Goal: Task Accomplishment & Management: Manage account settings

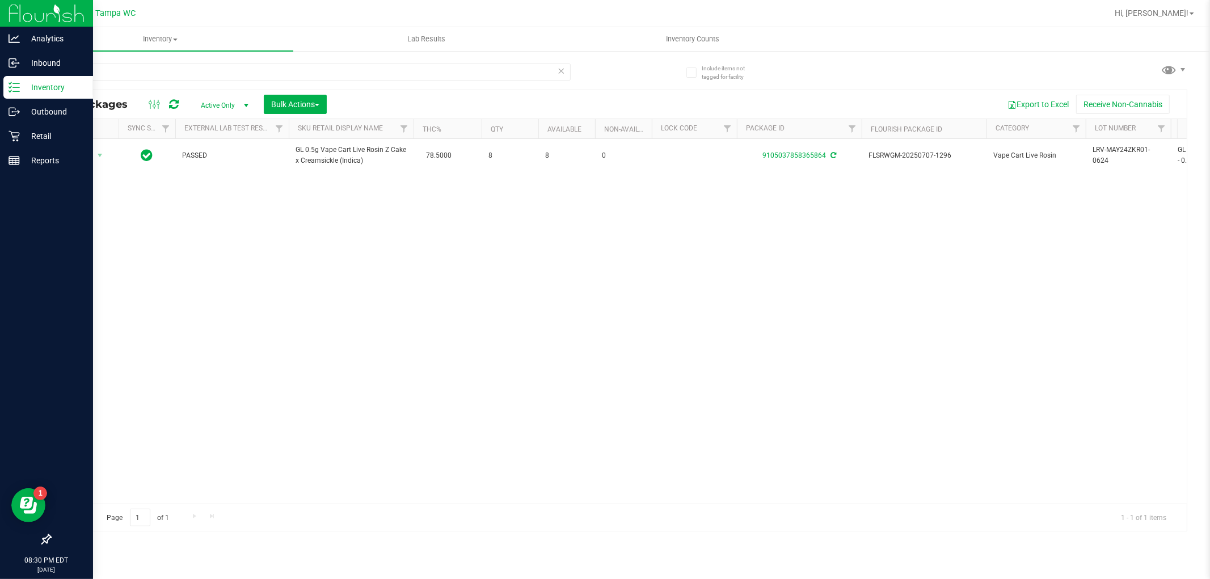
click at [41, 84] on p "Inventory" at bounding box center [54, 88] width 68 height 14
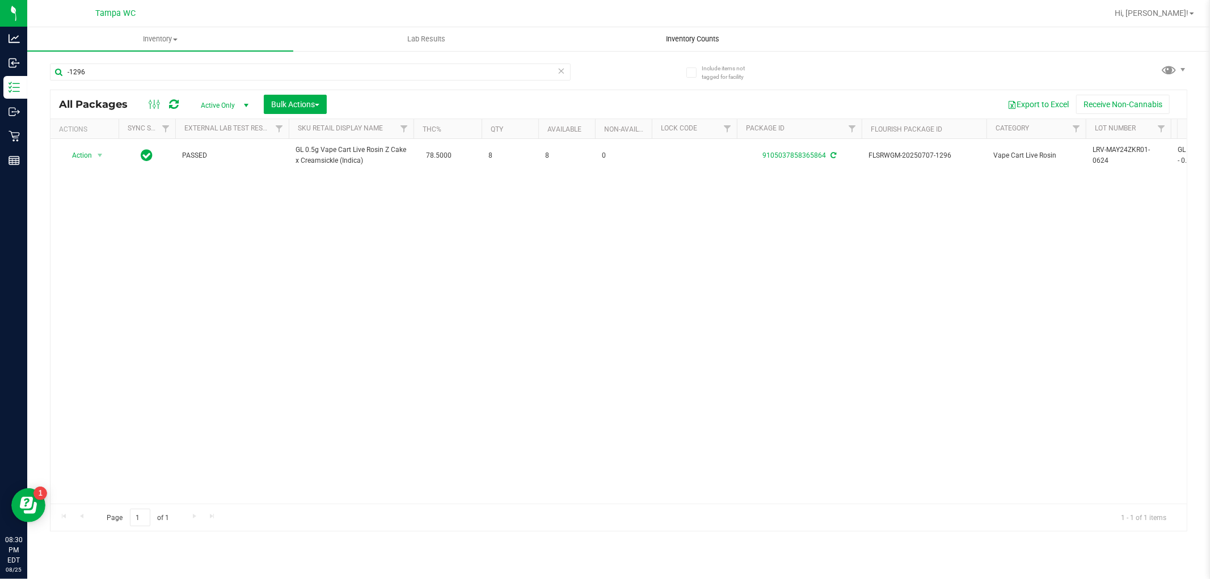
click at [697, 38] on span "Inventory Counts" at bounding box center [693, 39] width 84 height 10
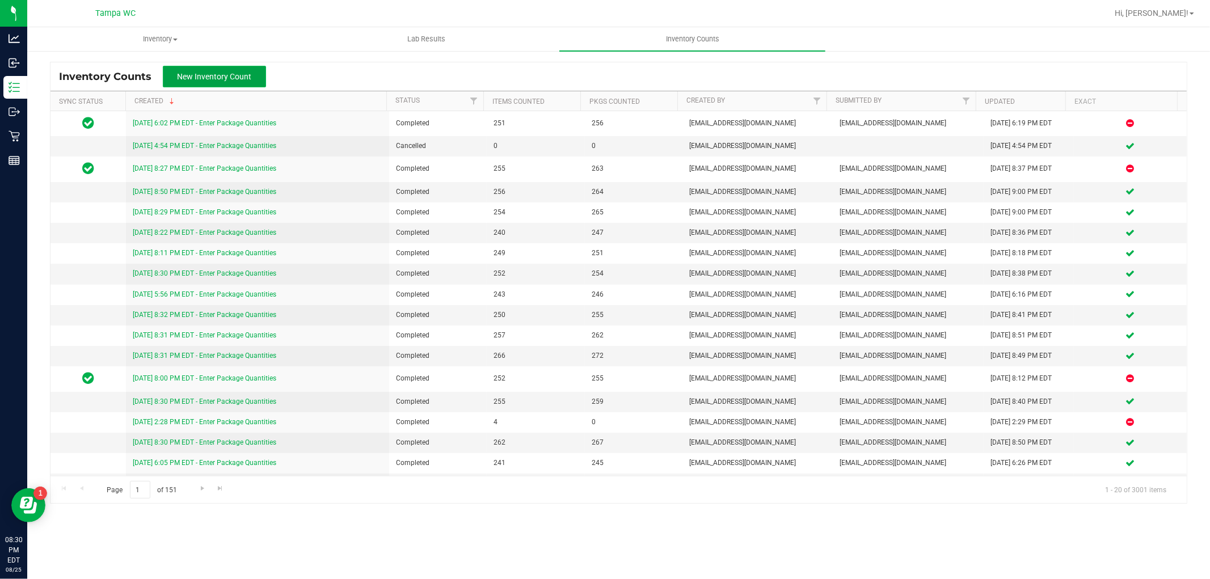
click at [242, 75] on span "New Inventory Count" at bounding box center [215, 76] width 74 height 9
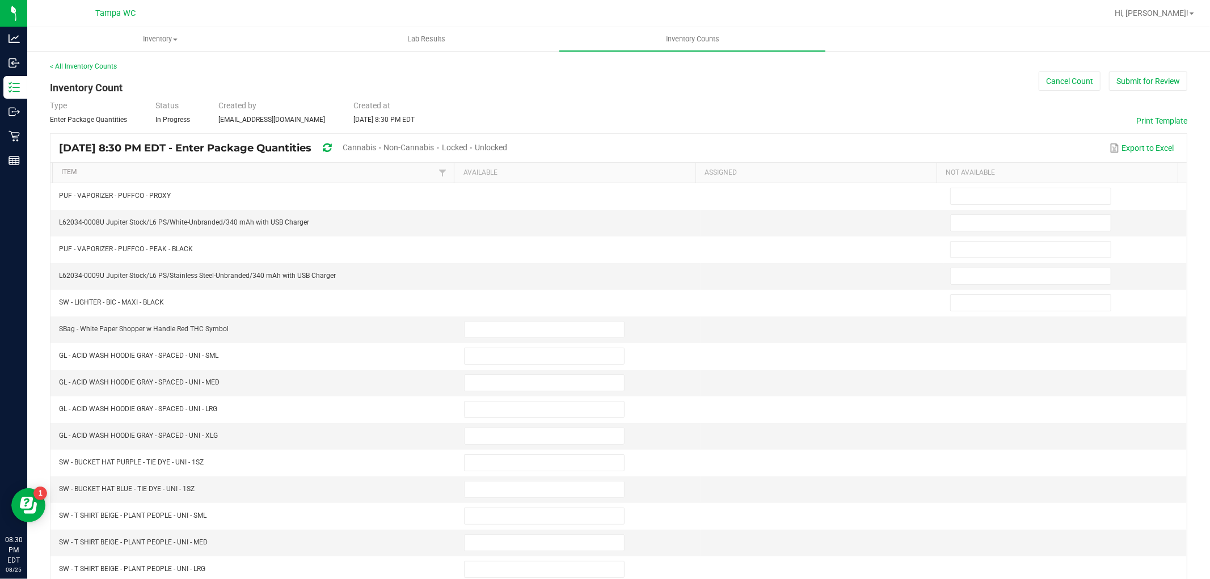
click at [376, 148] on span "Cannabis" at bounding box center [359, 147] width 33 height 9
click at [508, 148] on span "Unlocked" at bounding box center [491, 147] width 32 height 9
click at [89, 173] on link "Item" at bounding box center [248, 172] width 374 height 9
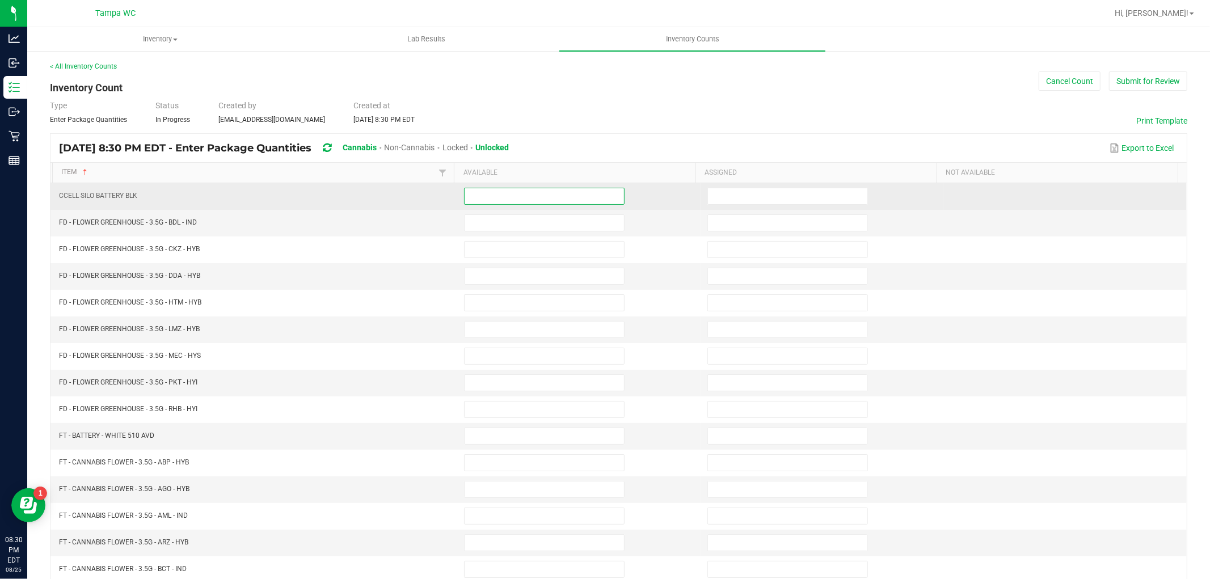
click at [484, 200] on input at bounding box center [544, 196] width 159 height 16
type input "0"
type input "8"
type input "9"
type input "3"
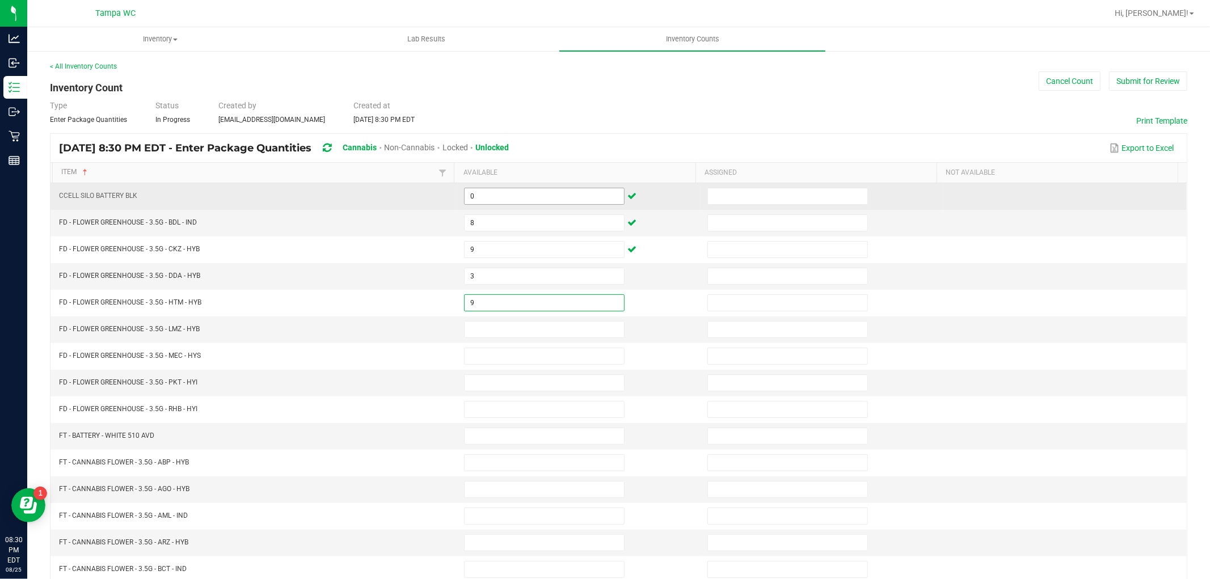
type input "9"
type input "2"
type input "6"
type input "4"
type input "5"
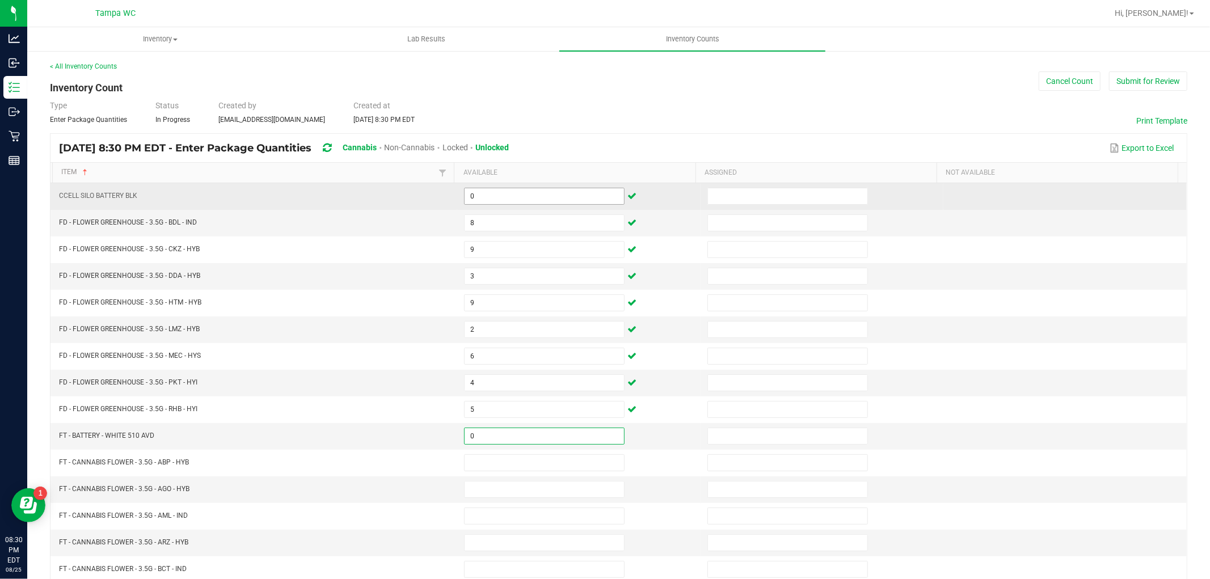
type input "0"
type input "15"
type input "18"
type input "8"
type input "1"
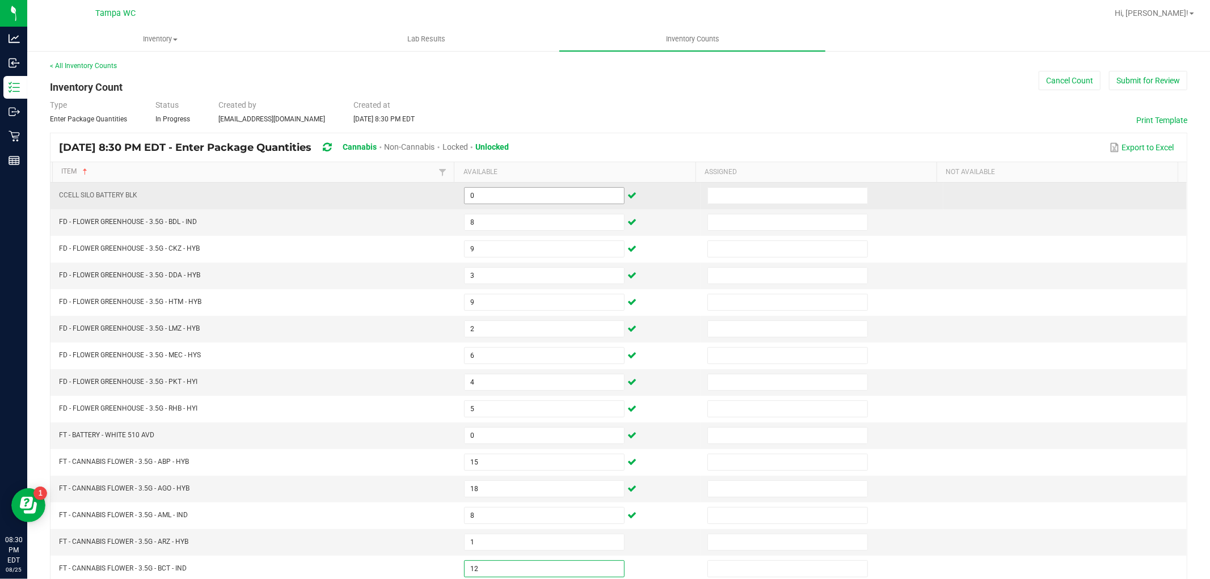
type input "12"
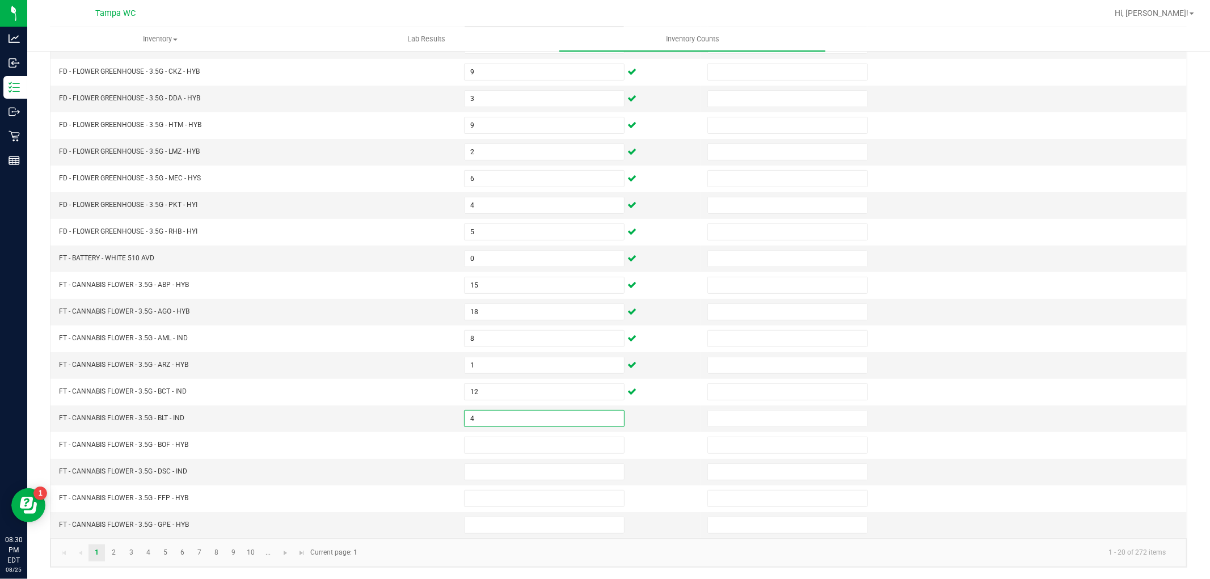
type input "4"
type input "6"
type input "13"
type input "1"
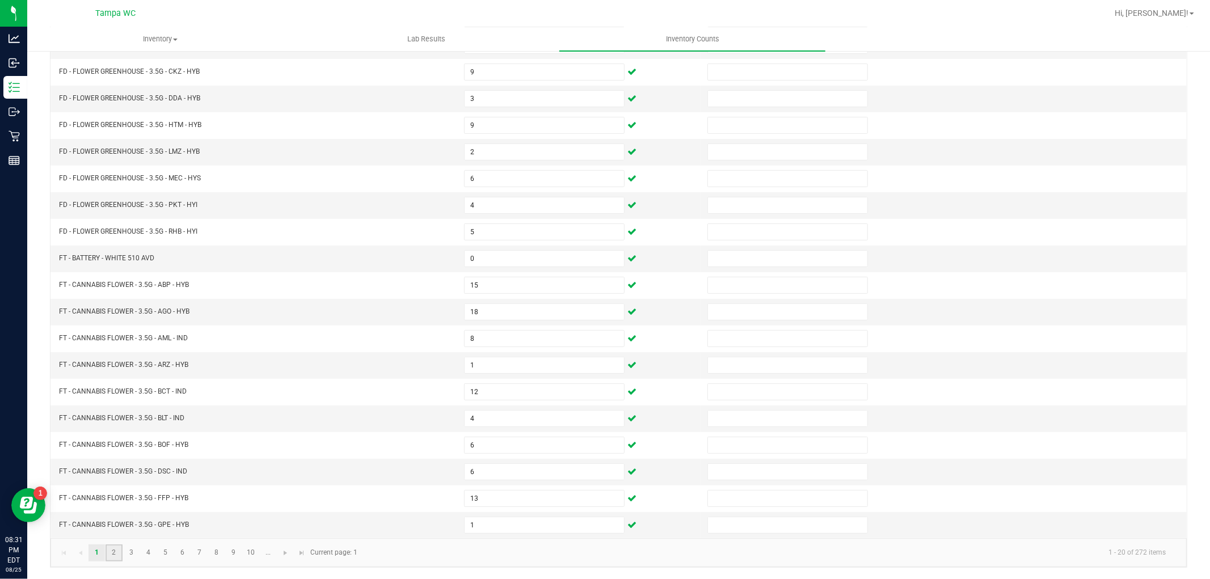
click at [109, 547] on link "2" at bounding box center [114, 553] width 16 height 17
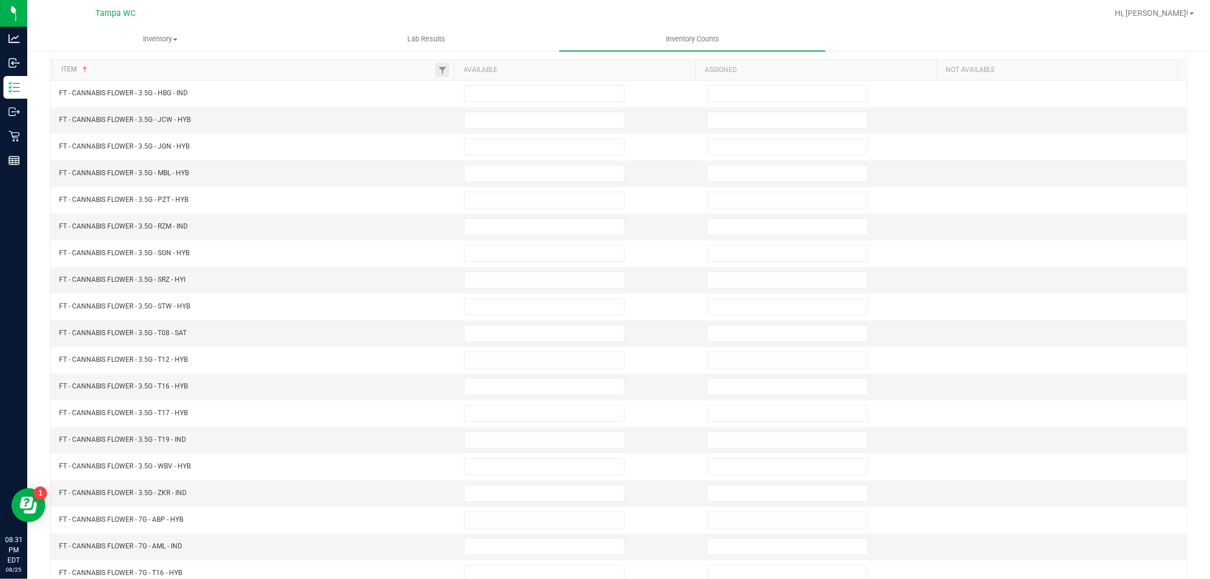
scroll to position [0, 0]
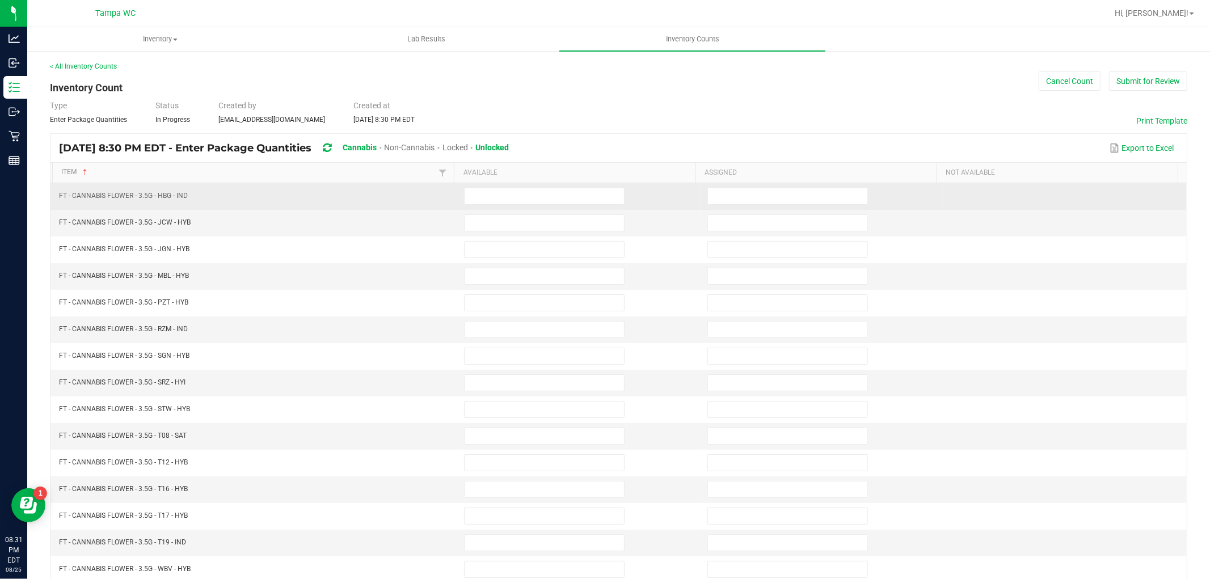
drag, startPoint x: 482, startPoint y: 208, endPoint x: 487, endPoint y: 197, distance: 12.2
click at [483, 207] on td at bounding box center [578, 196] width 243 height 27
click at [487, 197] on input at bounding box center [544, 196] width 159 height 16
type input "5"
type input "4"
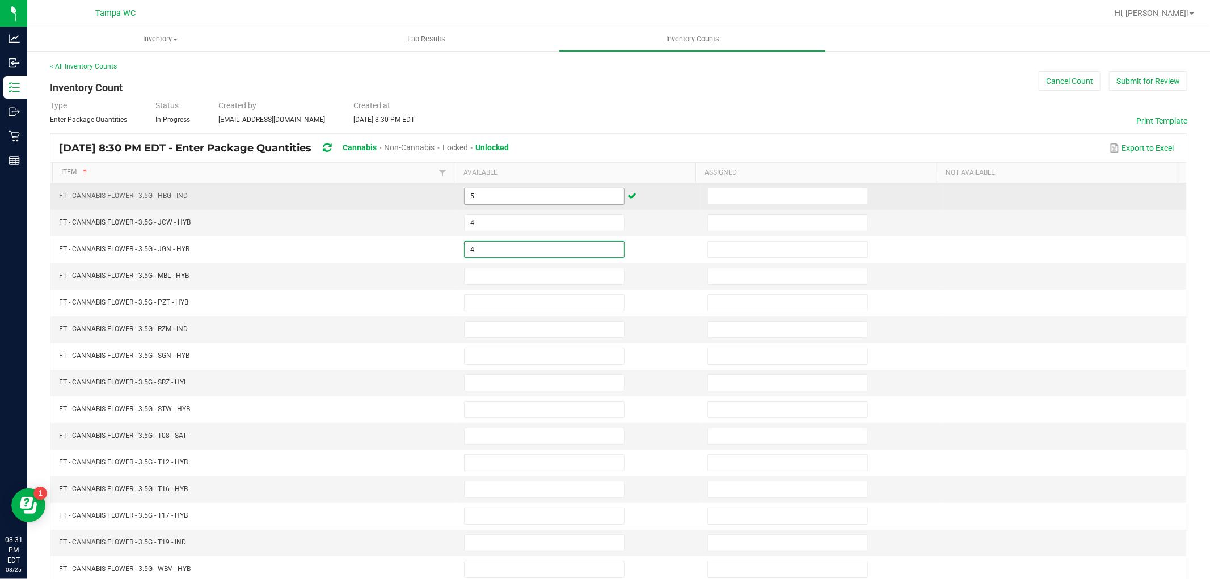
type input "4"
type input "10"
type input "7"
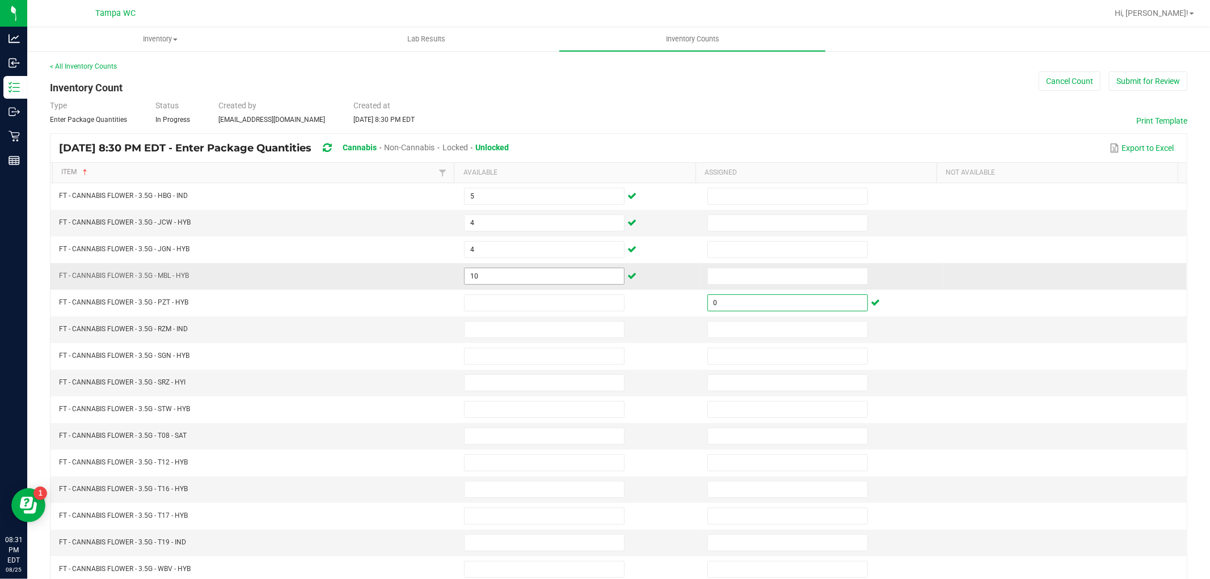
type input "0"
click at [545, 280] on input "10" at bounding box center [544, 276] width 159 height 16
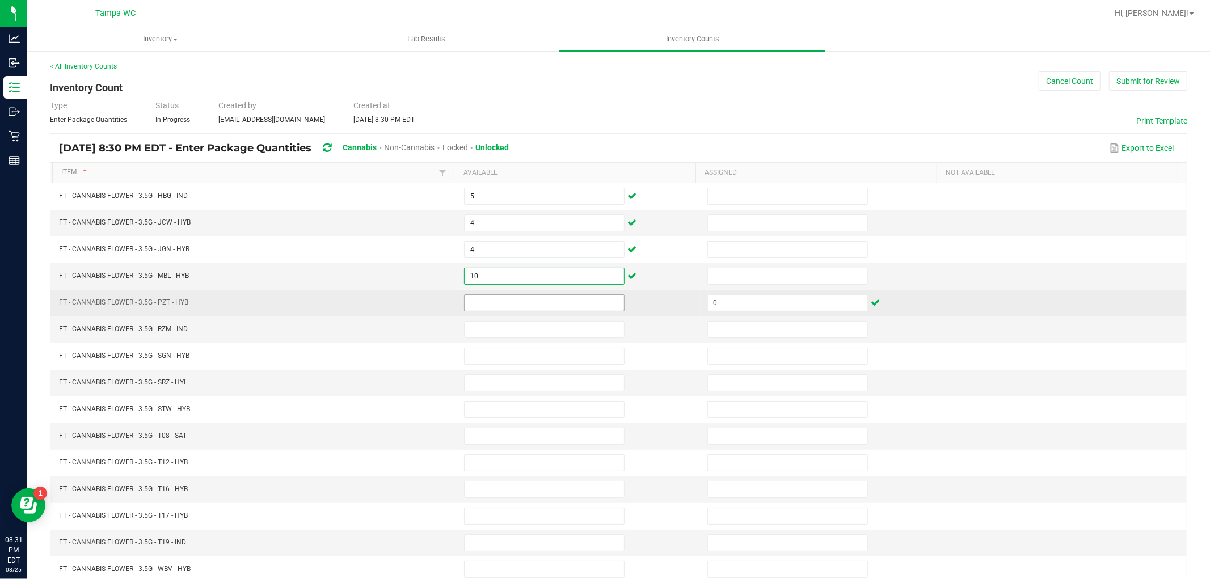
click at [517, 305] on input at bounding box center [544, 303] width 159 height 16
type input "7"
type input "13"
type input "10"
type input "18"
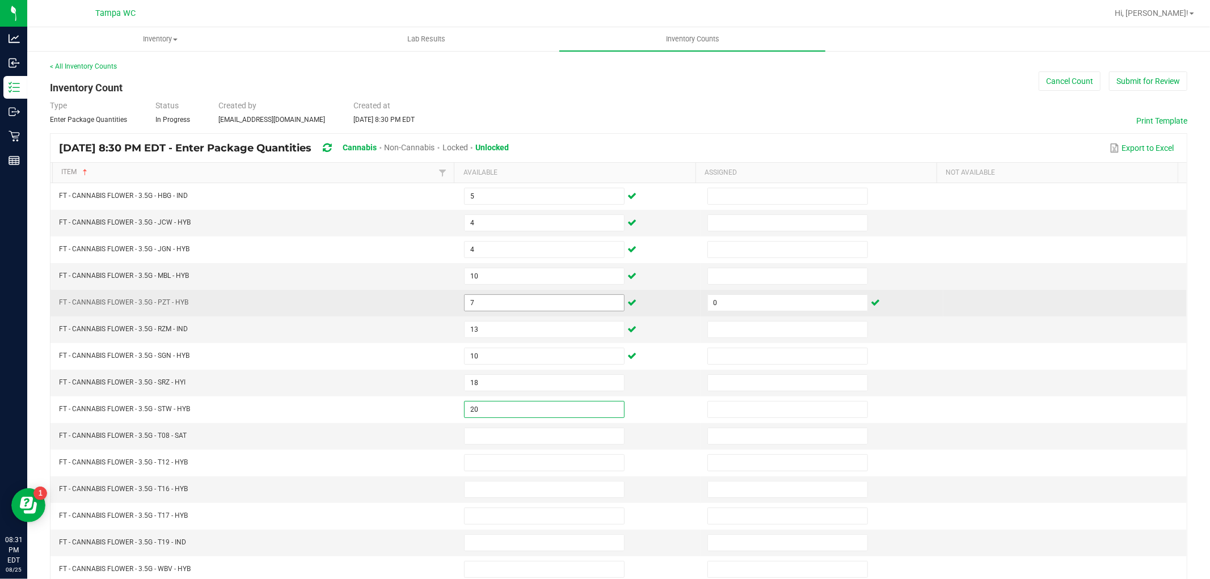
type input "20"
type input "5"
type input "29"
type input "8"
type input "3"
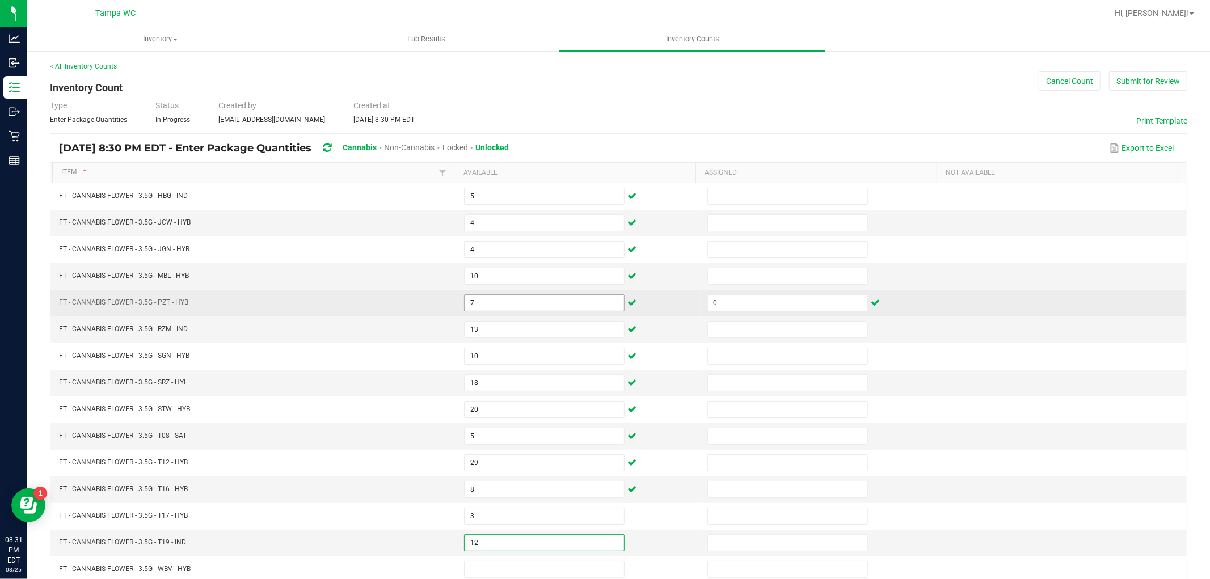
type input "12"
type input "16"
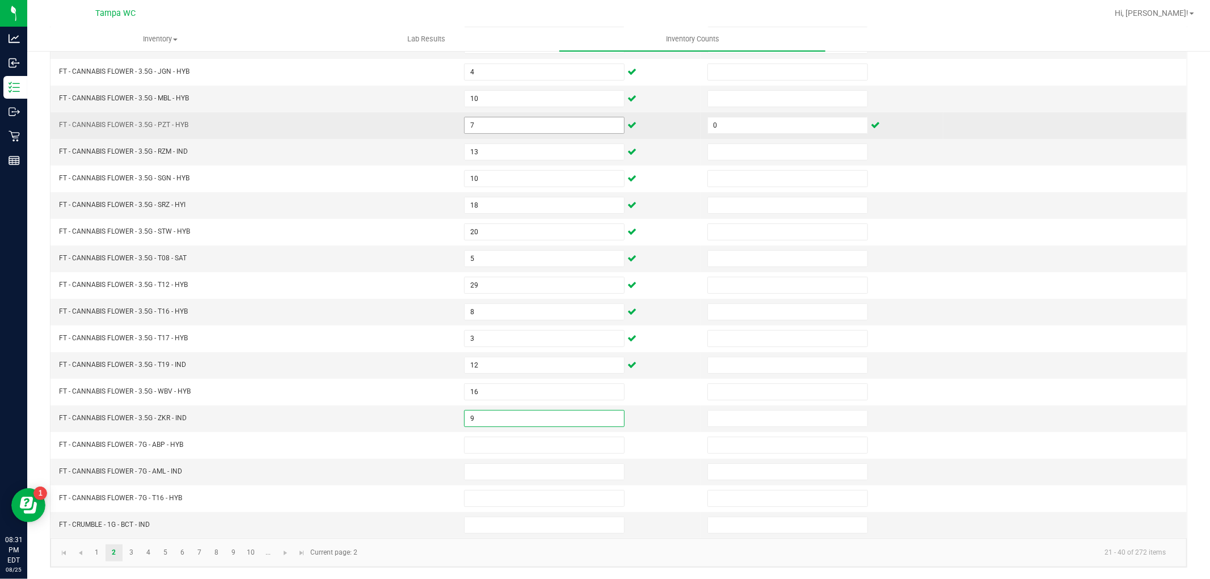
type input "9"
type input "20"
type input "15"
type input "21"
type input "8"
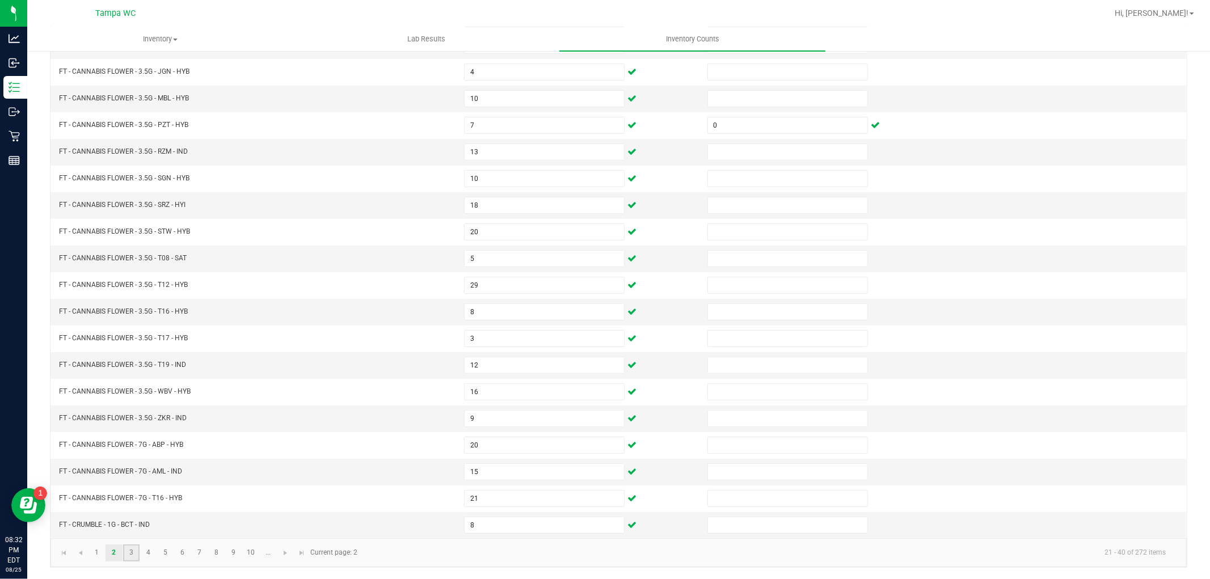
click at [134, 545] on link "3" at bounding box center [131, 553] width 16 height 17
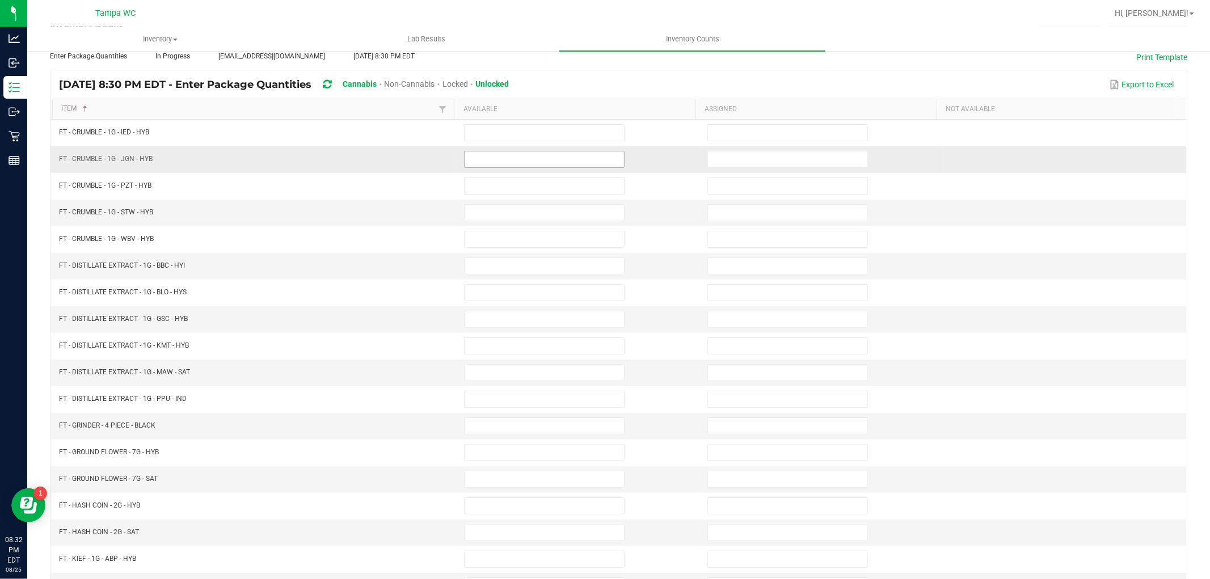
scroll to position [0, 0]
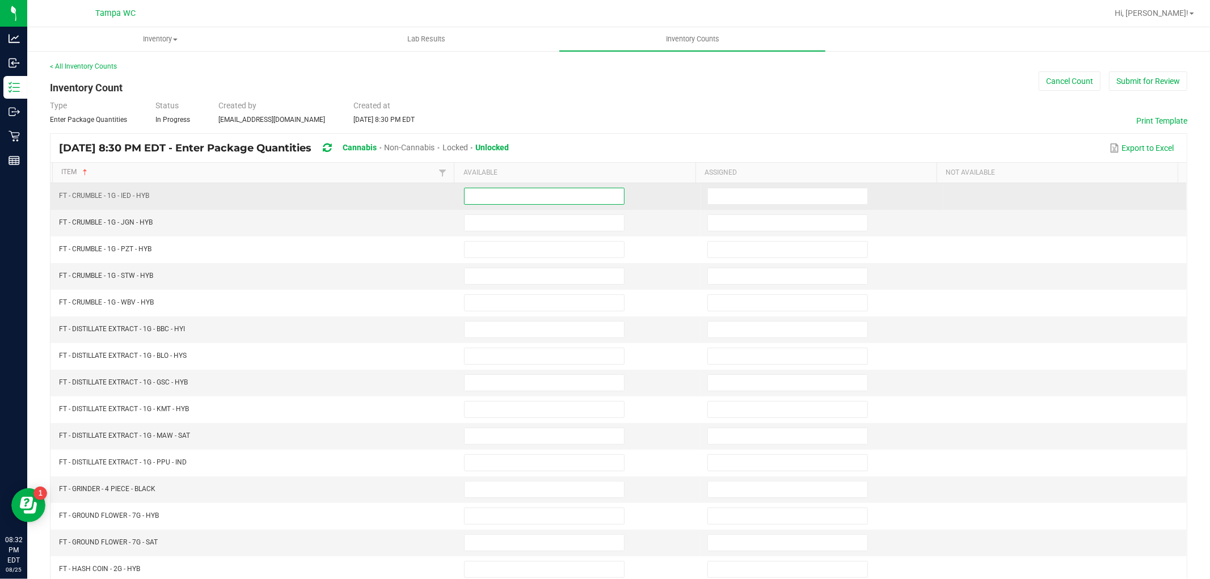
click at [506, 197] on input at bounding box center [544, 196] width 159 height 16
type input "7"
type input "8"
type input "3"
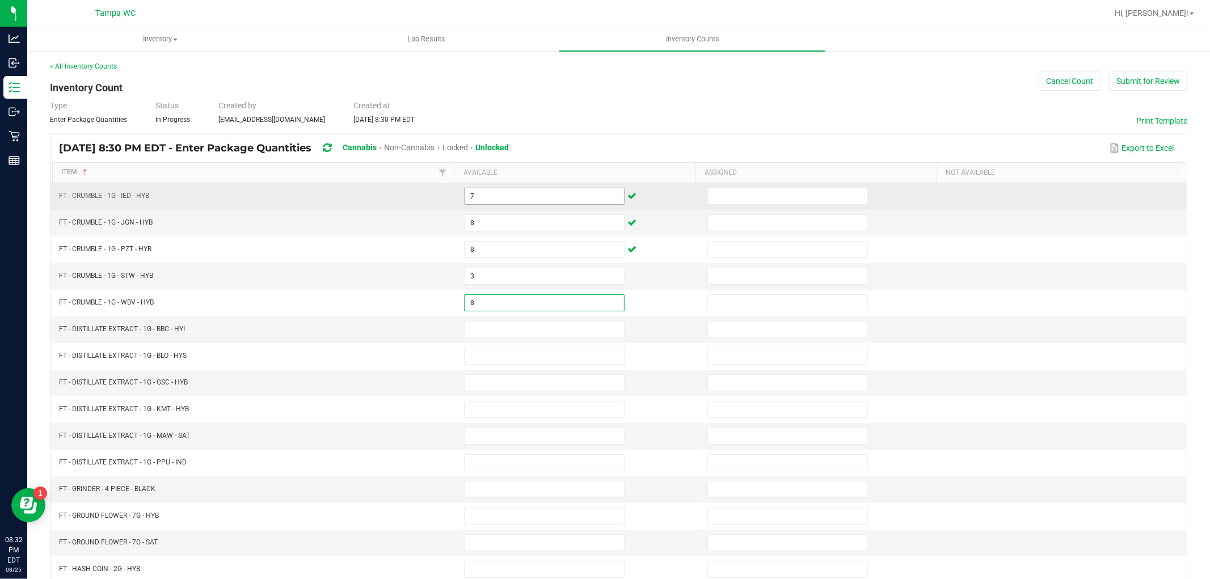
type input "8"
type input "2"
type input "11"
type input "3"
type input "2"
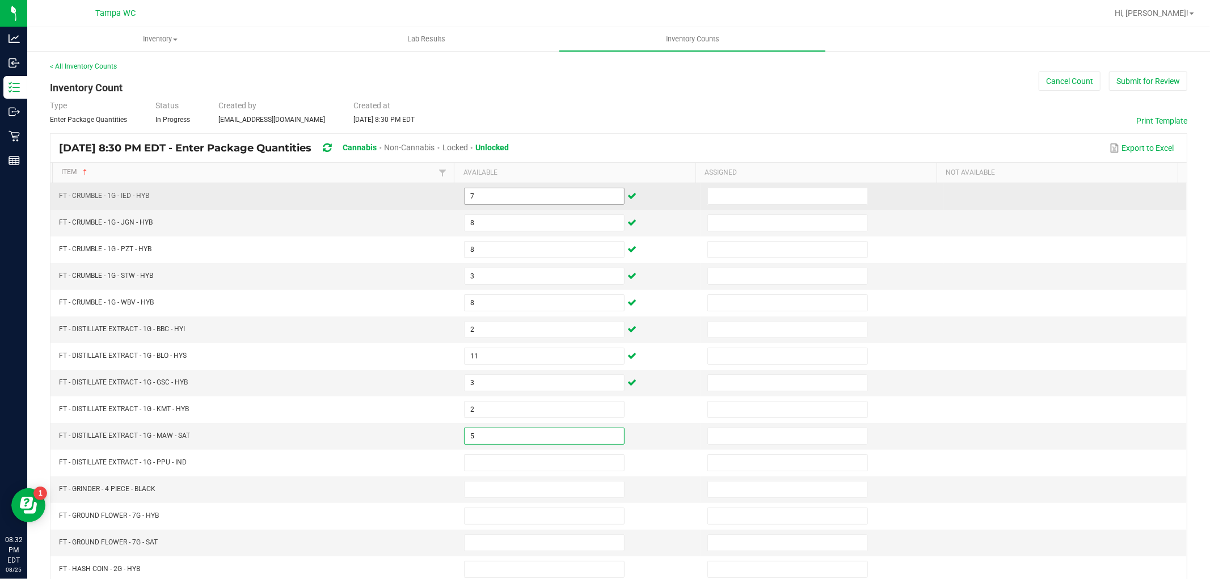
type input "5"
type input "8"
type input "0"
type input "1"
type input "2"
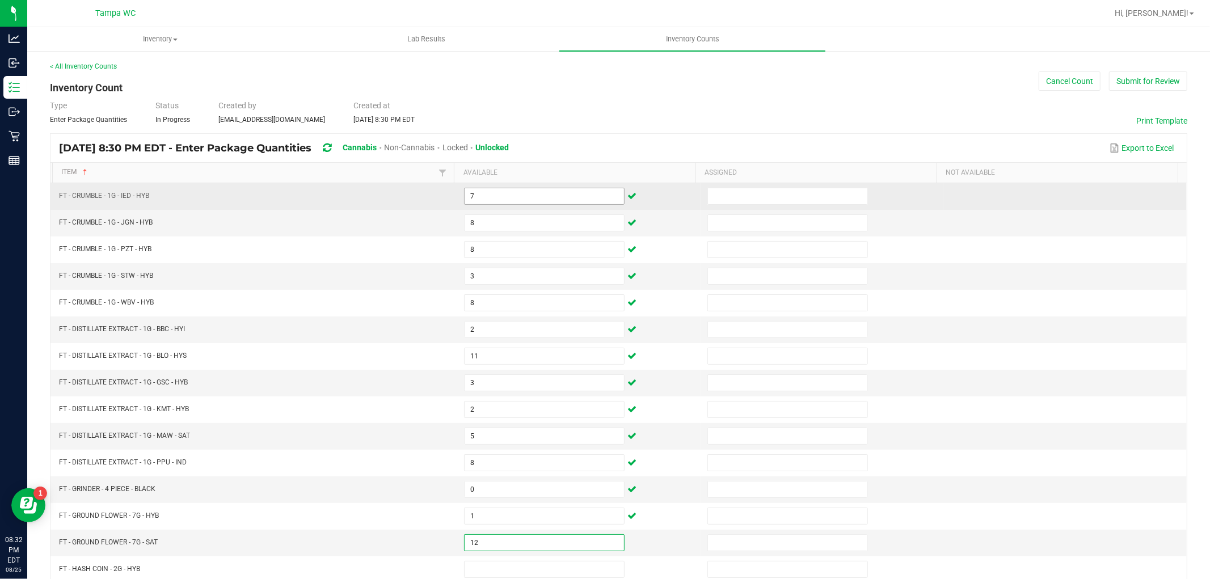
type input "12"
type input "6"
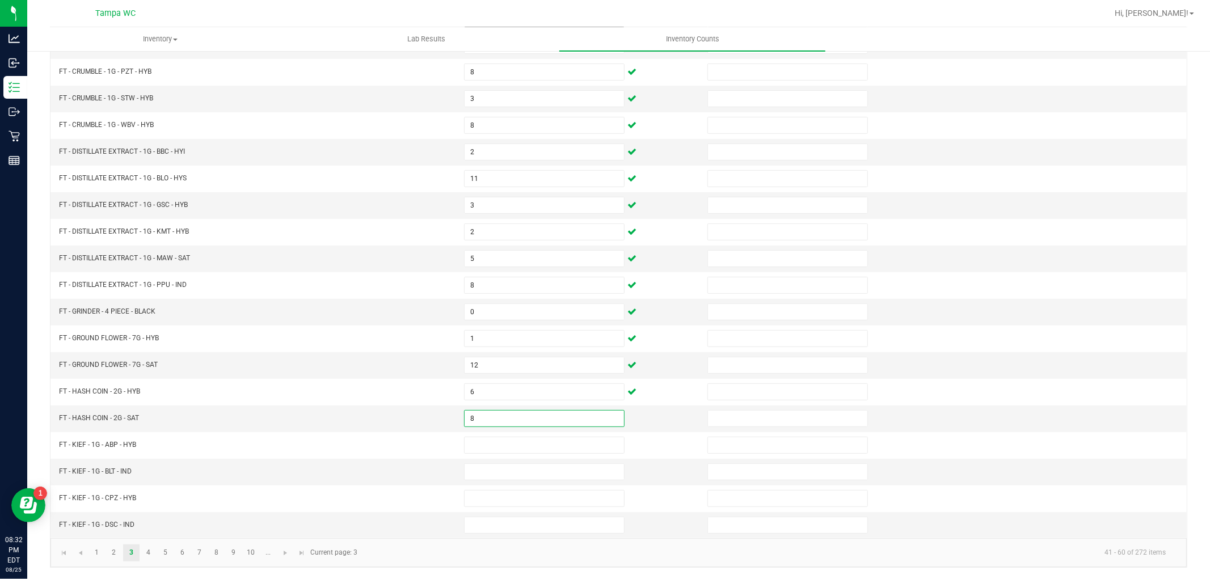
type input "8"
type input "1"
type input "8"
type input "6"
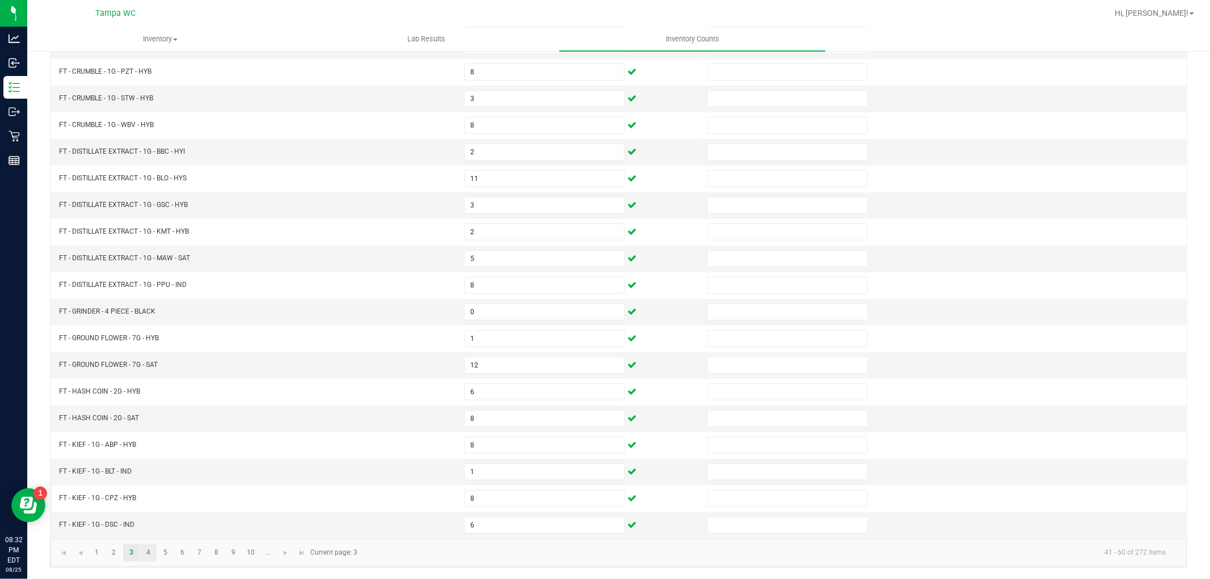
click at [149, 549] on link "4" at bounding box center [148, 553] width 16 height 17
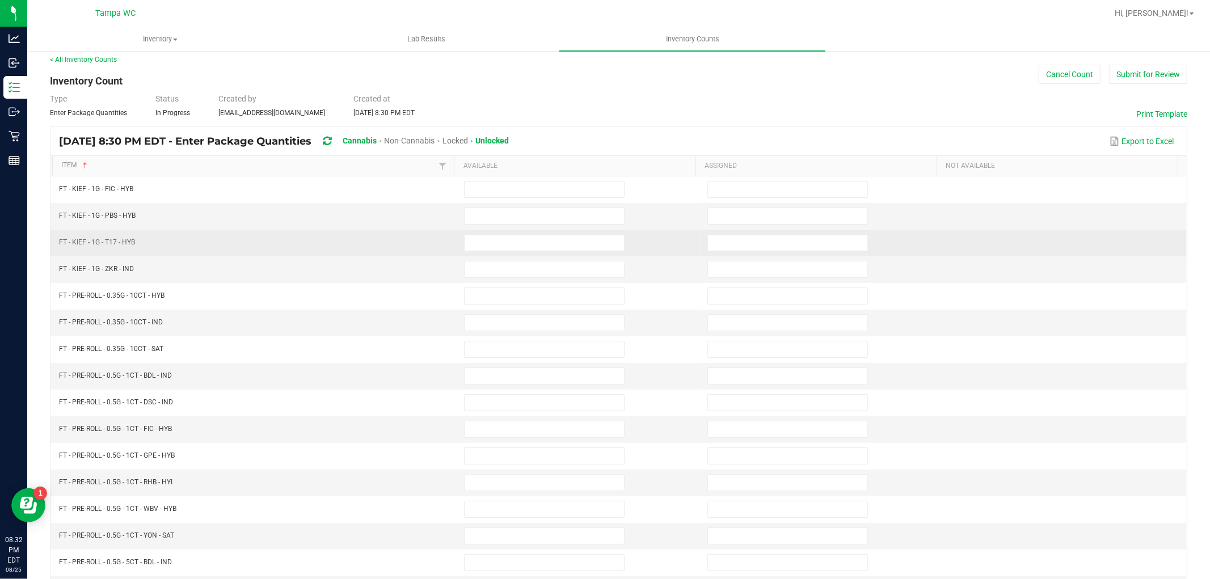
scroll to position [0, 0]
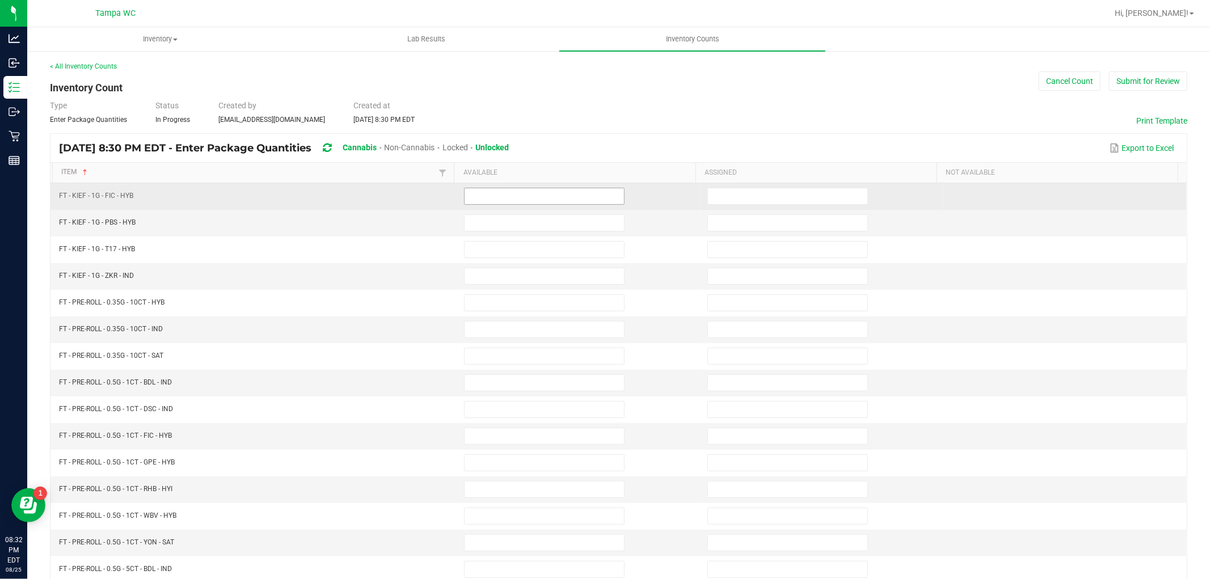
click at [496, 204] on td at bounding box center [578, 196] width 243 height 27
type input "1"
click at [503, 195] on input at bounding box center [544, 196] width 159 height 16
type input "1"
type input "7"
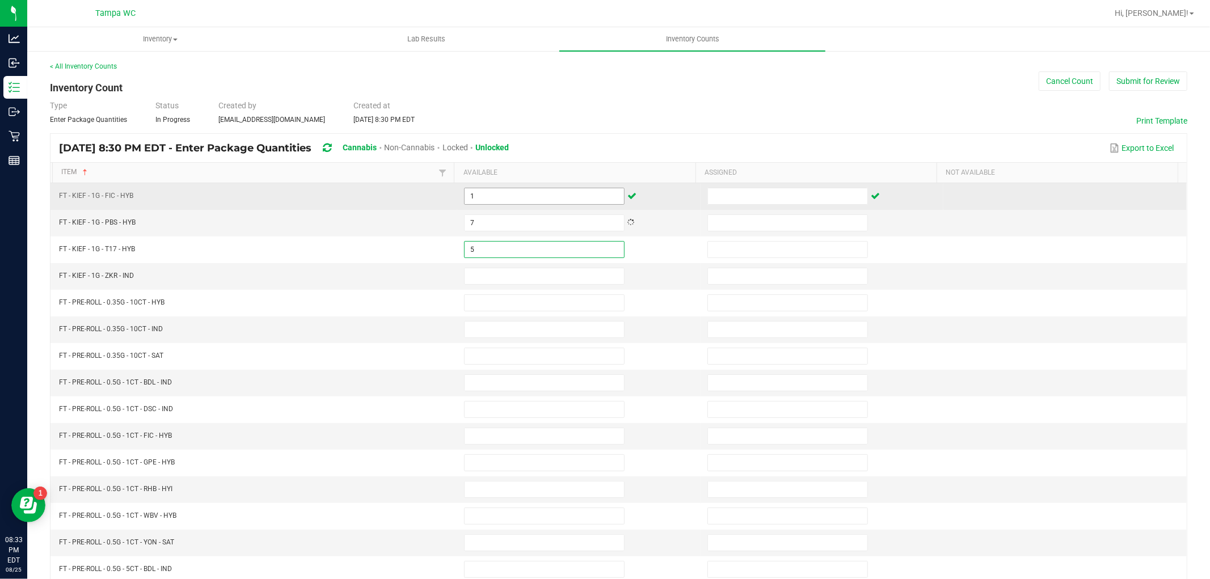
type input "5"
type input "1"
type input "7"
type input "8"
type input "6"
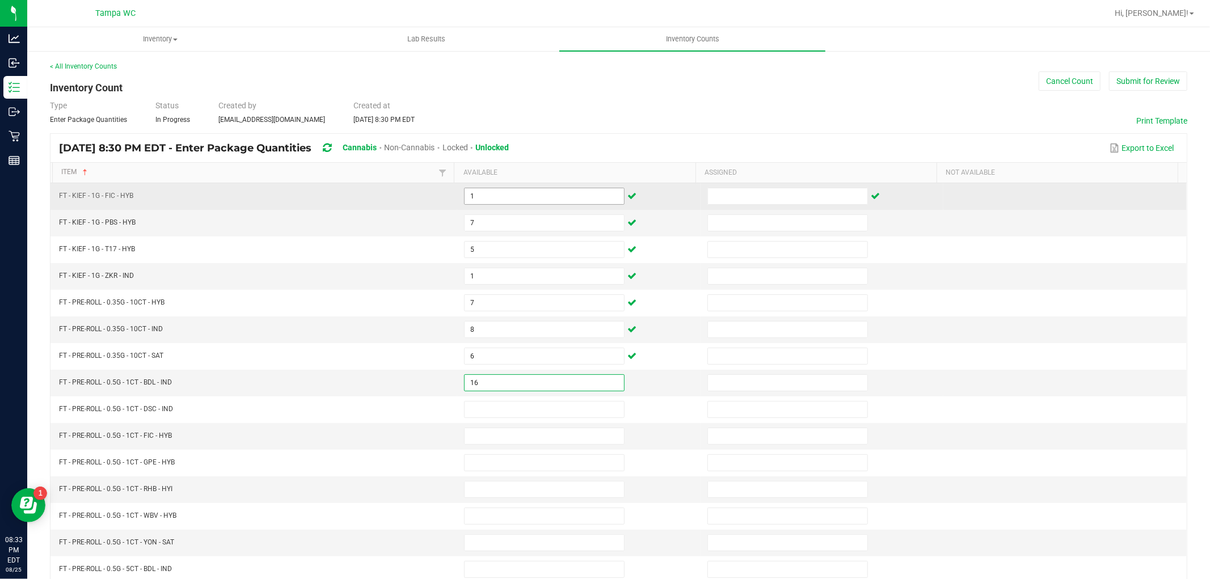
type input "16"
type input "25"
type input "23"
type input "19"
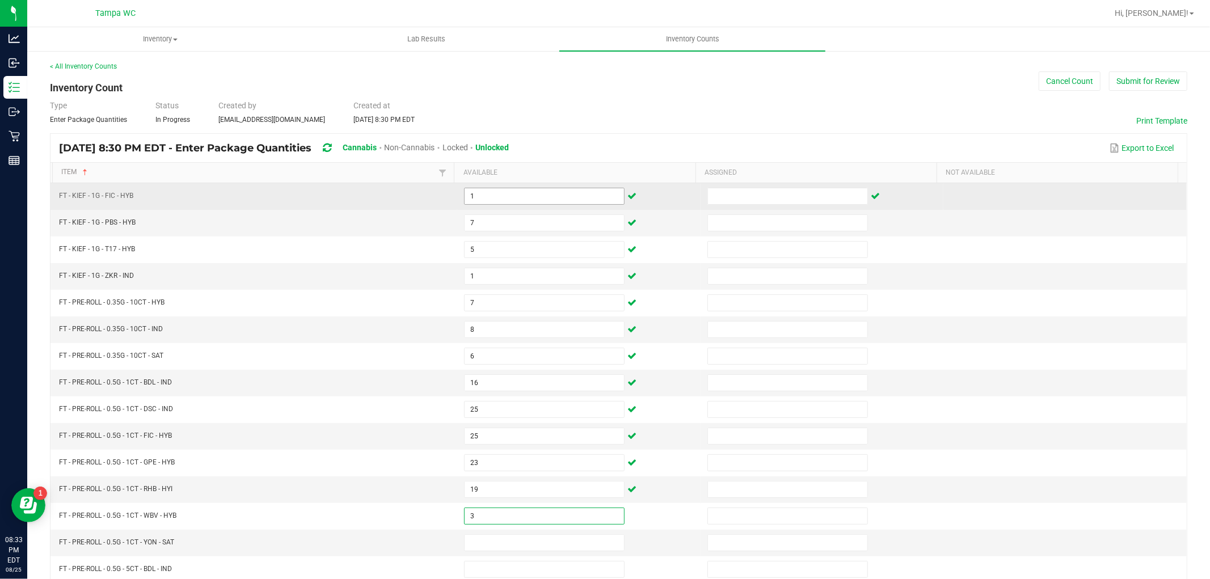
type input "3"
type input "13"
type input "6"
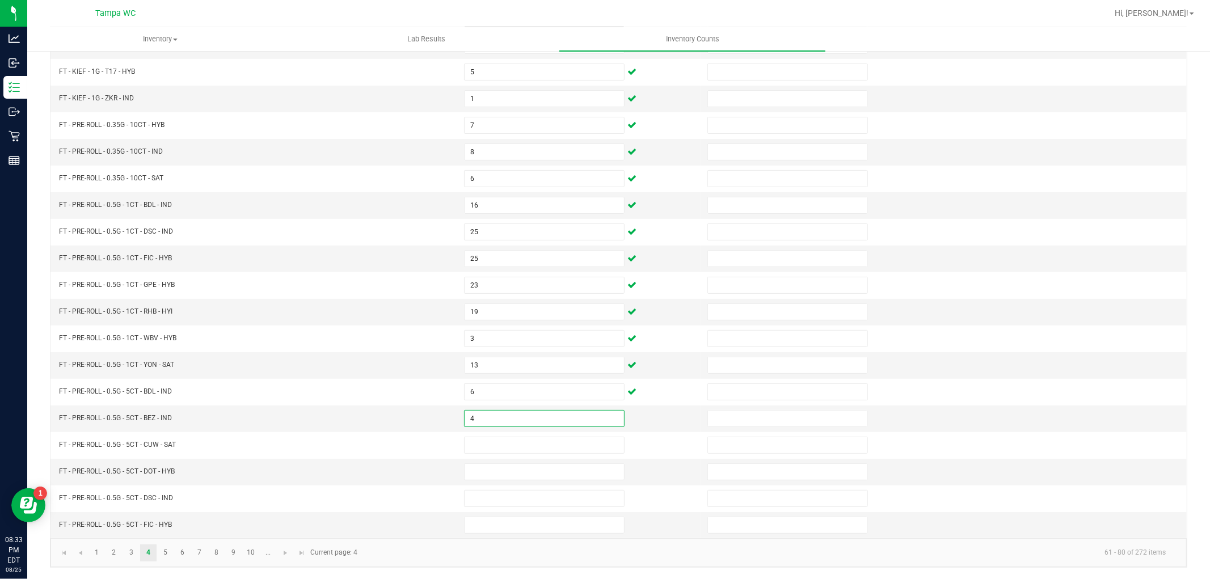
type input "4"
type input "7"
type input "12"
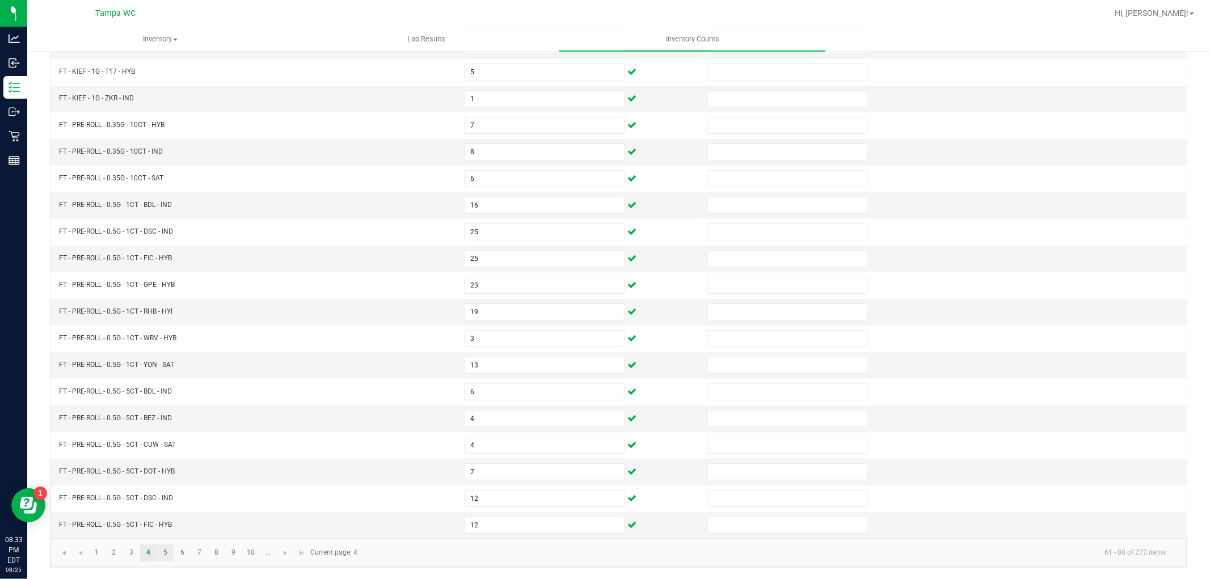
click at [168, 547] on link "5" at bounding box center [165, 553] width 16 height 17
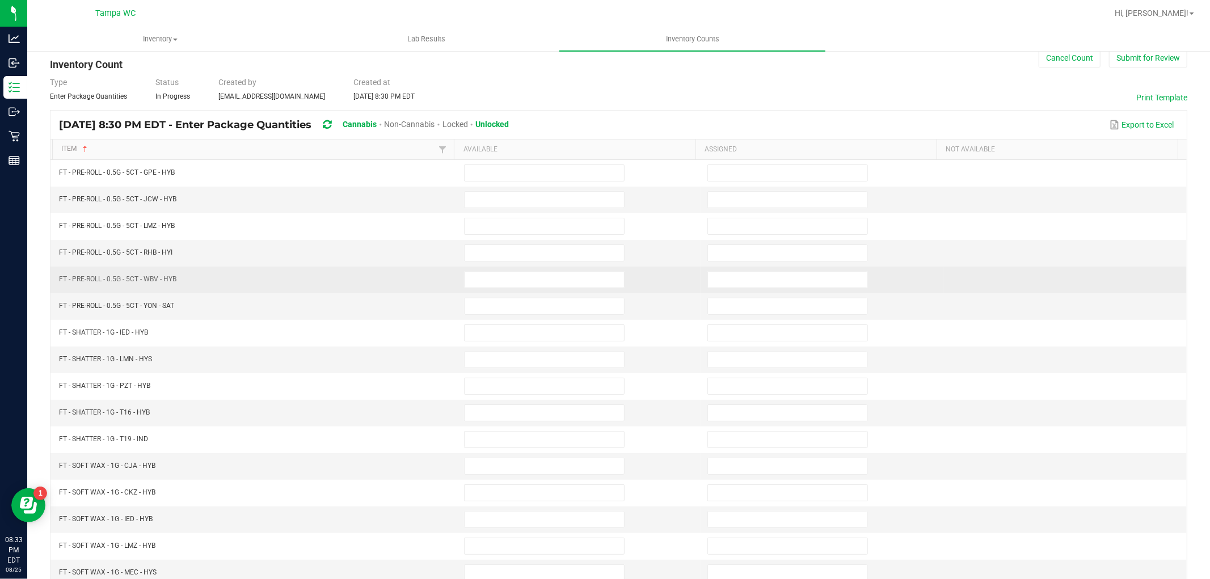
scroll to position [0, 0]
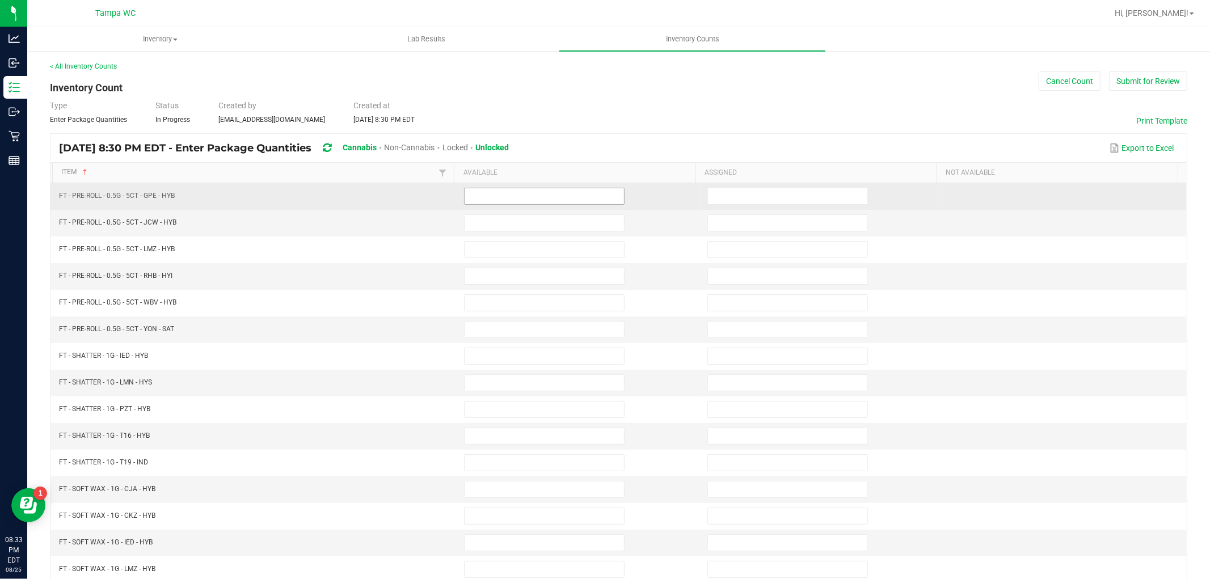
click at [513, 191] on input at bounding box center [544, 196] width 159 height 16
type input "12"
type input "11"
type input "6"
type input "8"
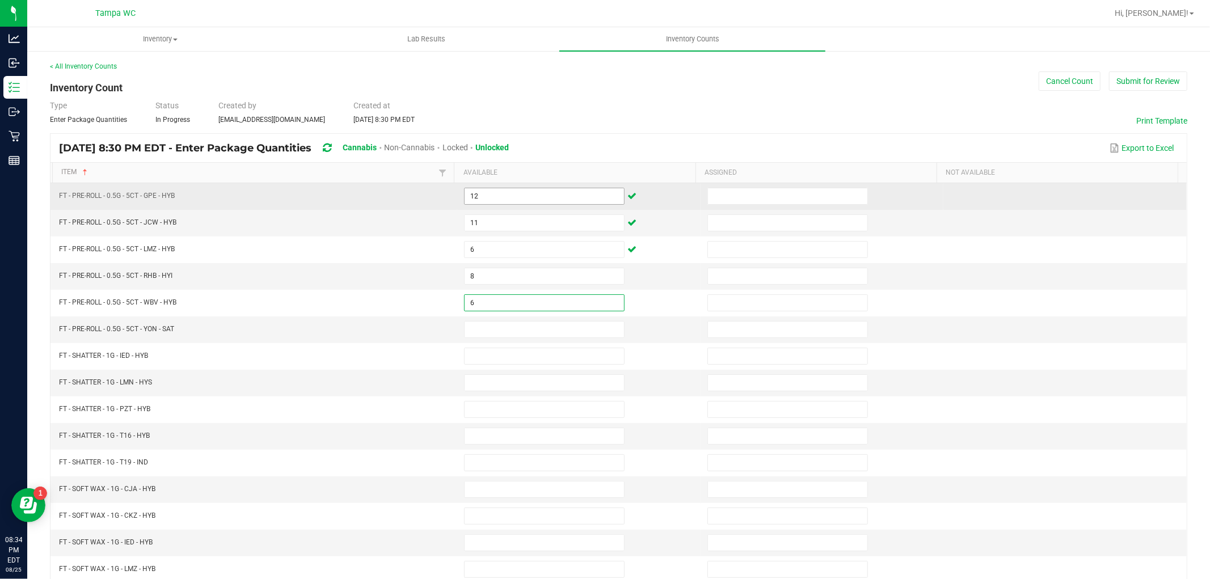
type input "6"
type input "2"
type input "8"
type input "4"
type input "6"
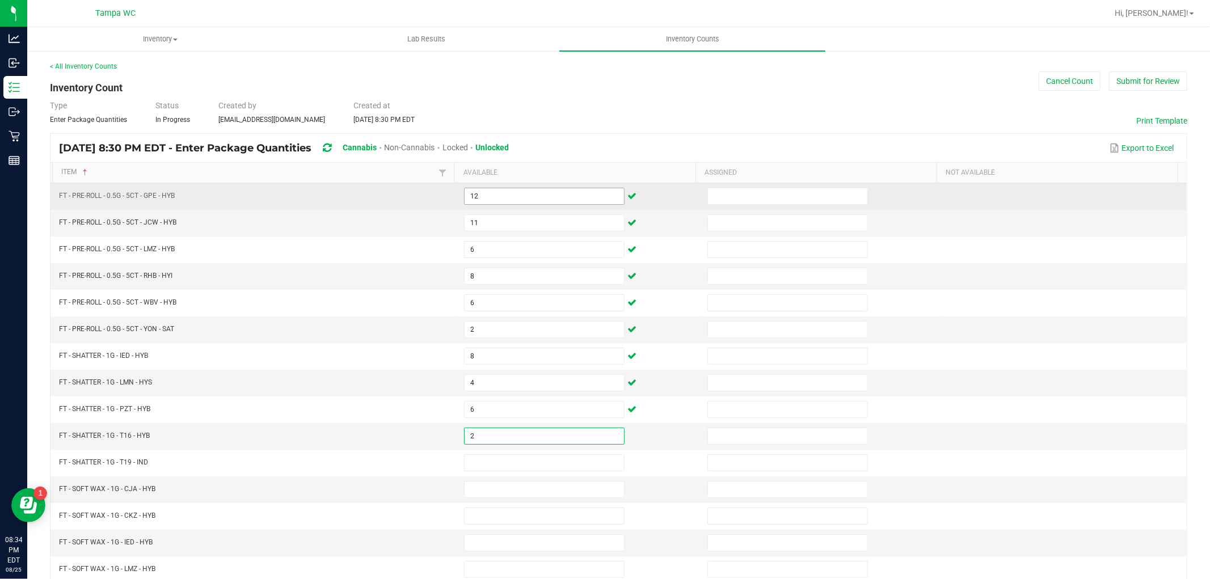
type input "2"
type input "5"
type input "2"
type input "7"
type input "8"
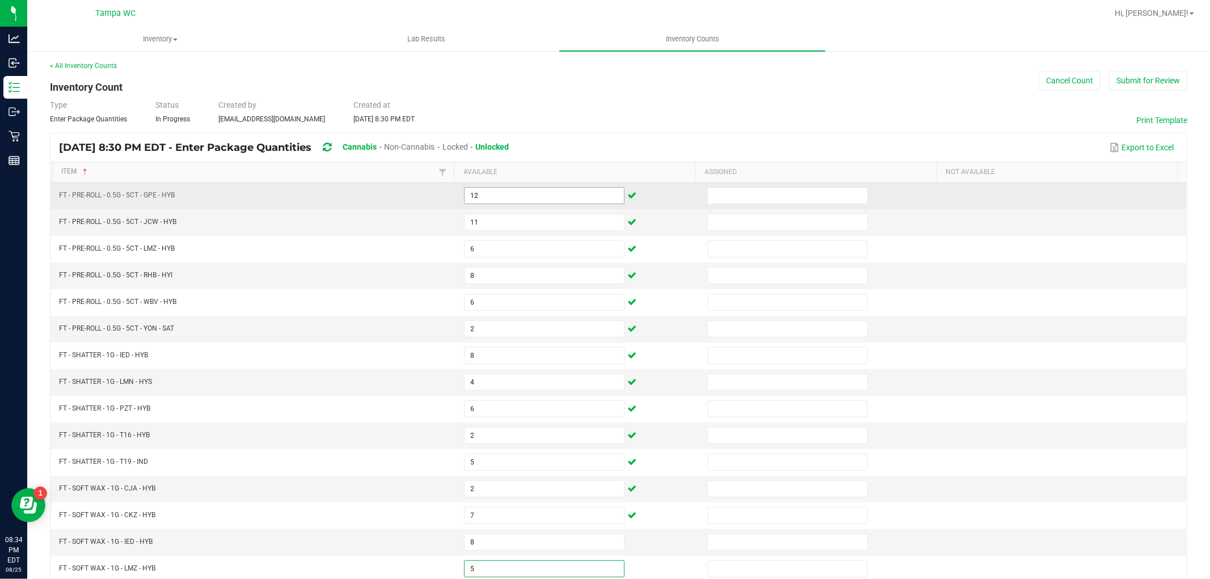
type input "5"
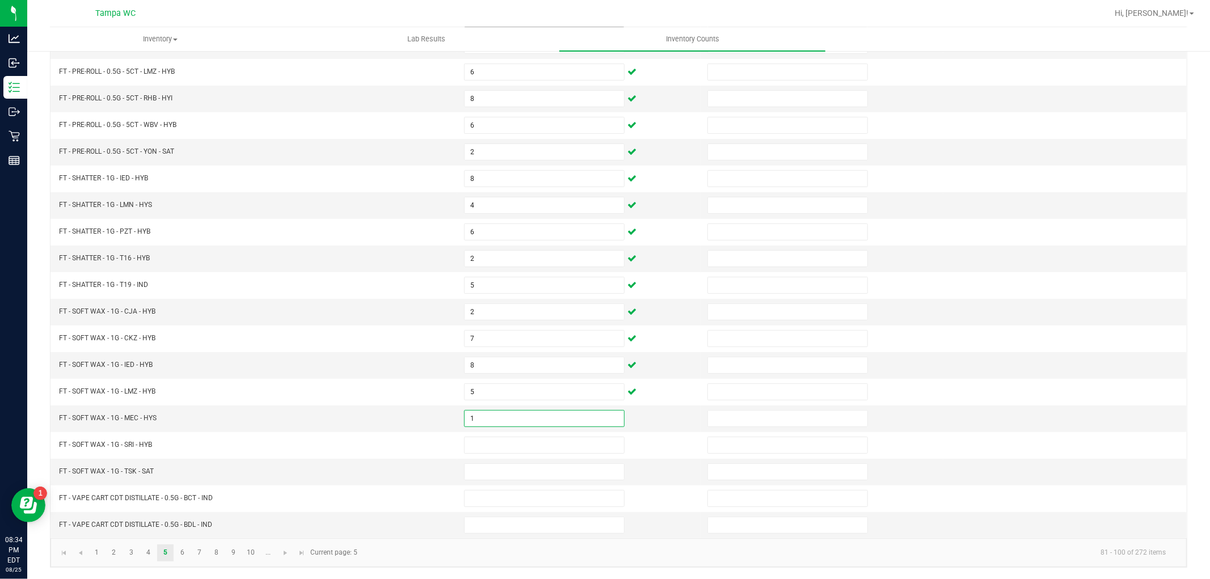
type input "1"
type input "4"
type input "6"
type input "4"
type input "8"
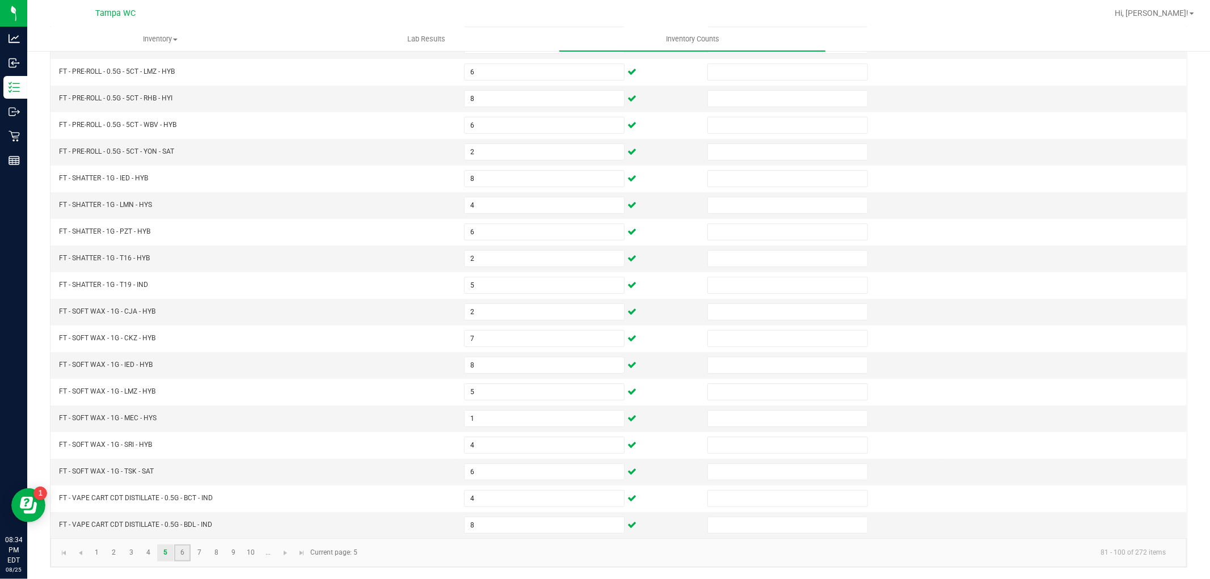
click at [184, 553] on link "6" at bounding box center [182, 553] width 16 height 17
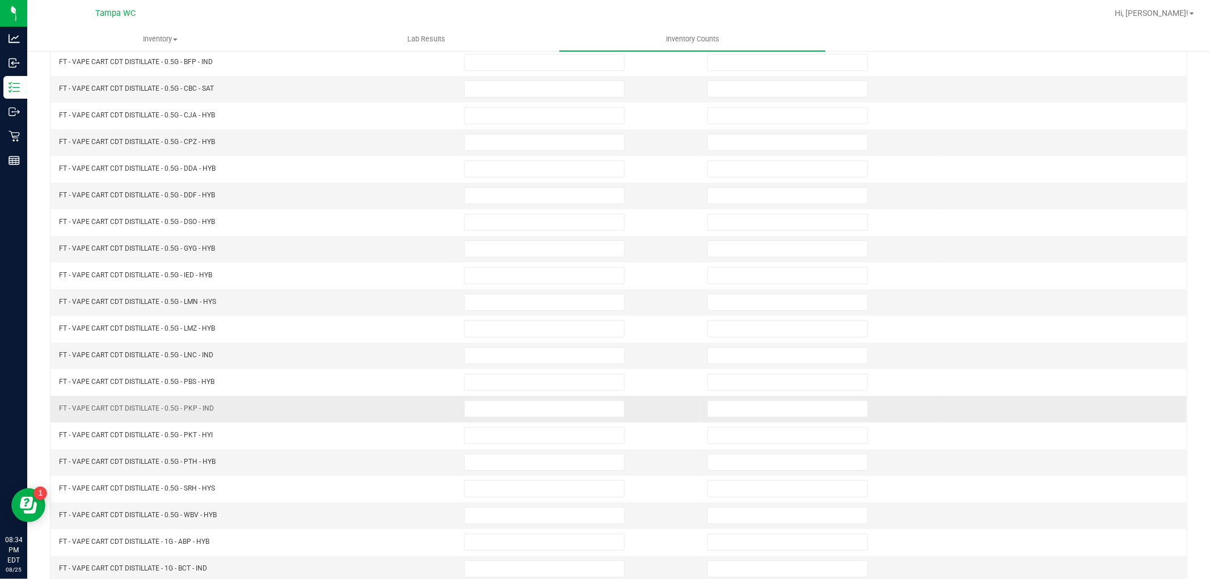
scroll to position [0, 0]
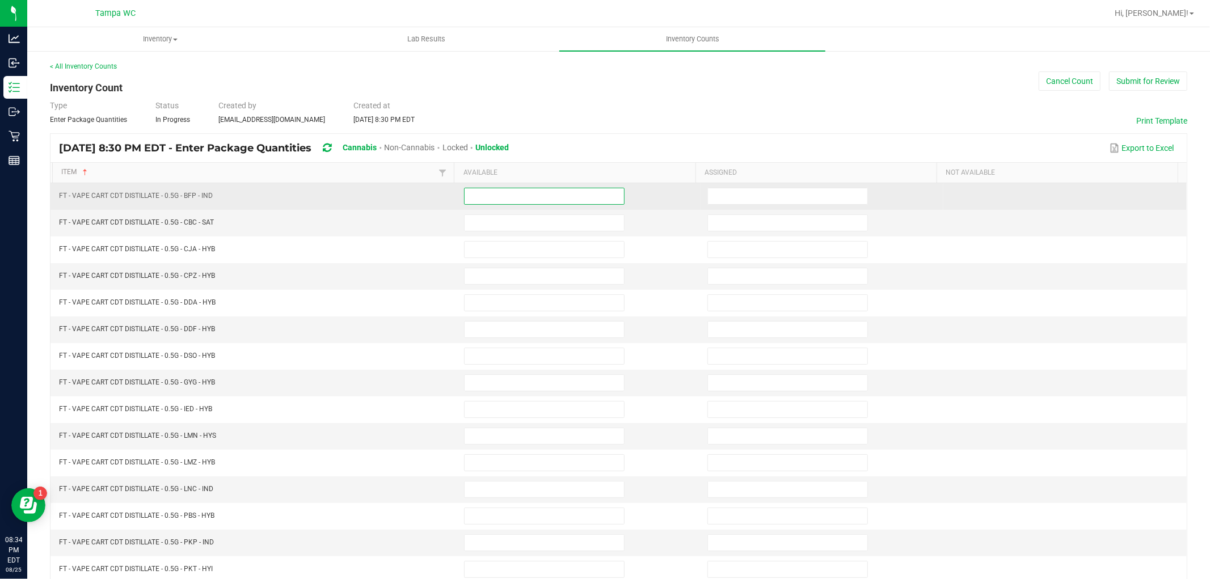
click at [502, 189] on input at bounding box center [544, 196] width 159 height 16
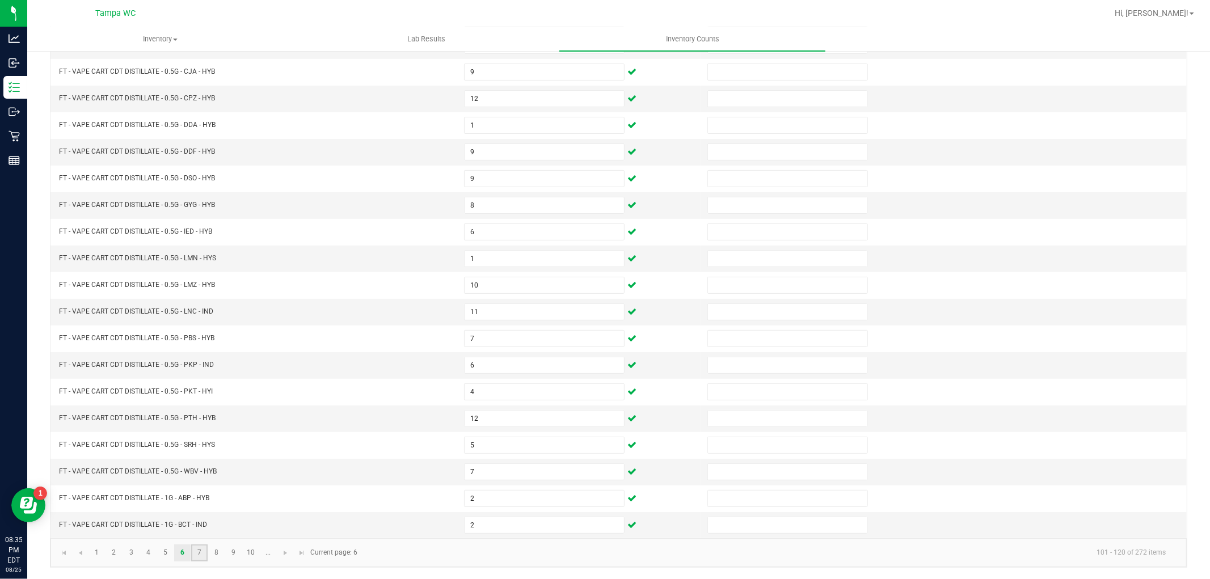
click at [195, 549] on link "7" at bounding box center [199, 553] width 16 height 17
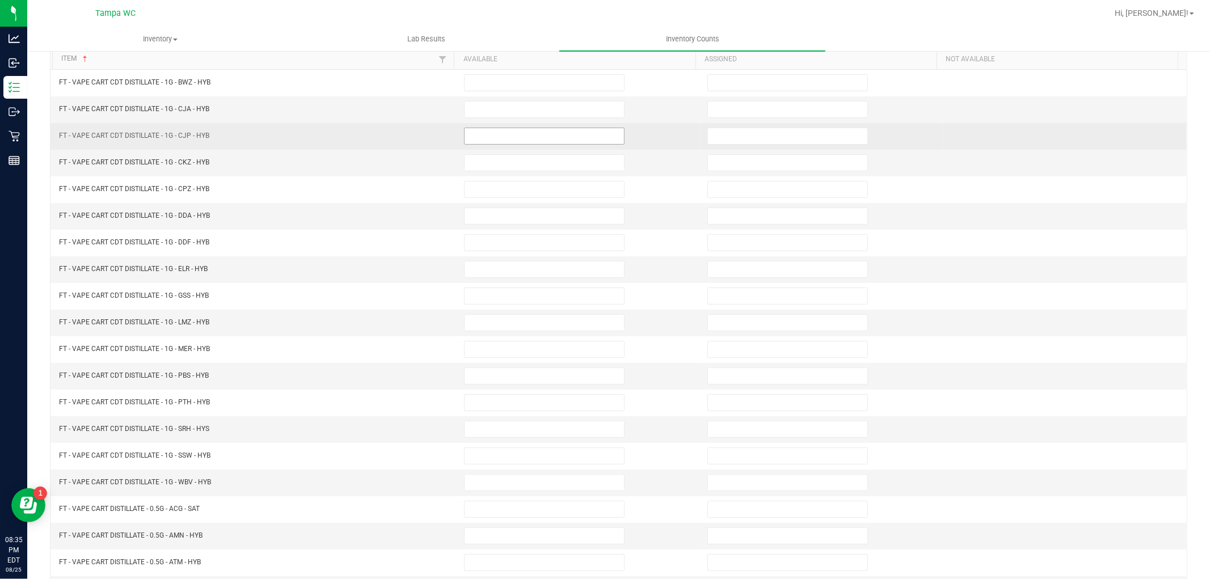
scroll to position [0, 0]
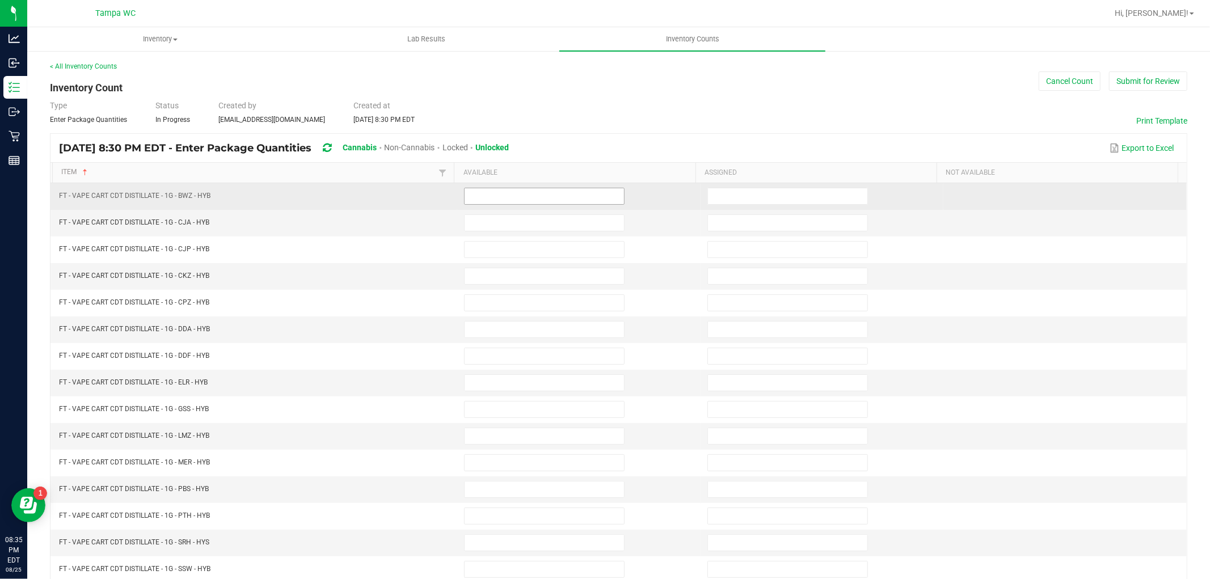
click at [520, 191] on input at bounding box center [544, 196] width 159 height 16
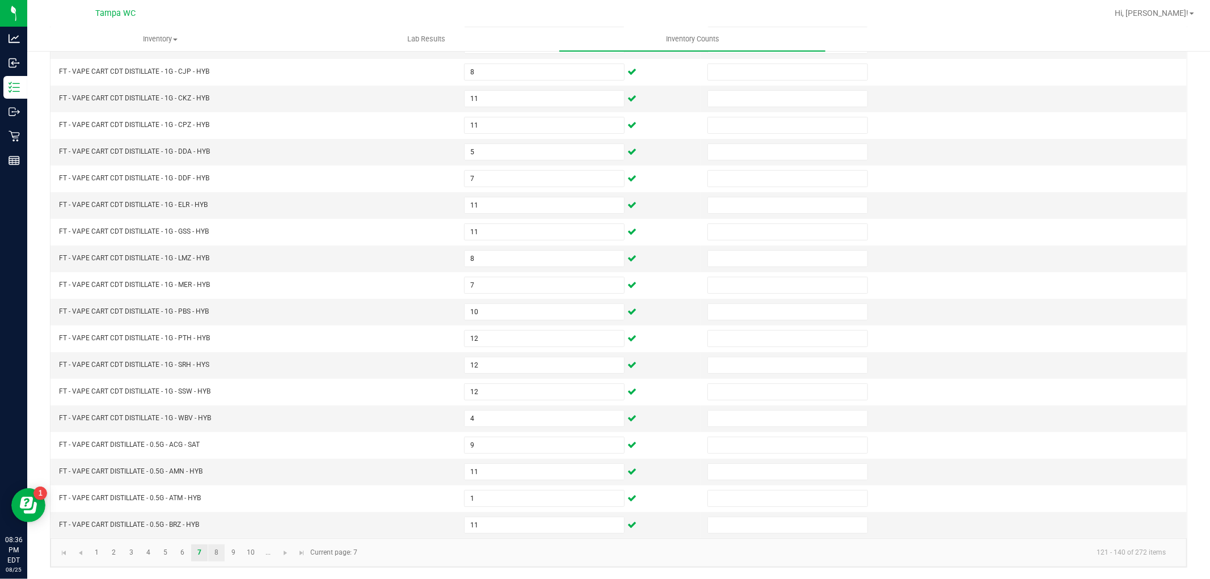
click at [214, 553] on link "8" at bounding box center [216, 553] width 16 height 17
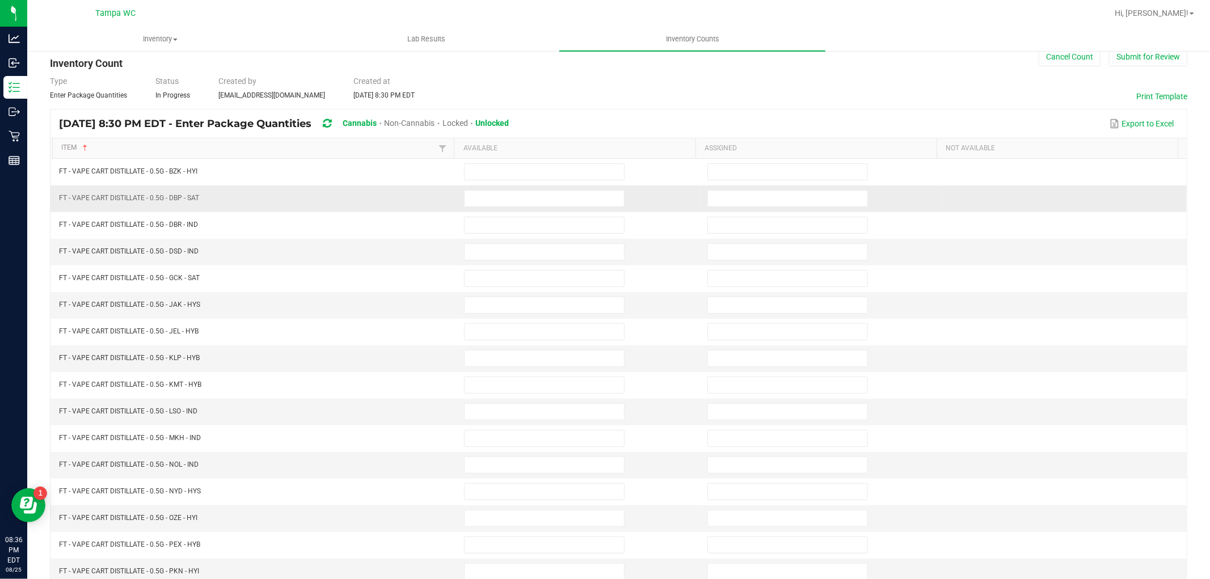
scroll to position [0, 0]
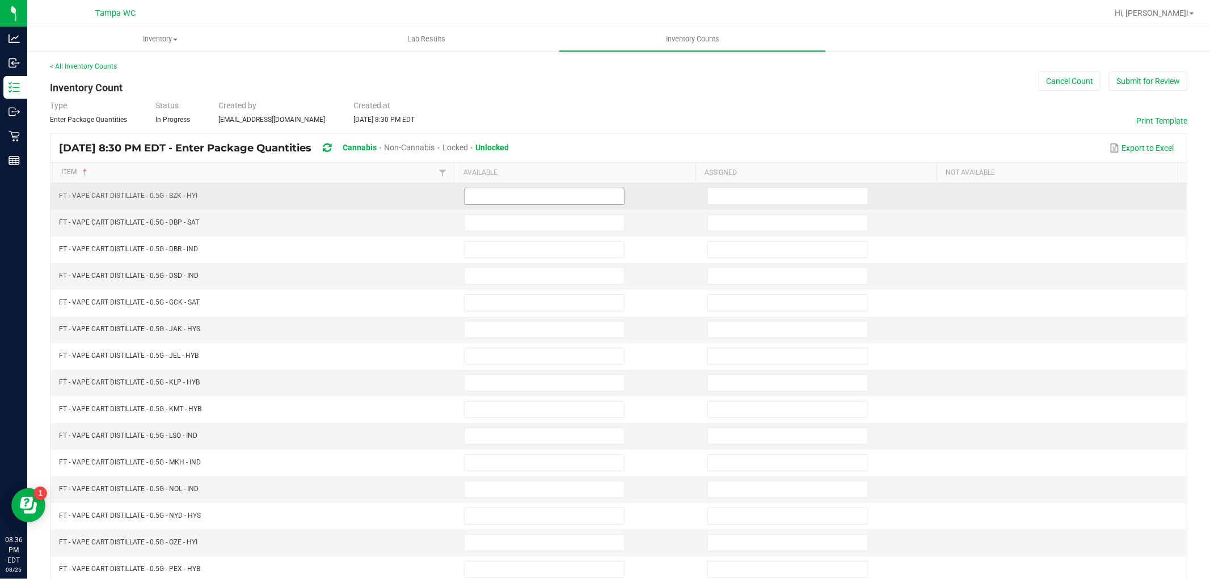
click at [465, 200] on input at bounding box center [544, 196] width 159 height 16
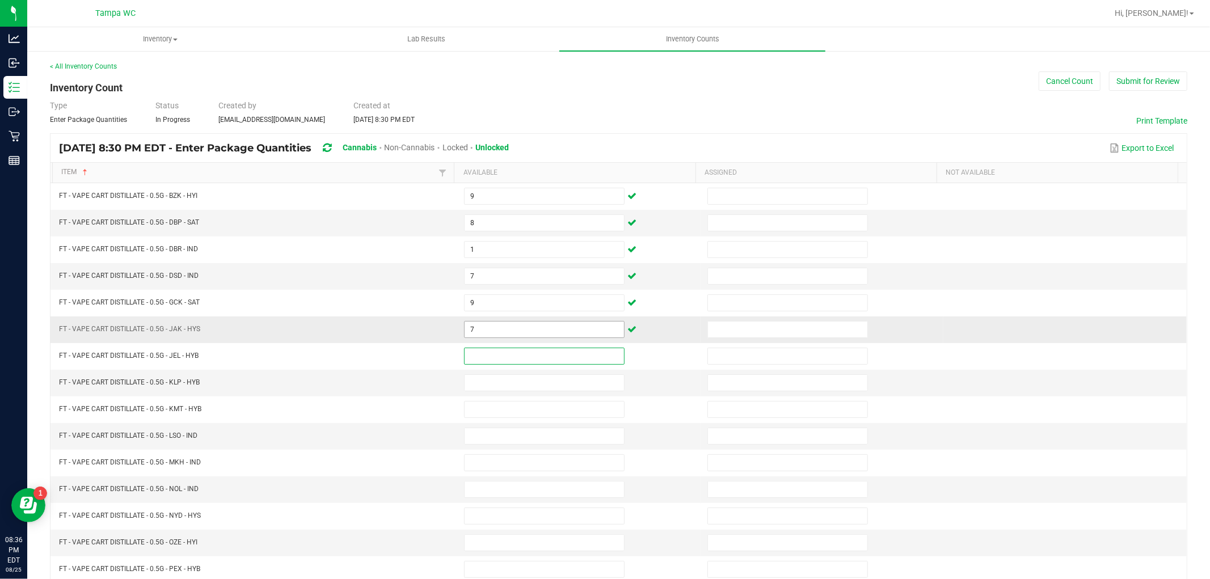
click at [469, 336] on input "7" at bounding box center [544, 330] width 159 height 16
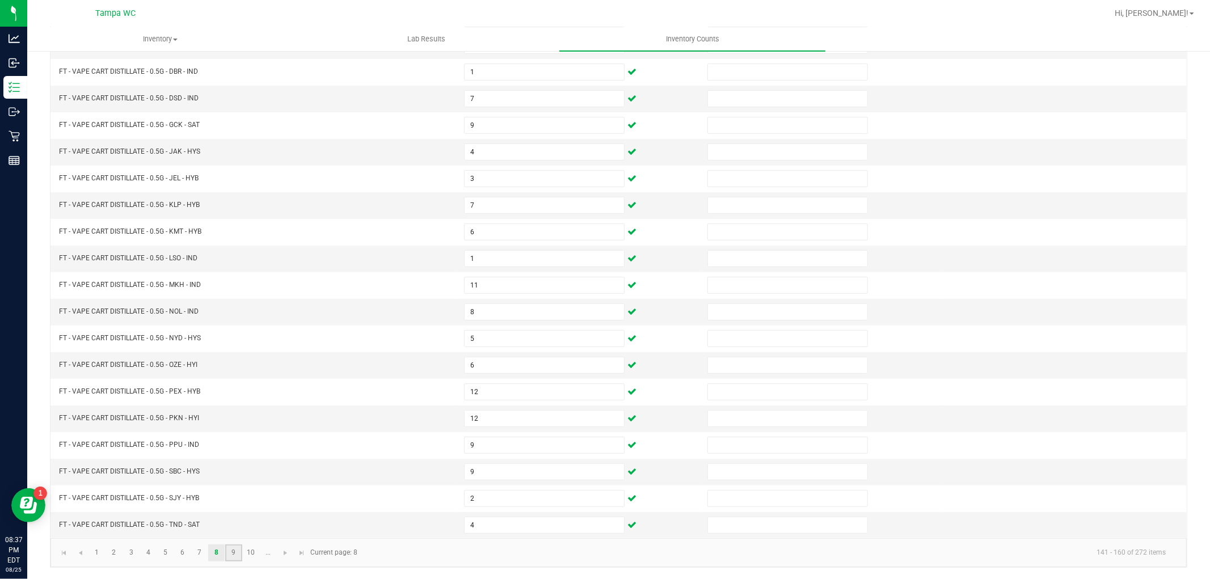
click at [239, 555] on link "9" at bounding box center [233, 553] width 16 height 17
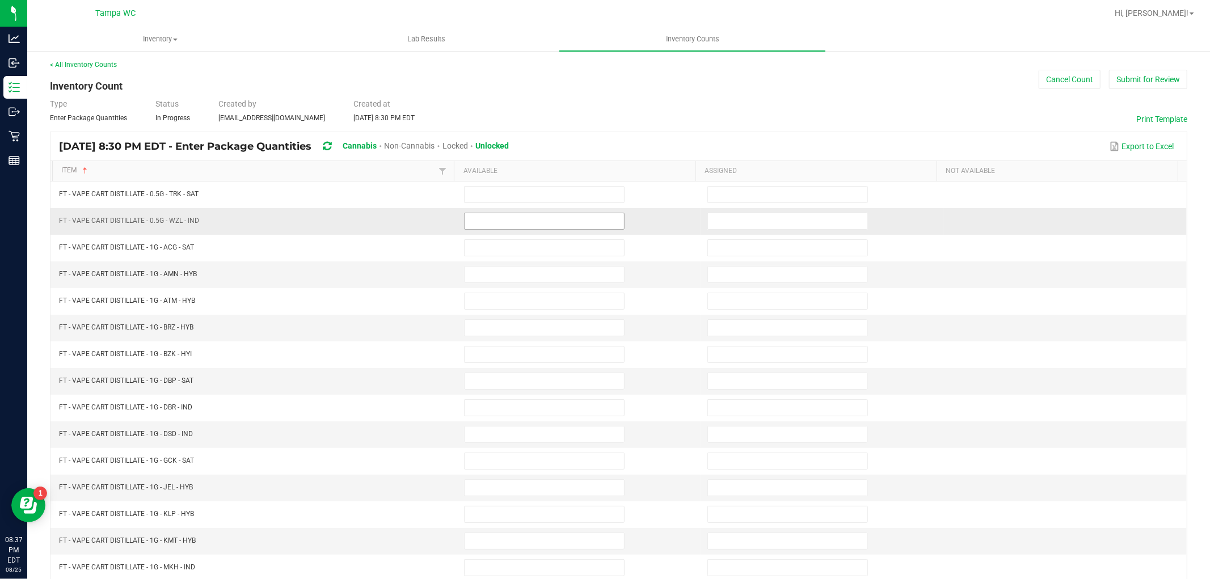
scroll to position [0, 0]
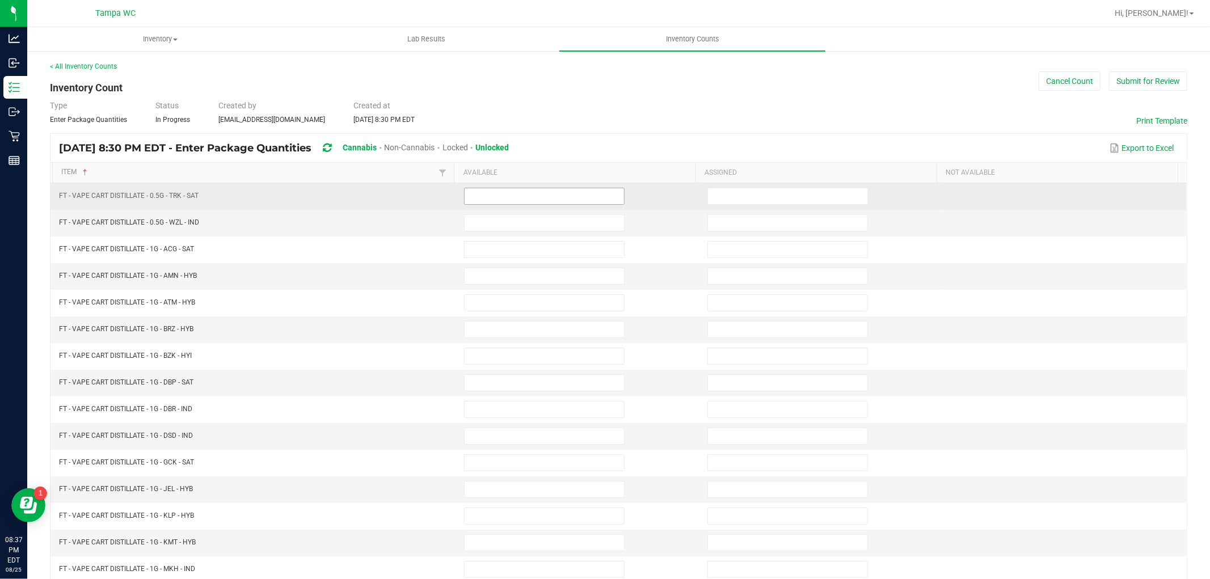
click at [498, 202] on input at bounding box center [544, 196] width 159 height 16
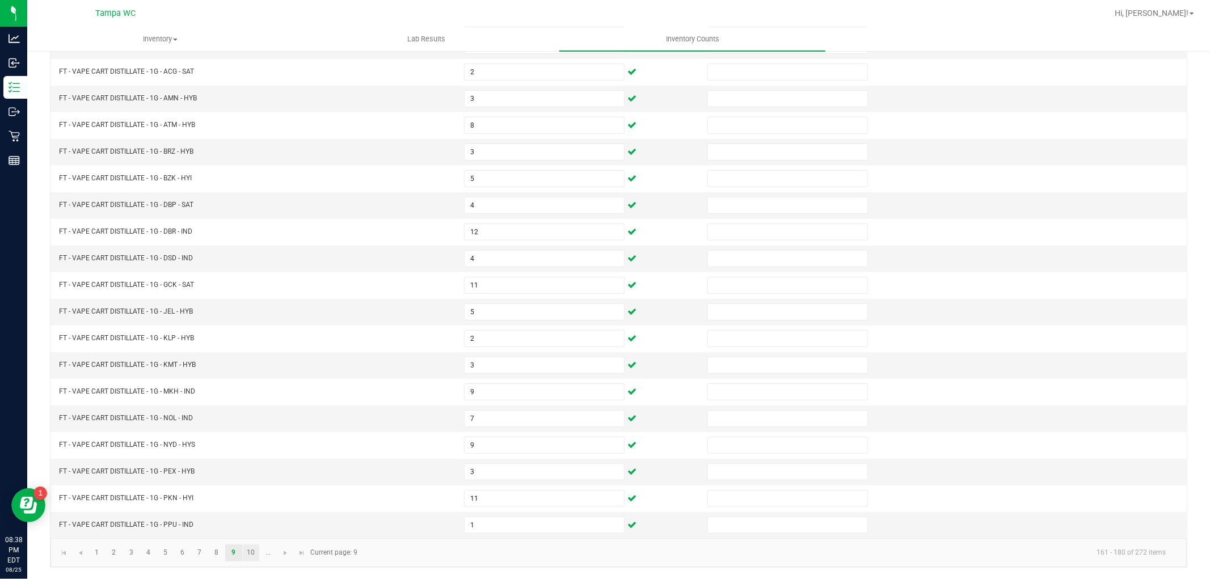
click at [252, 547] on link "10" at bounding box center [251, 553] width 16 height 17
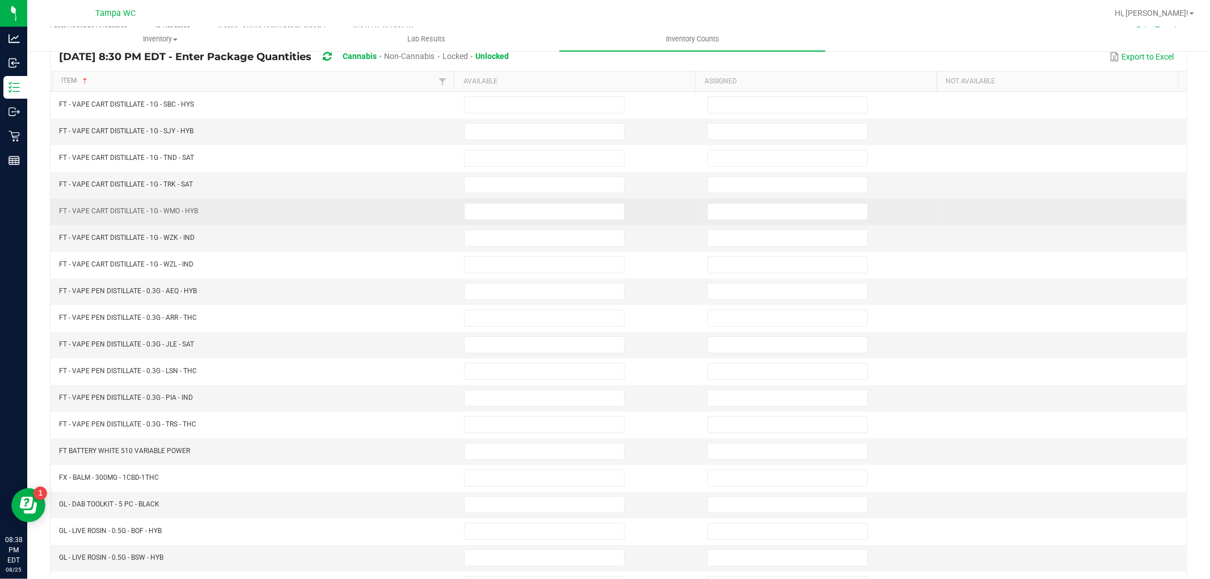
scroll to position [54, 0]
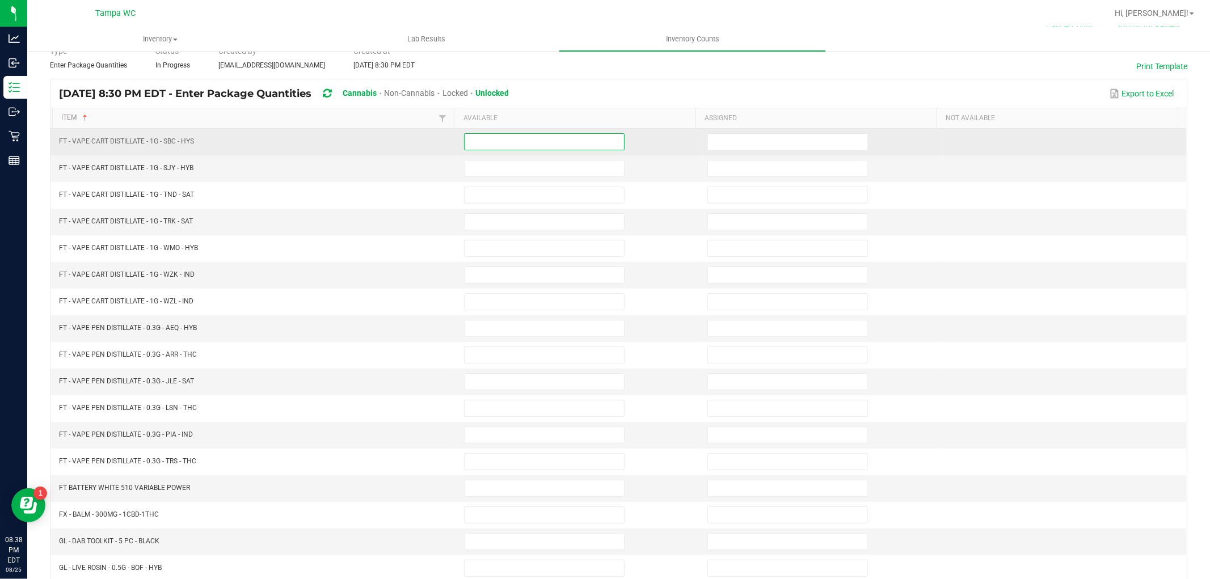
click at [480, 138] on input at bounding box center [544, 142] width 159 height 16
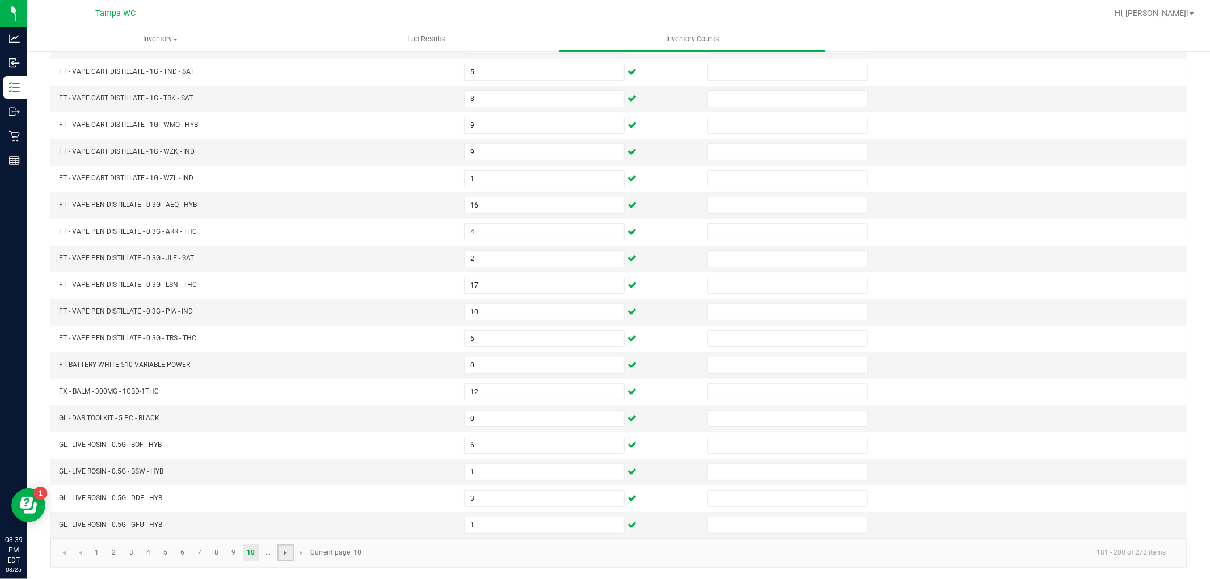
click at [282, 554] on span "Go to the next page" at bounding box center [285, 553] width 9 height 9
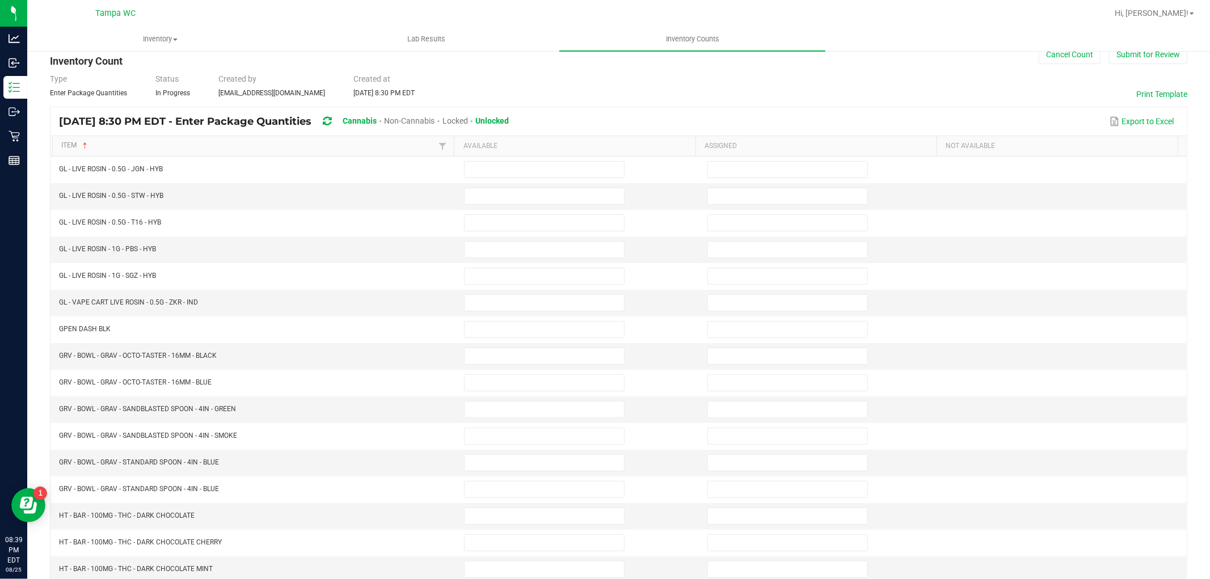
scroll to position [0, 0]
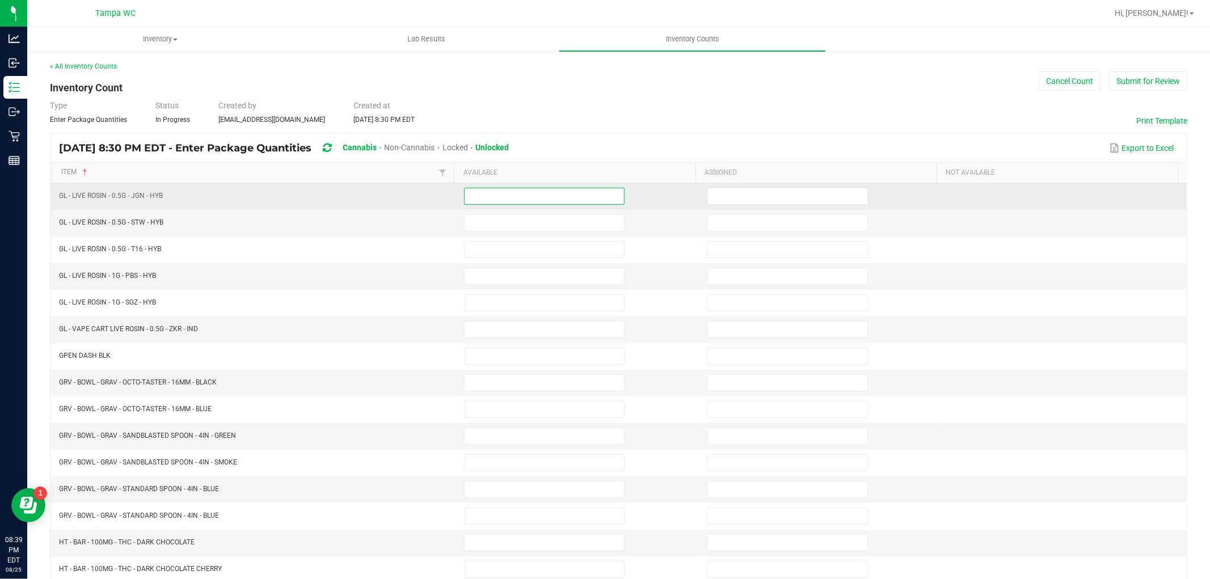
click at [488, 189] on input at bounding box center [544, 196] width 159 height 16
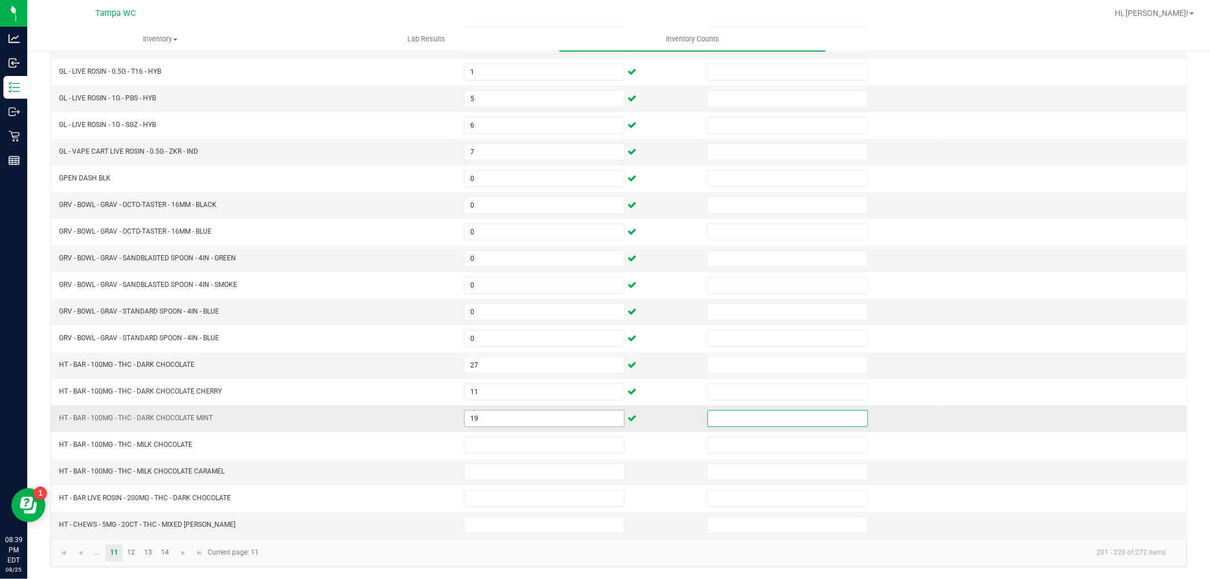
click at [480, 420] on input "19" at bounding box center [544, 419] width 159 height 16
click at [134, 550] on link "12" at bounding box center [131, 553] width 16 height 17
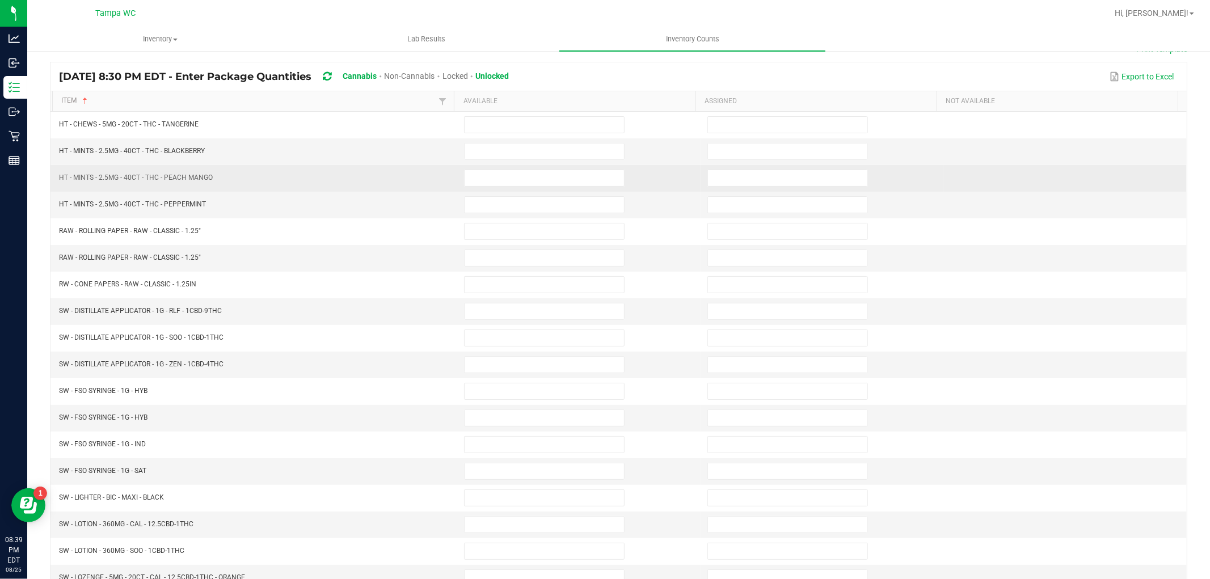
scroll to position [54, 0]
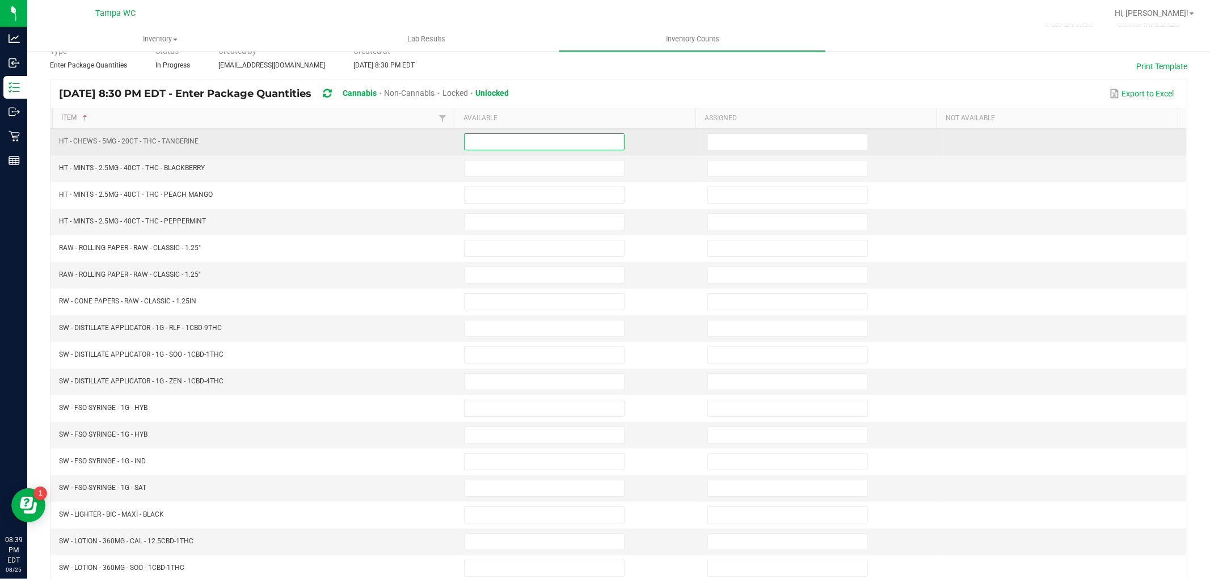
click at [479, 137] on input at bounding box center [544, 142] width 159 height 16
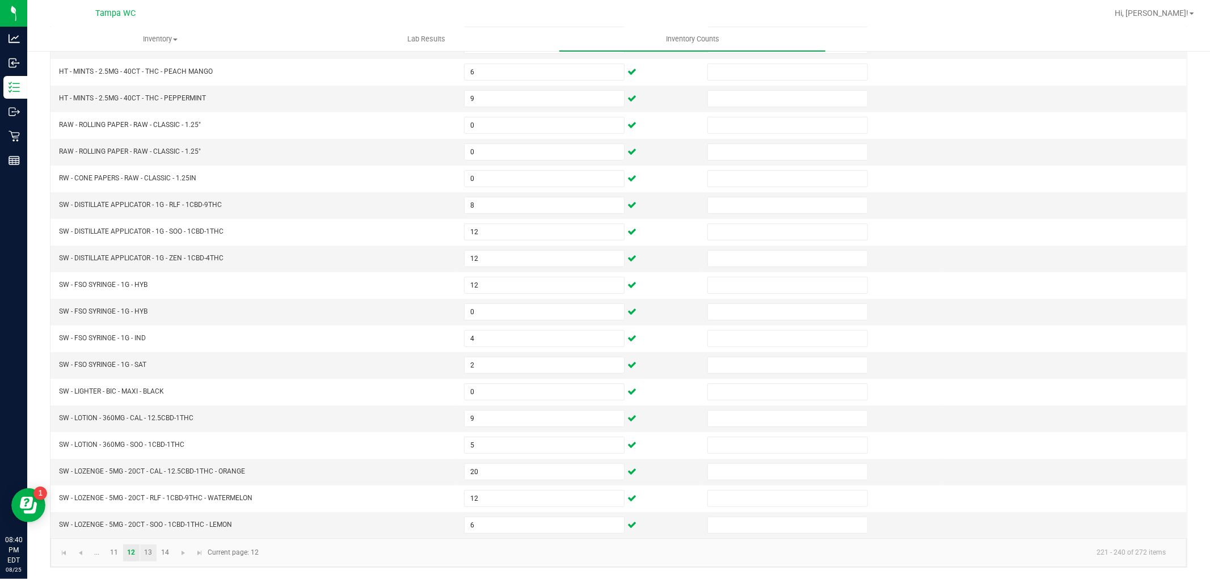
click at [146, 553] on link "13" at bounding box center [148, 553] width 16 height 17
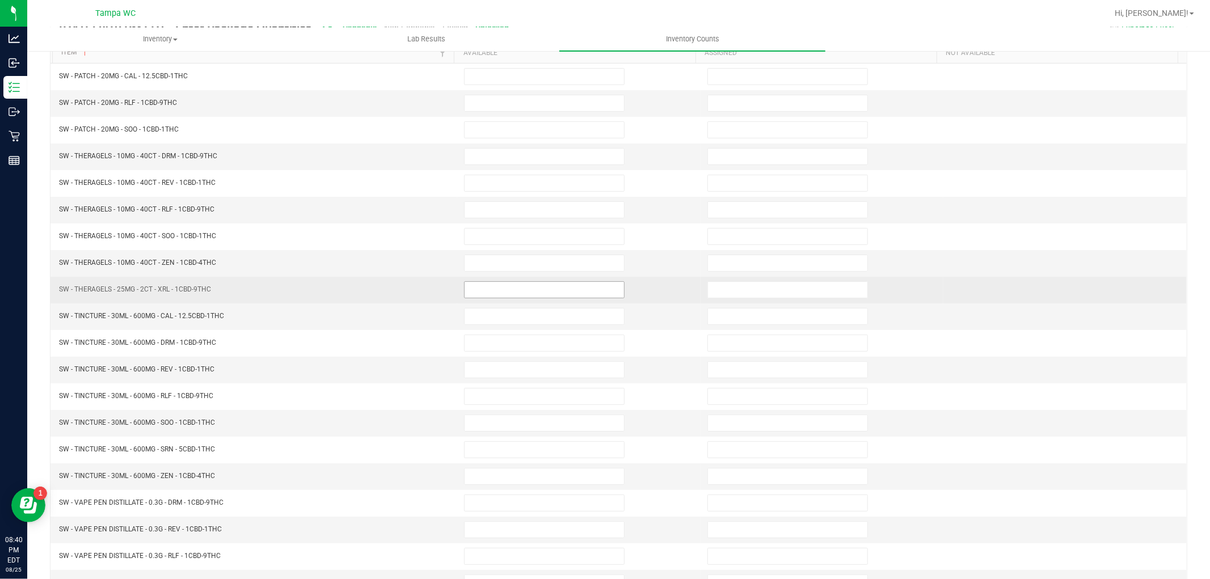
scroll to position [0, 0]
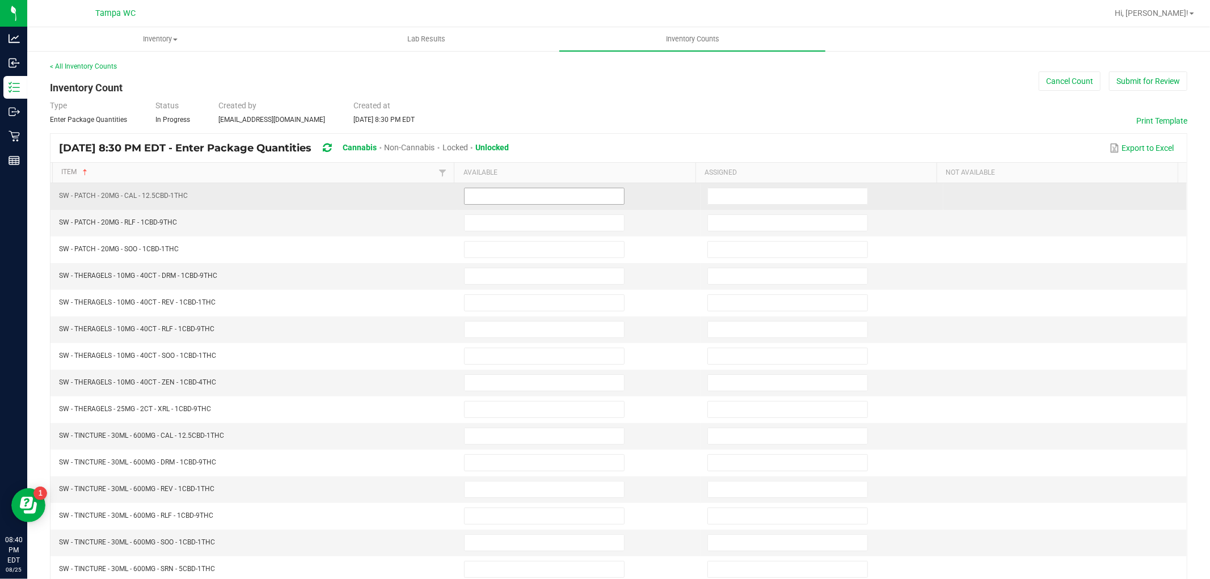
click at [471, 191] on input at bounding box center [544, 196] width 159 height 16
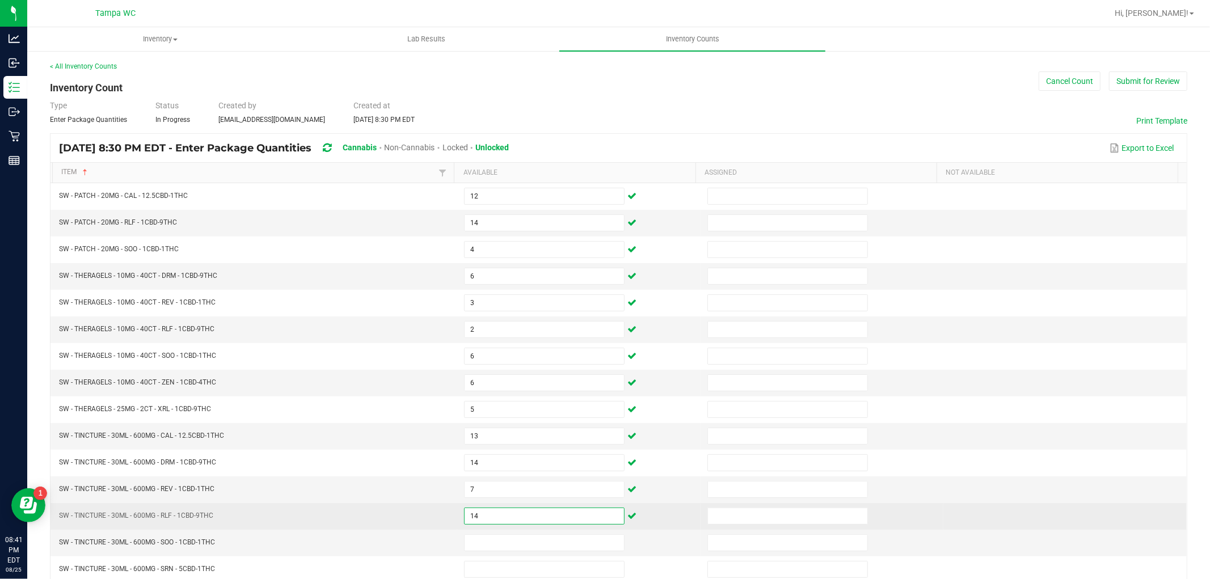
click at [583, 519] on input "14" at bounding box center [544, 516] width 159 height 16
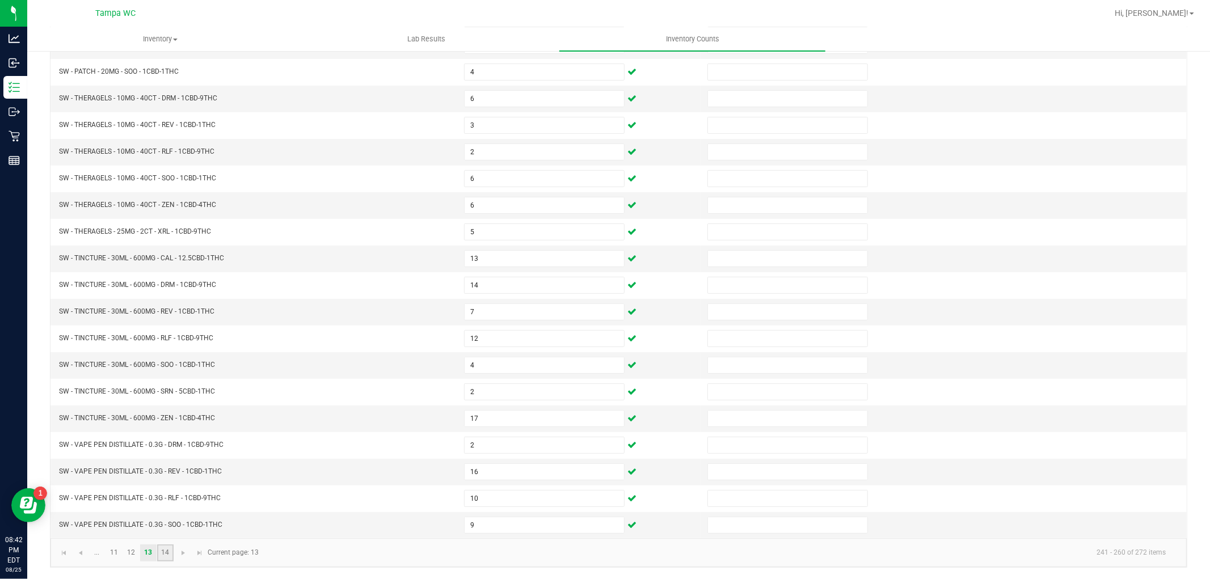
click at [162, 549] on link "14" at bounding box center [165, 553] width 16 height 17
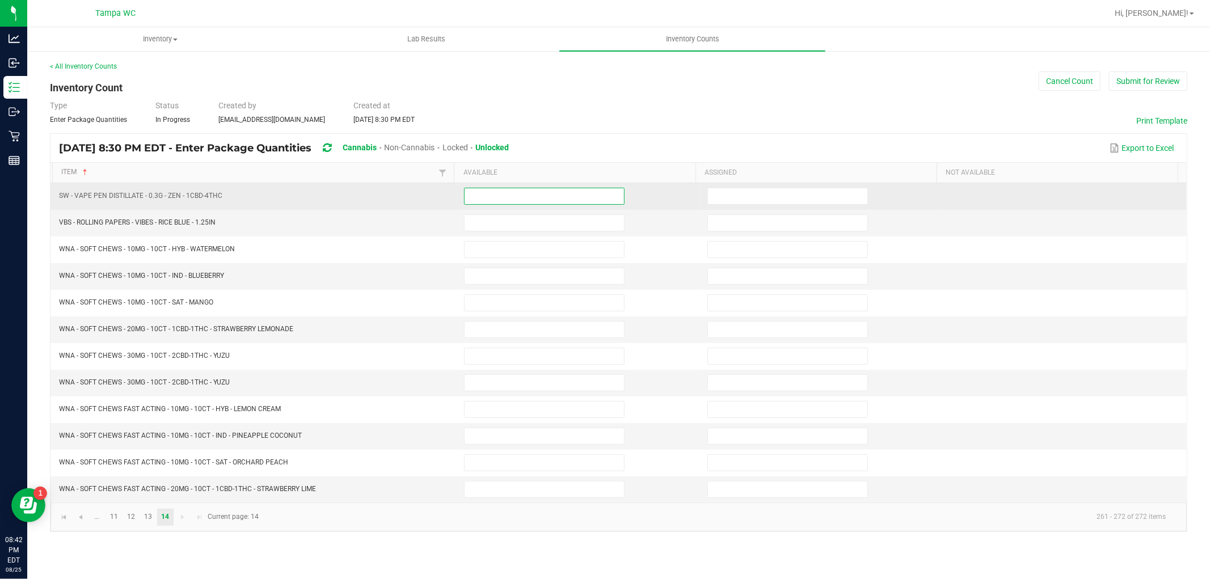
click at [512, 193] on input at bounding box center [544, 196] width 159 height 16
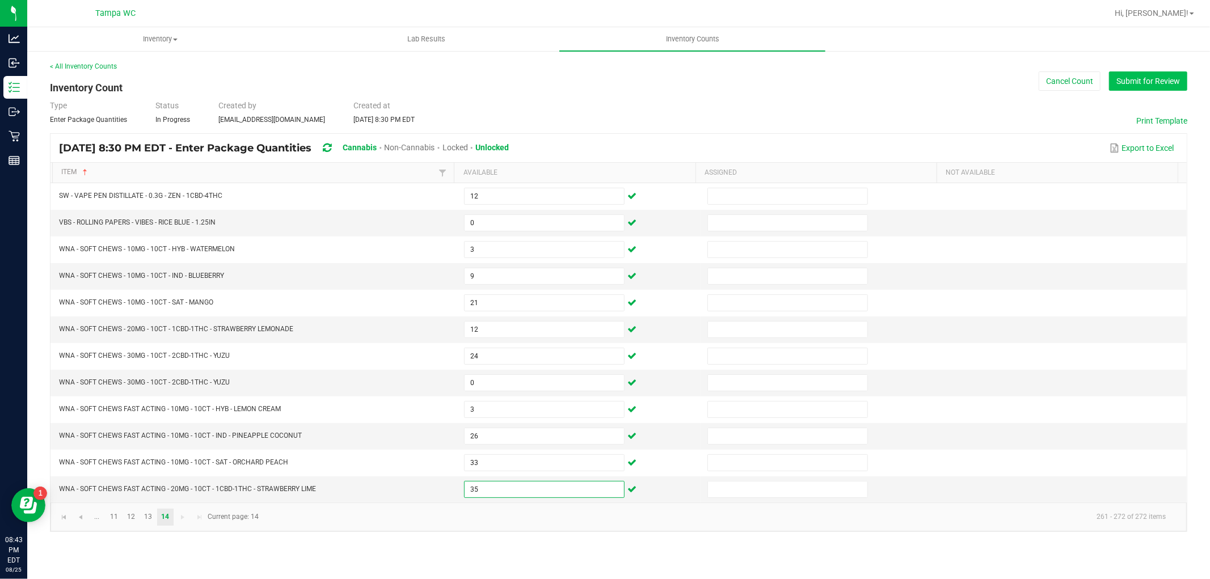
click at [1149, 87] on button "Submit for Review" at bounding box center [1148, 80] width 78 height 19
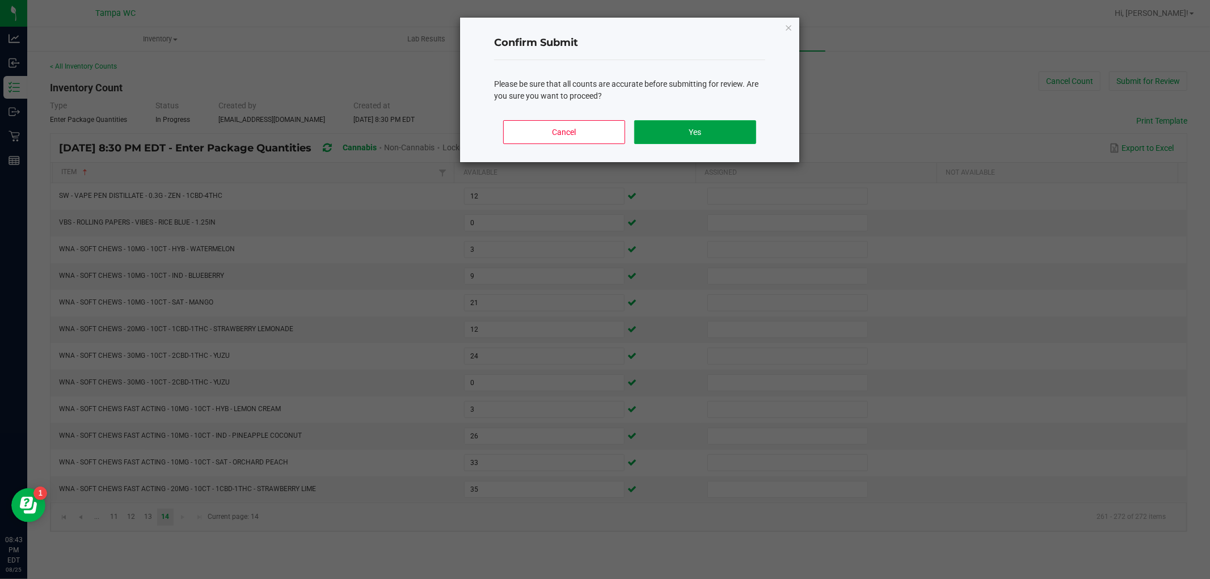
click at [674, 135] on button "Yes" at bounding box center [695, 132] width 122 height 24
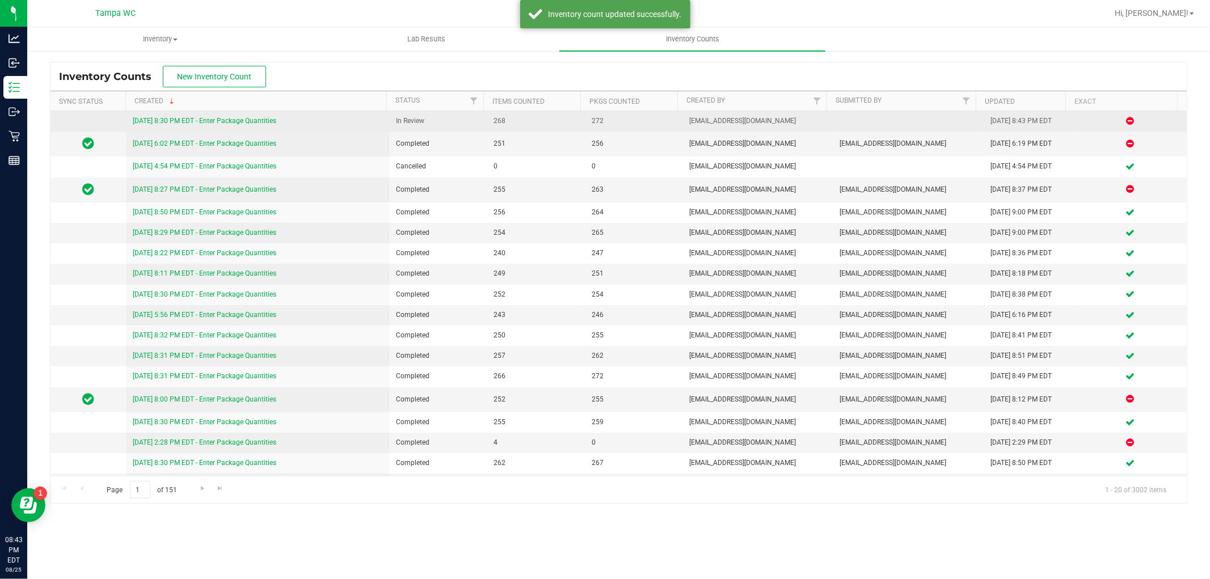
click at [239, 118] on link "[DATE] 8:30 PM EDT - Enter Package Quantities" at bounding box center [205, 121] width 144 height 8
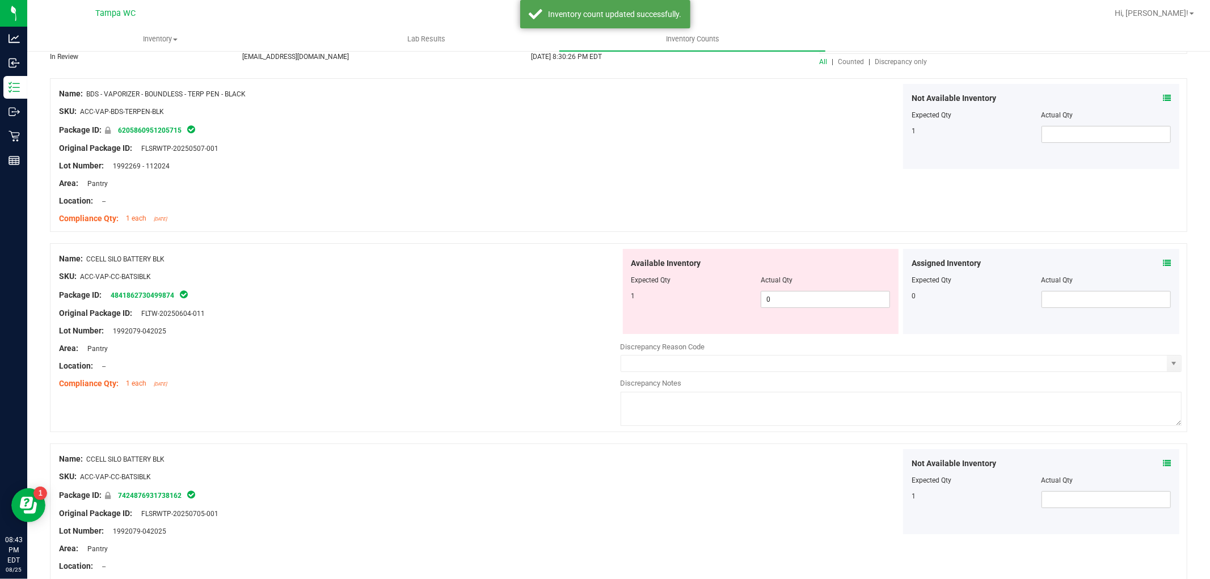
scroll to position [126, 0]
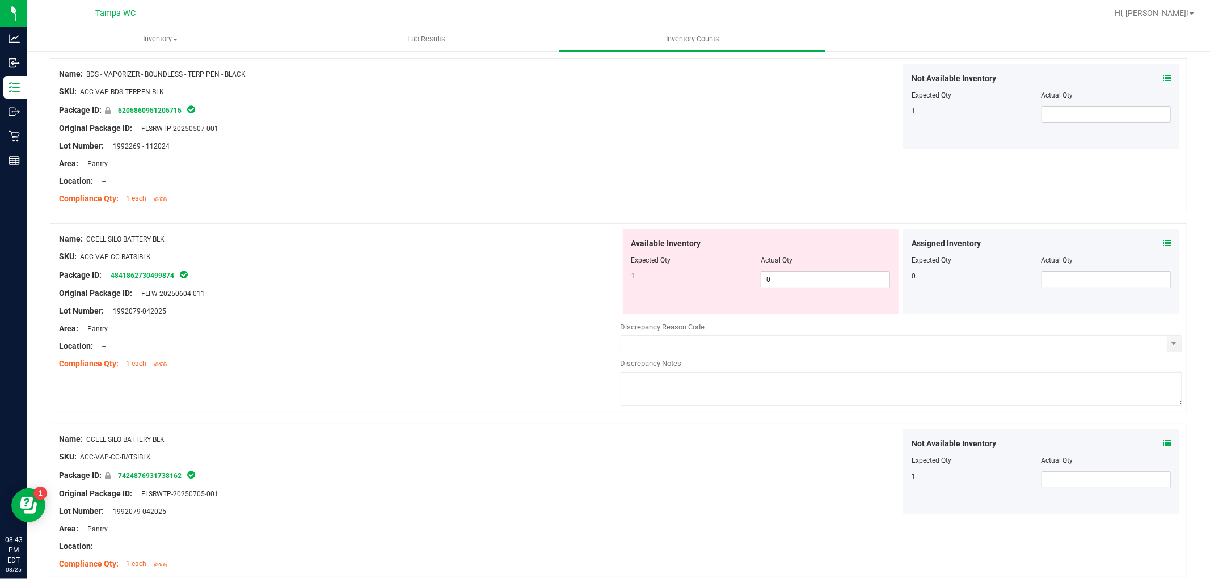
click at [783, 262] on span "Actual Qty" at bounding box center [777, 260] width 32 height 8
click at [787, 273] on span "0 0" at bounding box center [825, 279] width 129 height 17
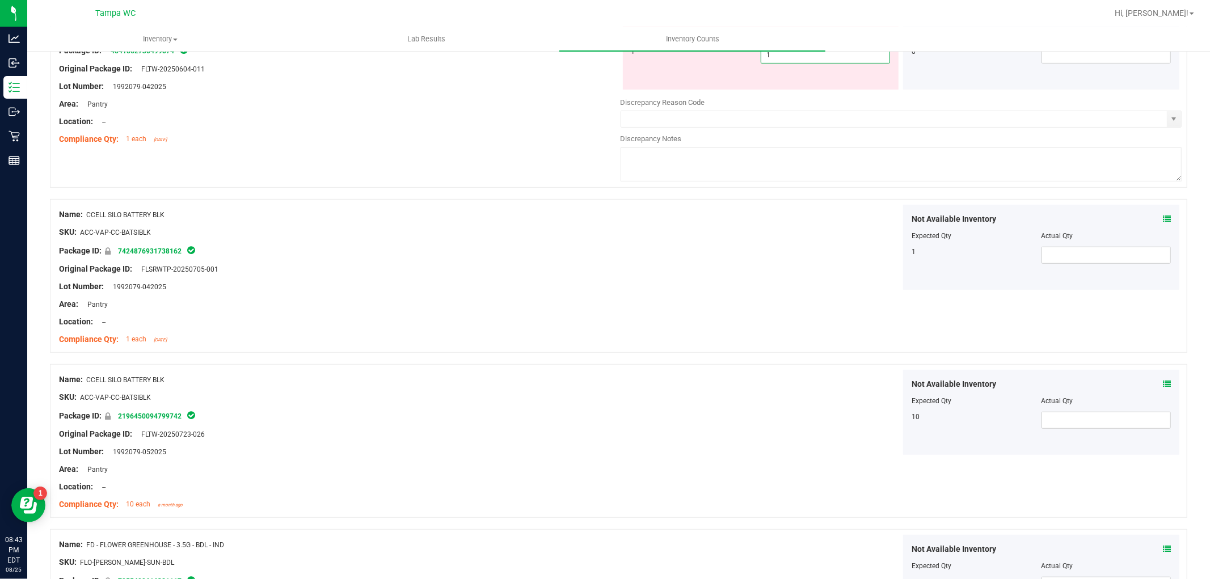
scroll to position [0, 0]
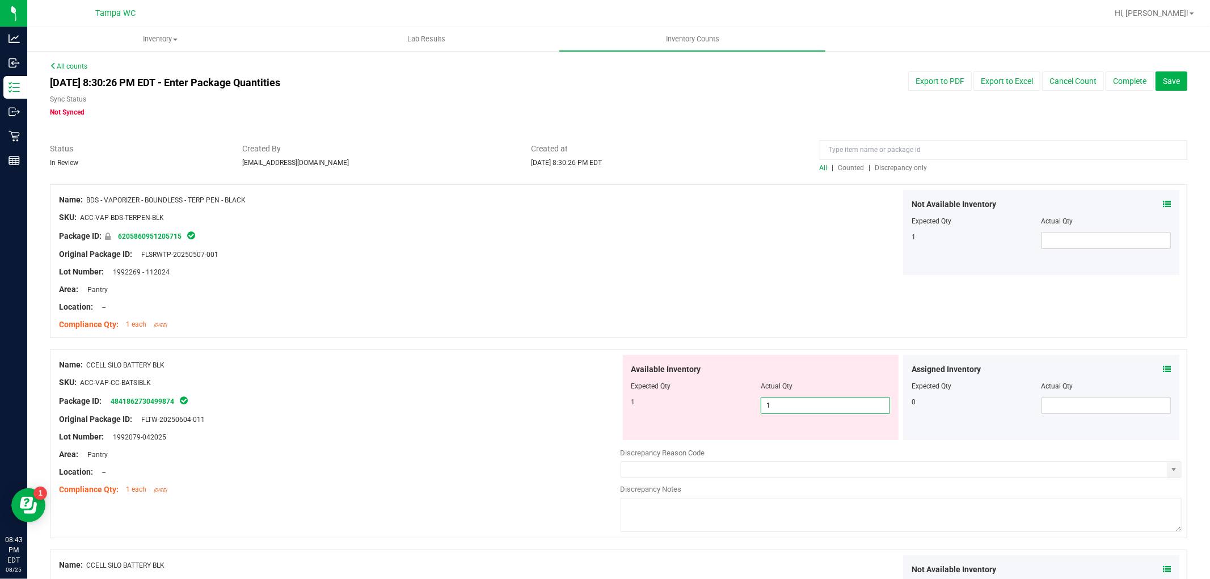
click at [894, 165] on span "Discrepancy only" at bounding box center [901, 168] width 52 height 8
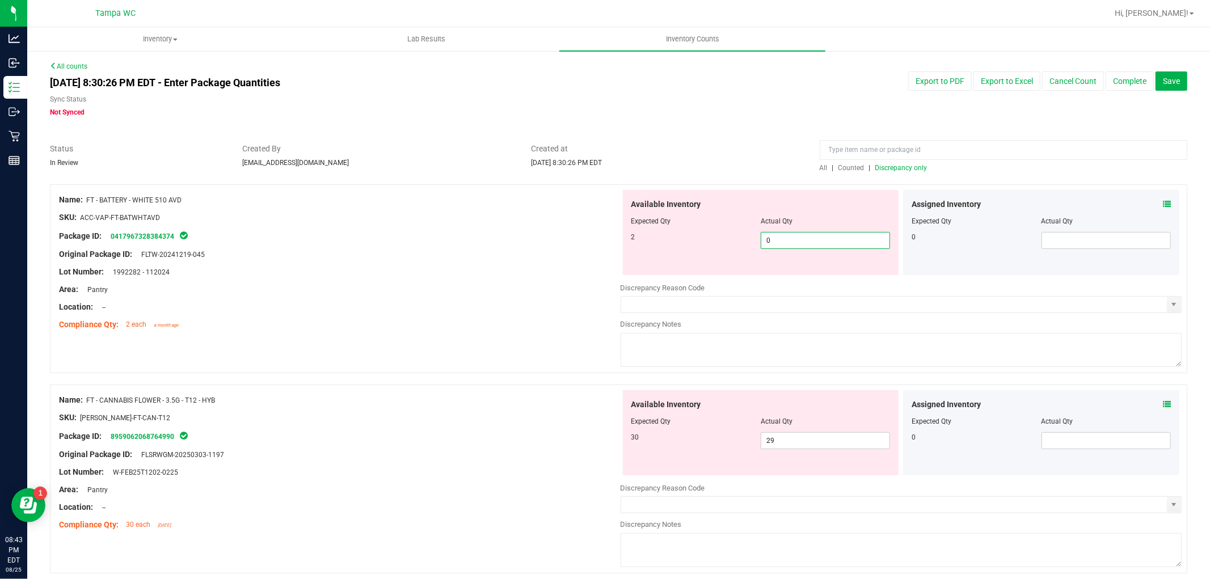
click at [777, 235] on span "0 0" at bounding box center [825, 240] width 129 height 17
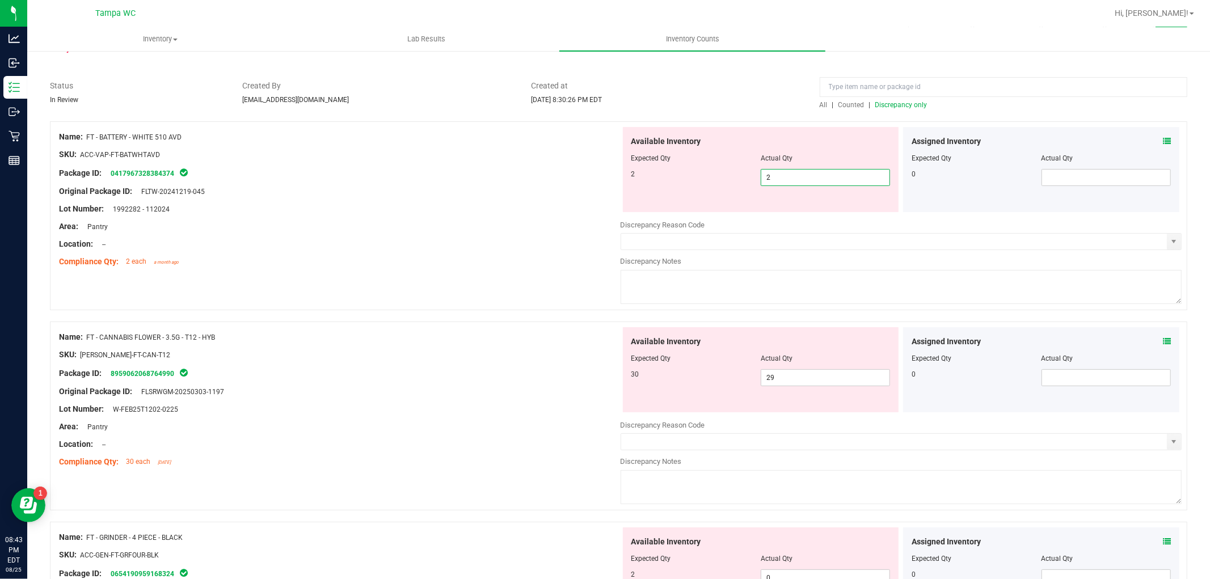
scroll to position [126, 0]
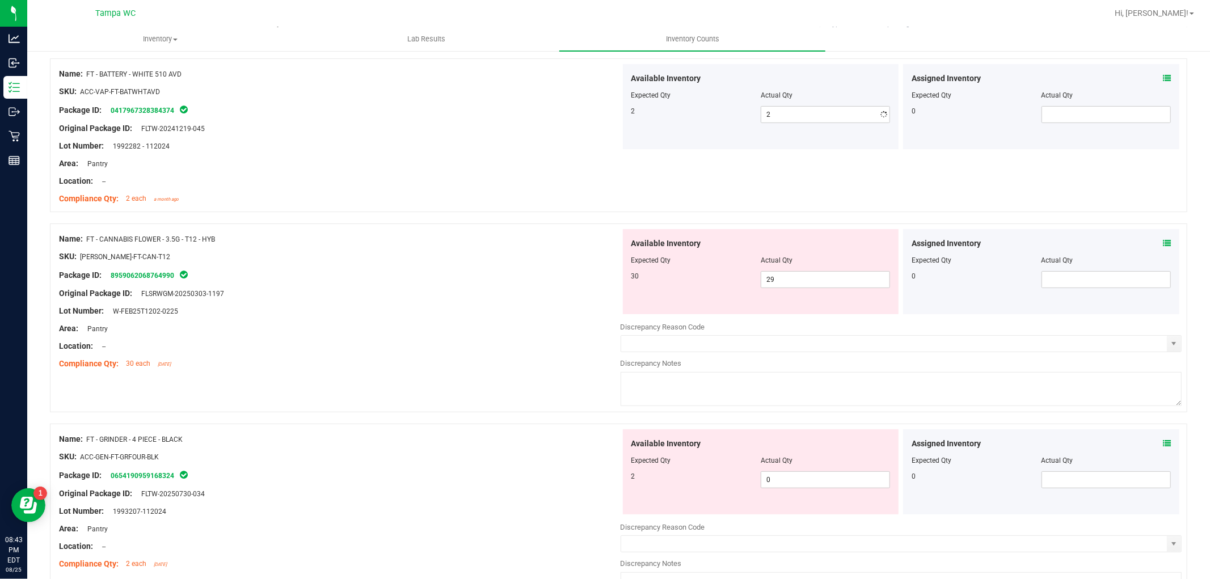
click at [773, 326] on div "Available Inventory Expected Qty Actual Qty 30 29 29" at bounding box center [902, 319] width 562 height 180
click at [777, 278] on span "29 29" at bounding box center [825, 279] width 129 height 17
click at [808, 481] on div "Available Inventory Expected Qty Actual Qty 2 0 0" at bounding box center [902, 519] width 562 height 180
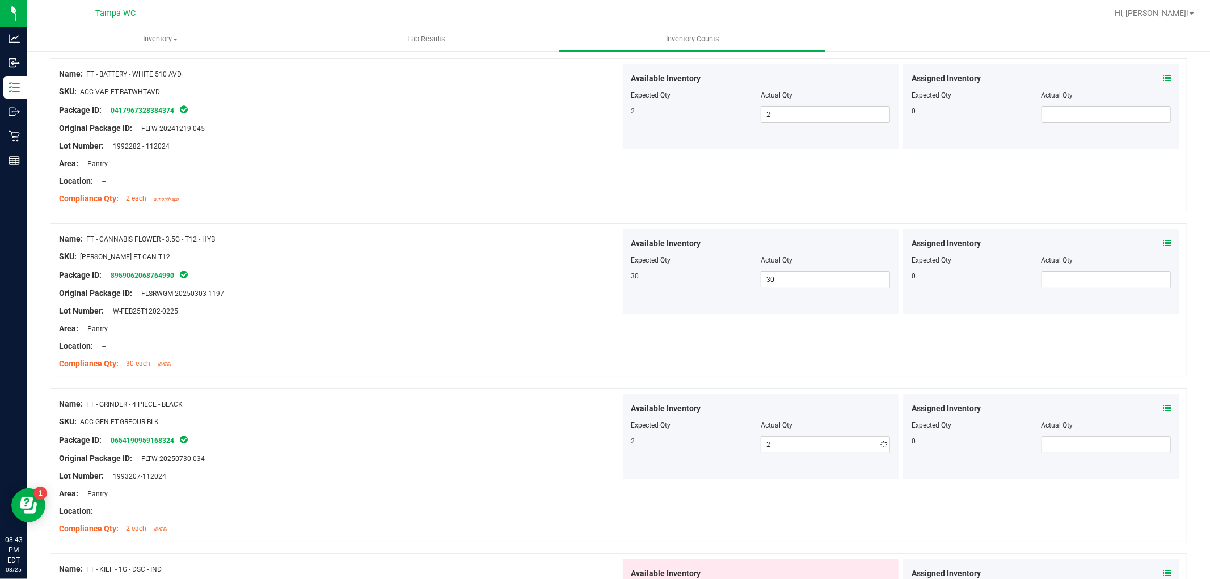
drag, startPoint x: 623, startPoint y: 344, endPoint x: 661, endPoint y: 378, distance: 50.6
click at [625, 345] on div "Name: FT - CANNABIS FLOWER - 3.5G - T12 - HYB SKU: [PERSON_NAME]-FT-CAN-T12 Pac…" at bounding box center [618, 301] width 1137 height 154
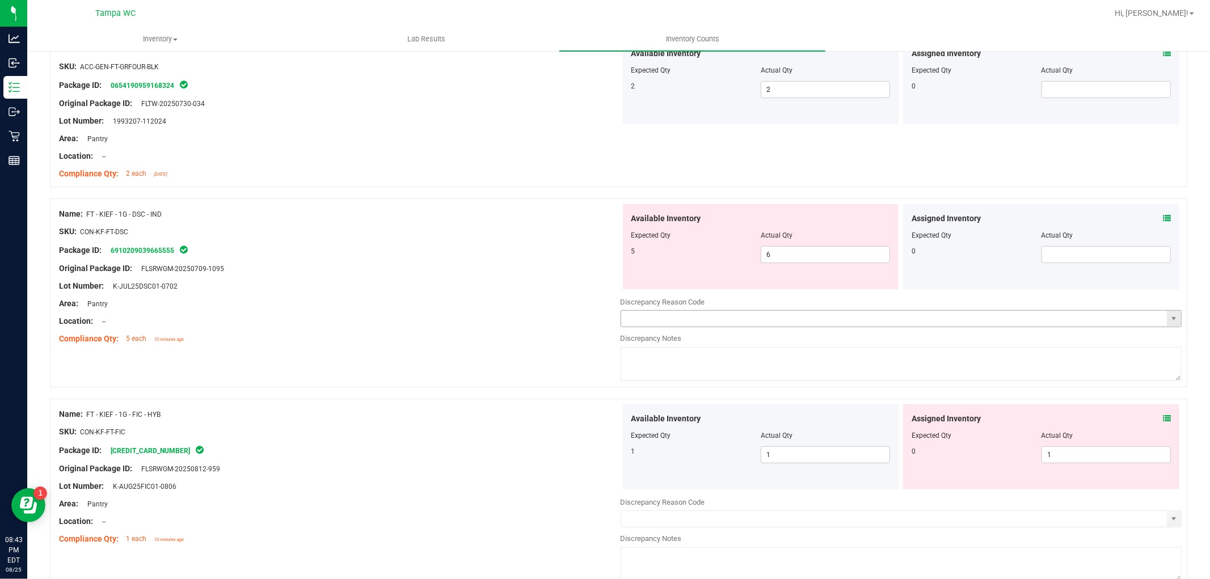
scroll to position [504, 0]
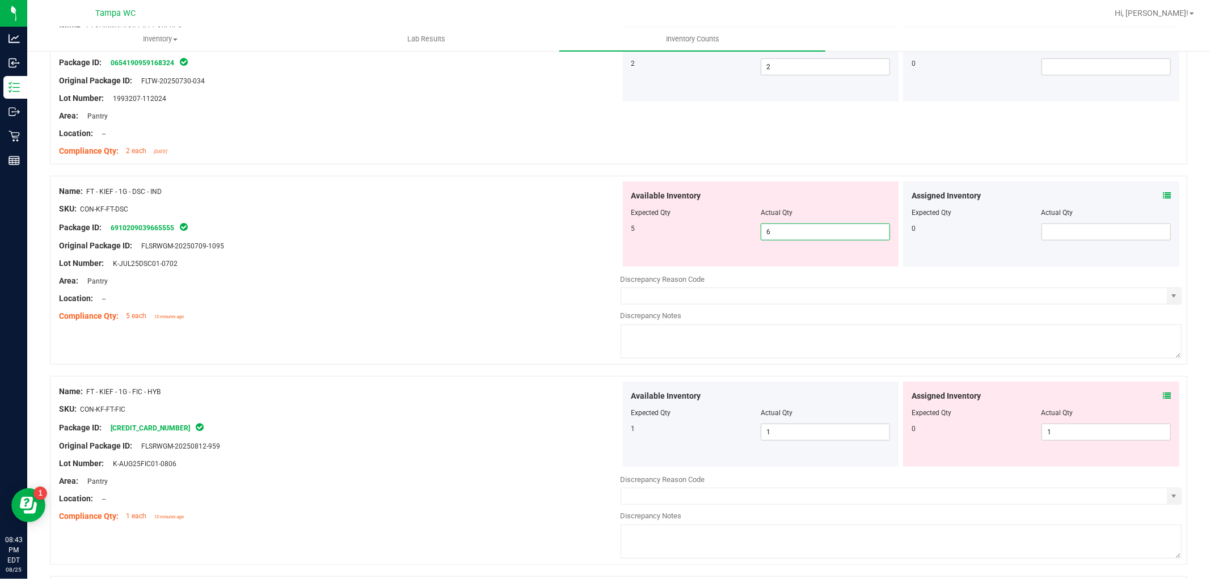
click at [795, 230] on span "6 6" at bounding box center [825, 232] width 129 height 17
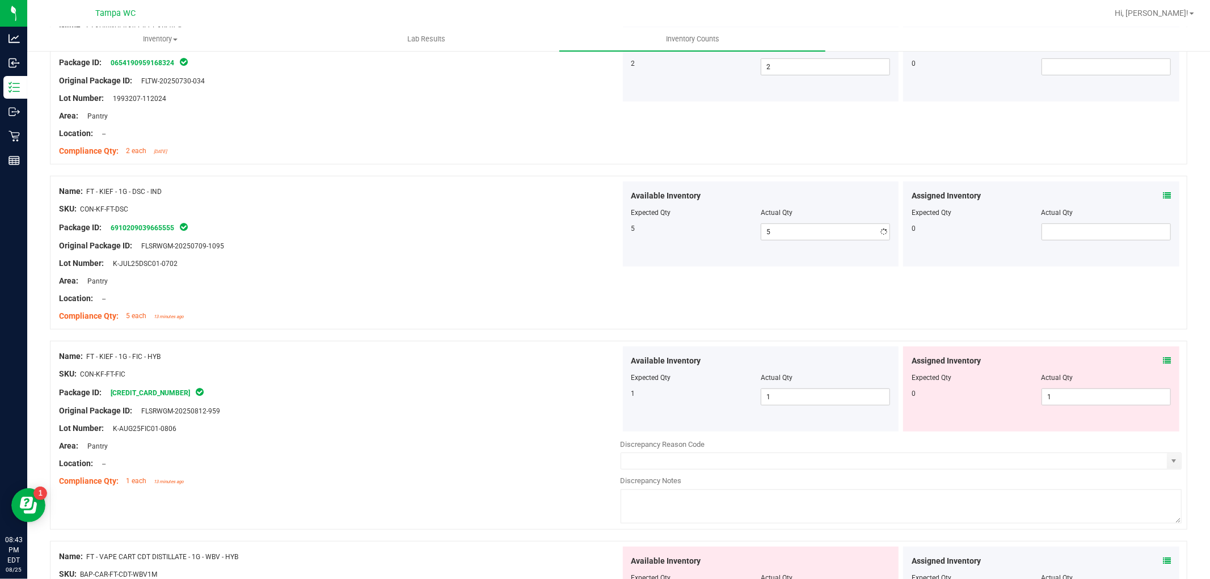
click at [477, 336] on div "Name: FT - KIEF - 1G - DSC - IND SKU: CON-KF-FT-DSC Package ID: 691020903966555…" at bounding box center [618, 258] width 1137 height 165
click at [1046, 403] on span "1 1" at bounding box center [1106, 397] width 129 height 17
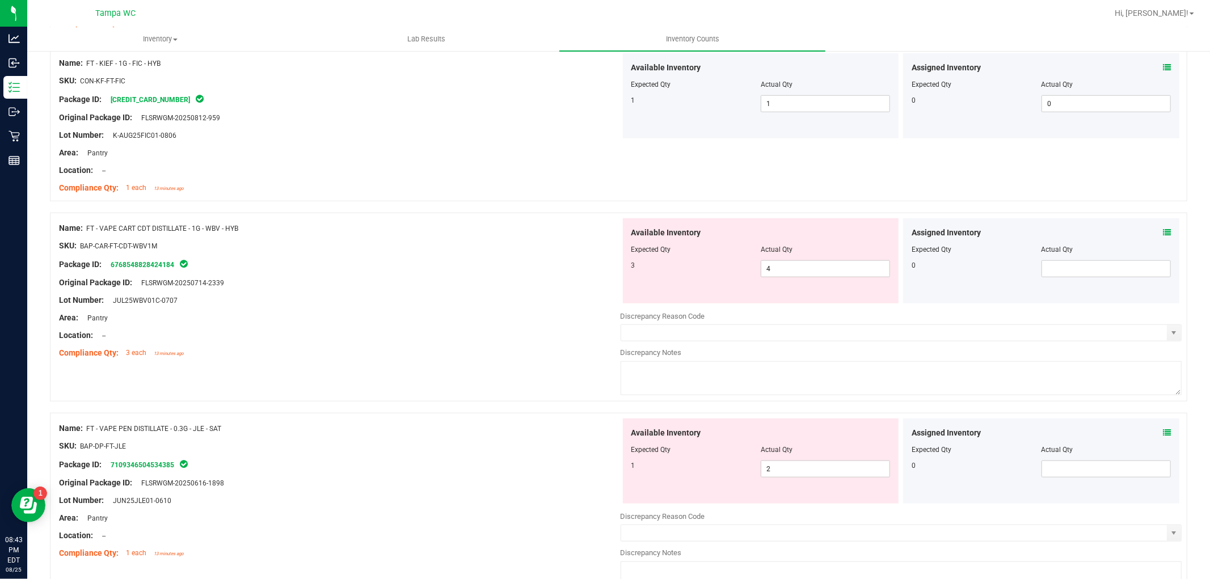
scroll to position [819, 0]
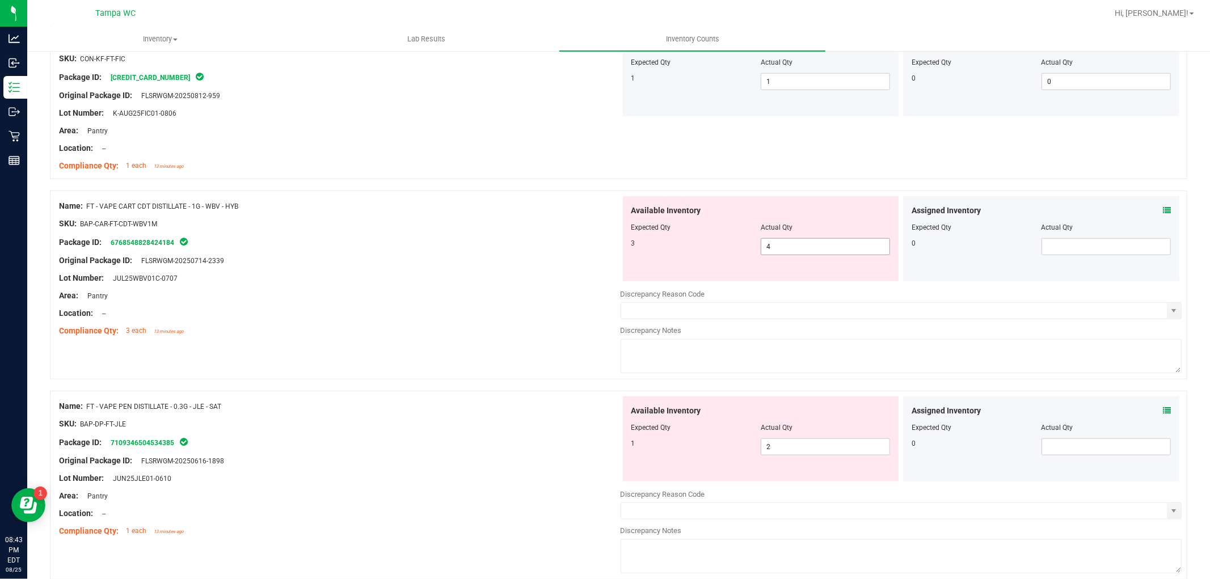
click at [787, 246] on span "4 4" at bounding box center [825, 246] width 129 height 17
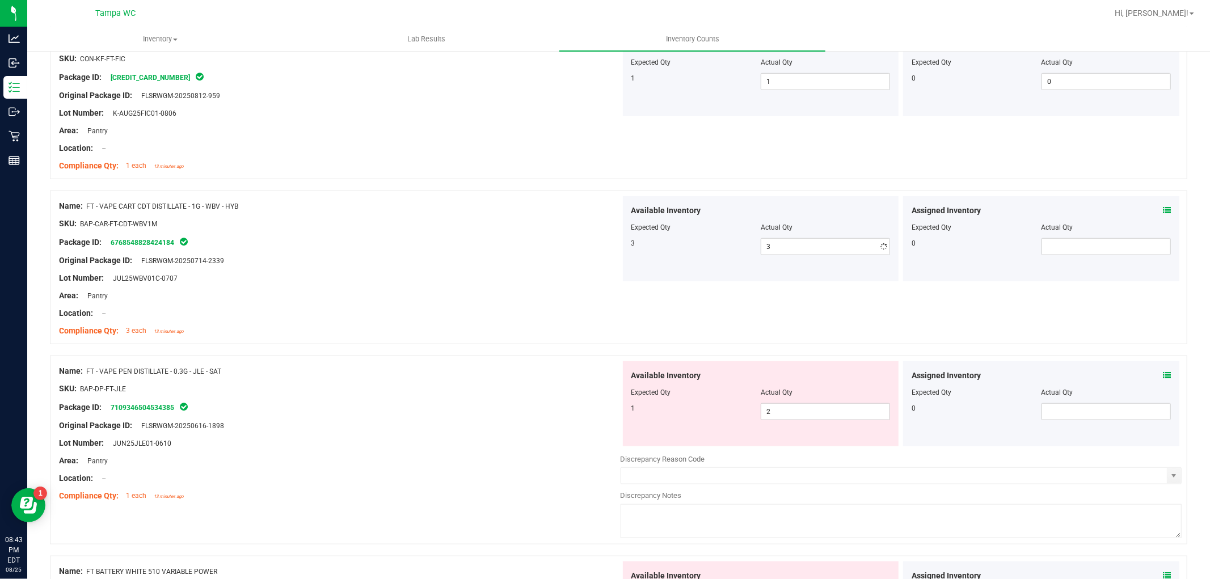
click at [559, 287] on div at bounding box center [340, 287] width 562 height 6
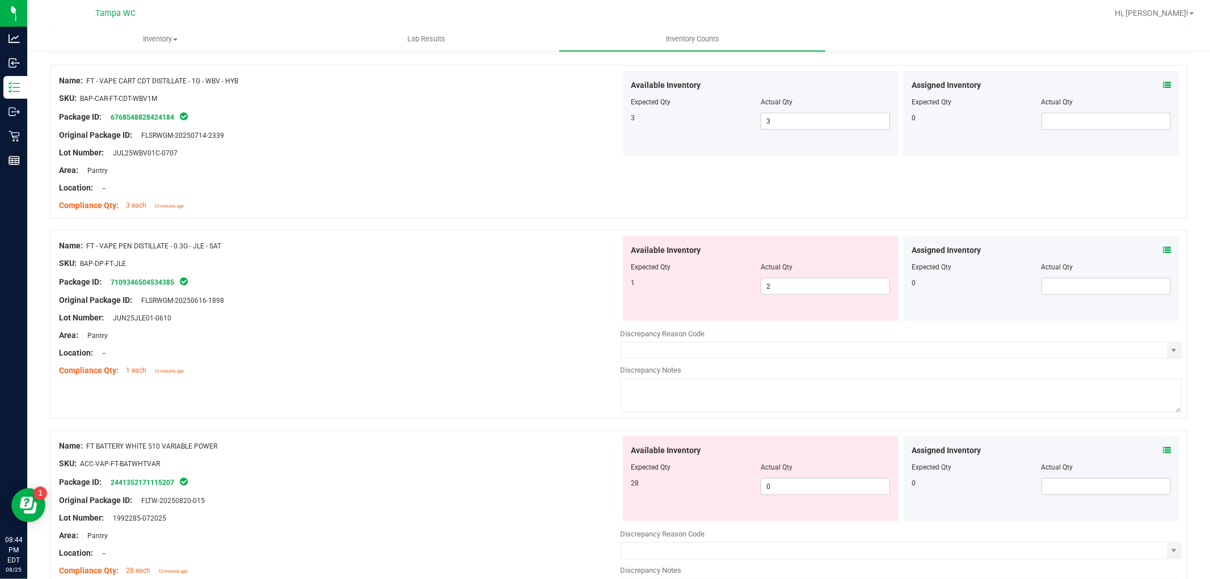
scroll to position [945, 0]
click at [767, 289] on span "2 2" at bounding box center [825, 285] width 129 height 17
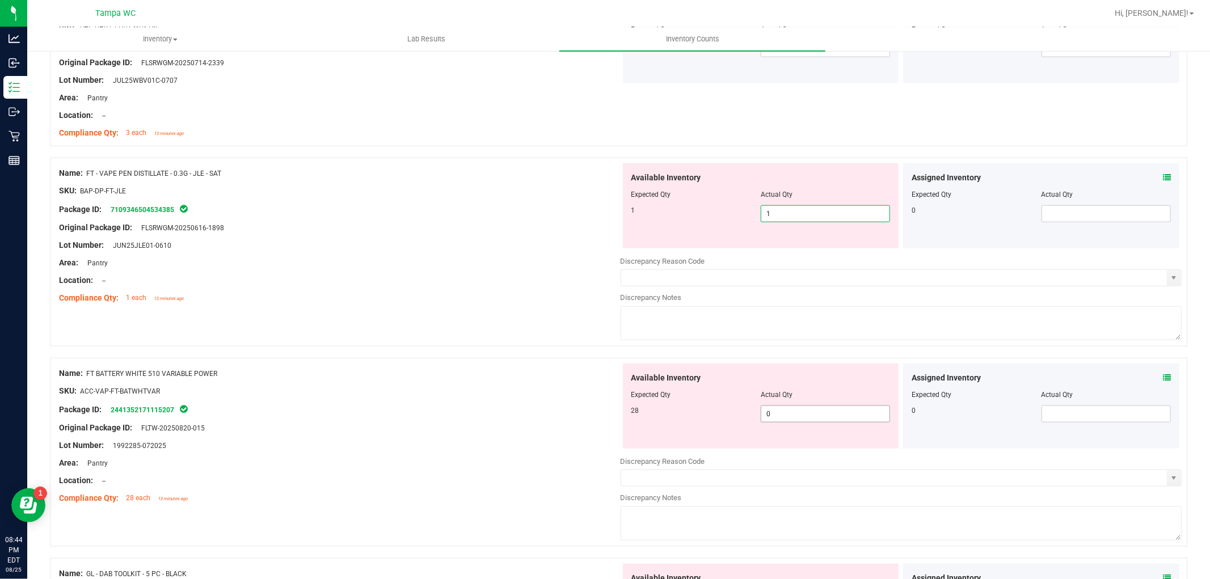
scroll to position [1135, 0]
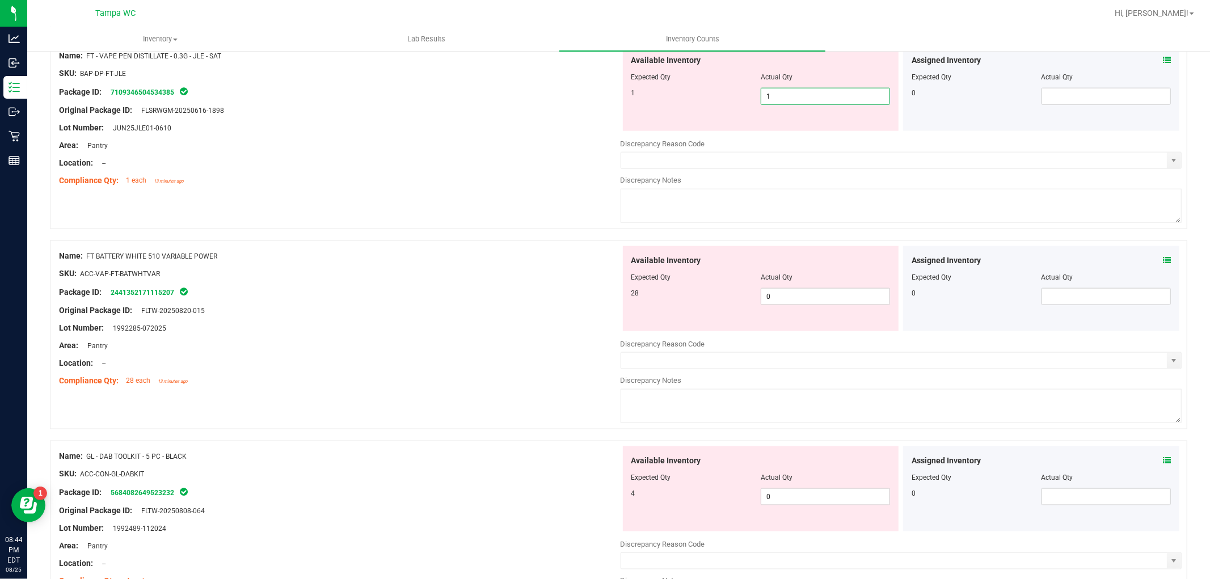
click at [785, 285] on div "Available Inventory Expected Qty Actual Qty 28 0 0" at bounding box center [761, 288] width 276 height 85
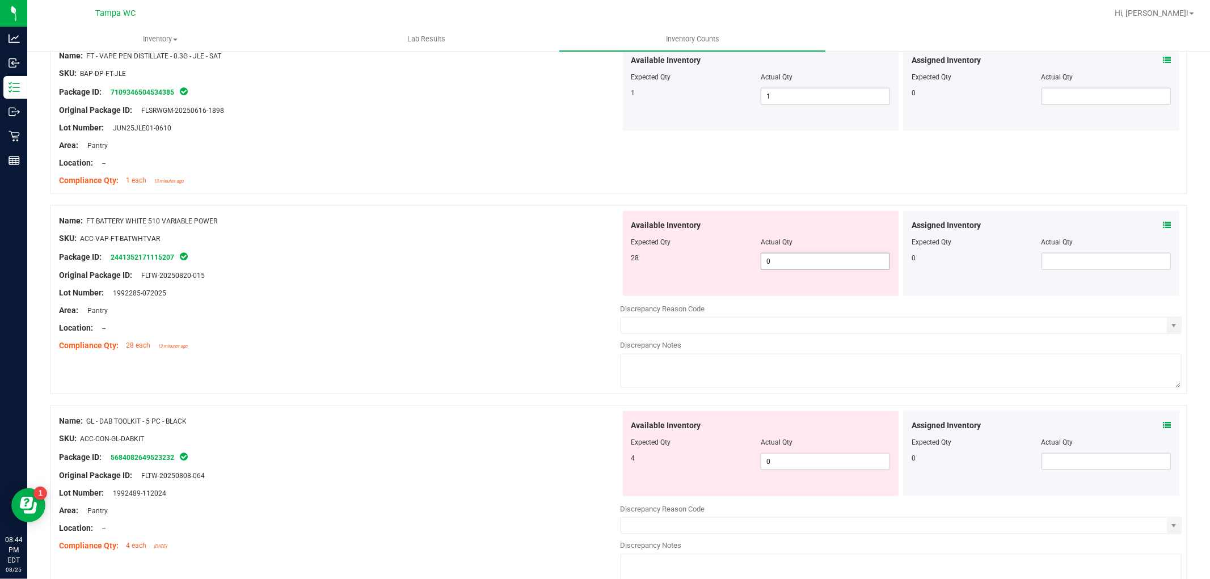
click at [777, 263] on span "0 0" at bounding box center [825, 261] width 129 height 17
click at [790, 470] on div "Available Inventory Expected Qty Actual Qty 4 0 0" at bounding box center [902, 501] width 562 height 180
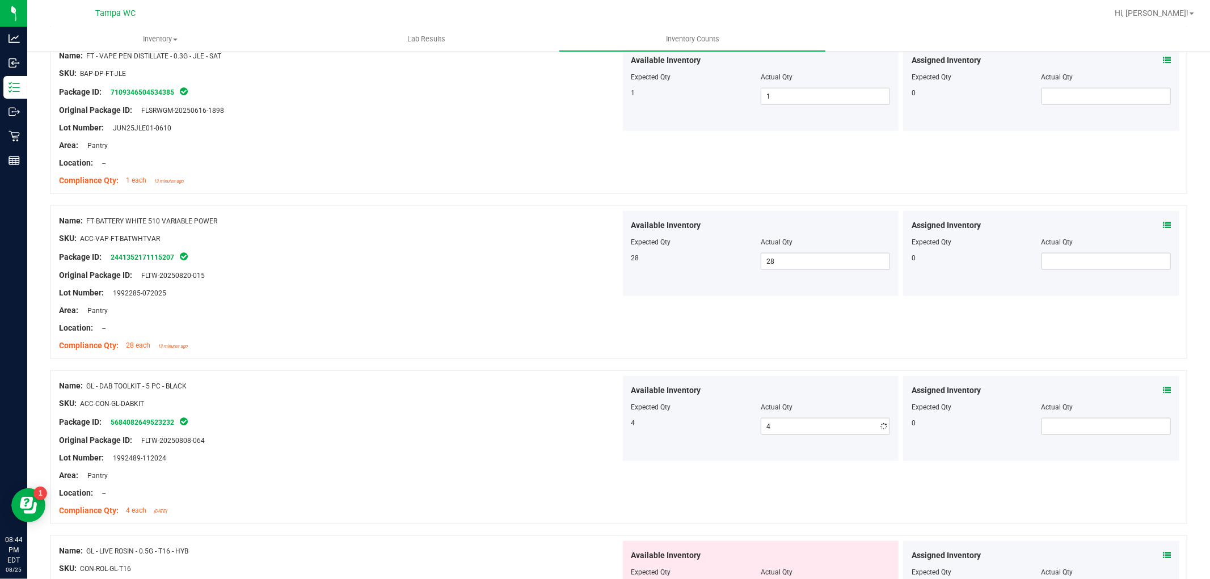
drag, startPoint x: 585, startPoint y: 266, endPoint x: 603, endPoint y: 254, distance: 21.2
click at [585, 267] on div at bounding box center [340, 267] width 562 height 6
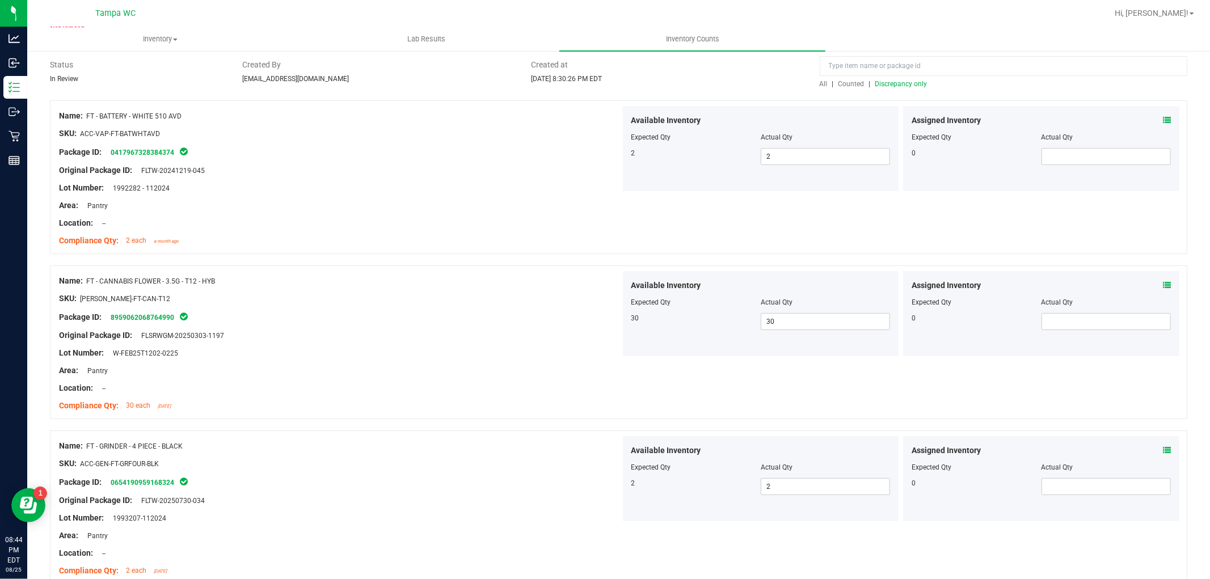
scroll to position [0, 0]
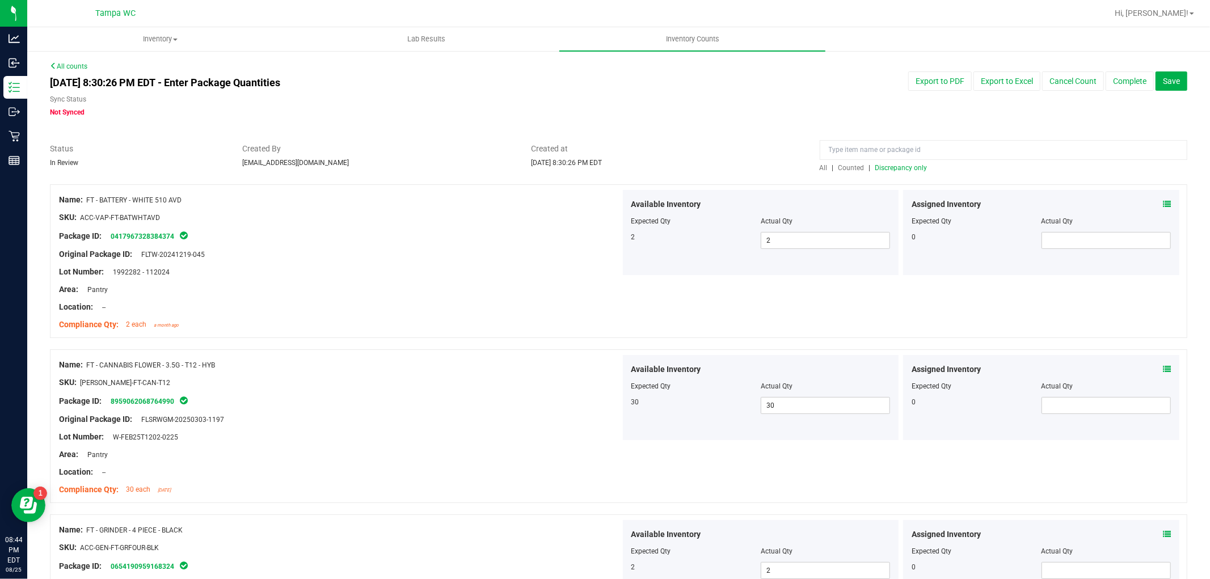
click at [905, 161] on div at bounding box center [1004, 153] width 368 height 20
click at [905, 166] on span "Discrepancy only" at bounding box center [901, 168] width 52 height 8
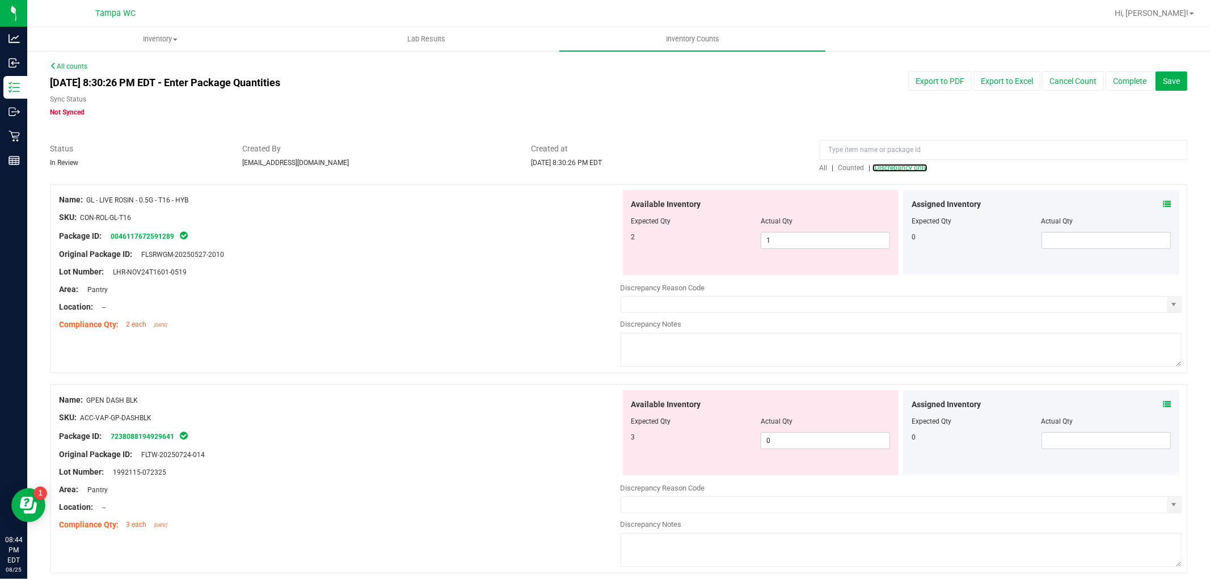
scroll to position [63, 0]
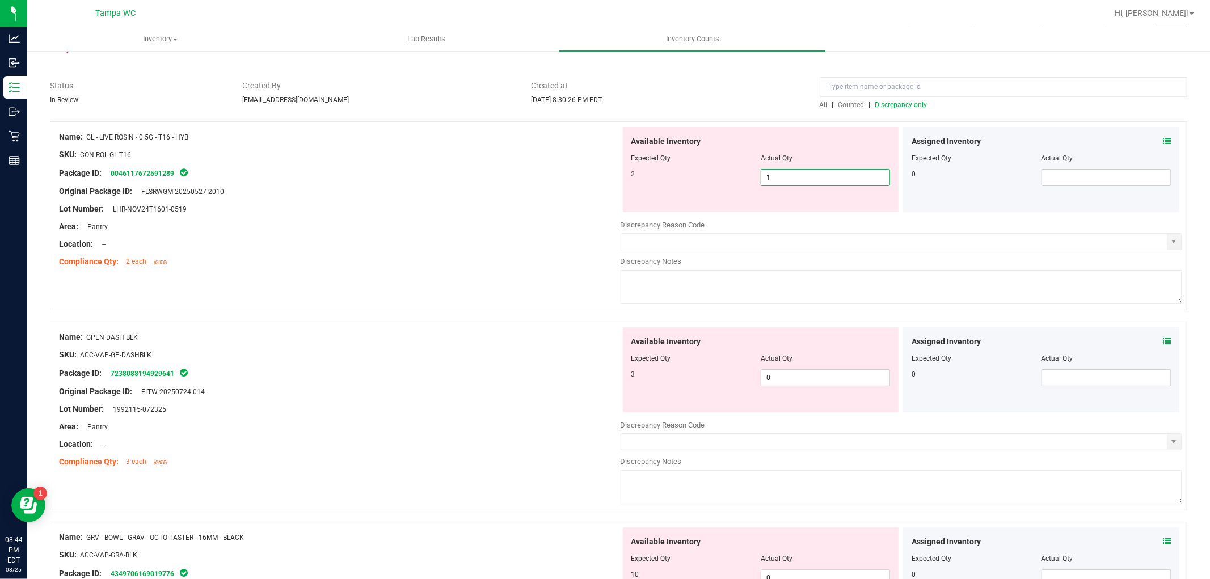
click at [803, 182] on span "1 1" at bounding box center [825, 177] width 129 height 17
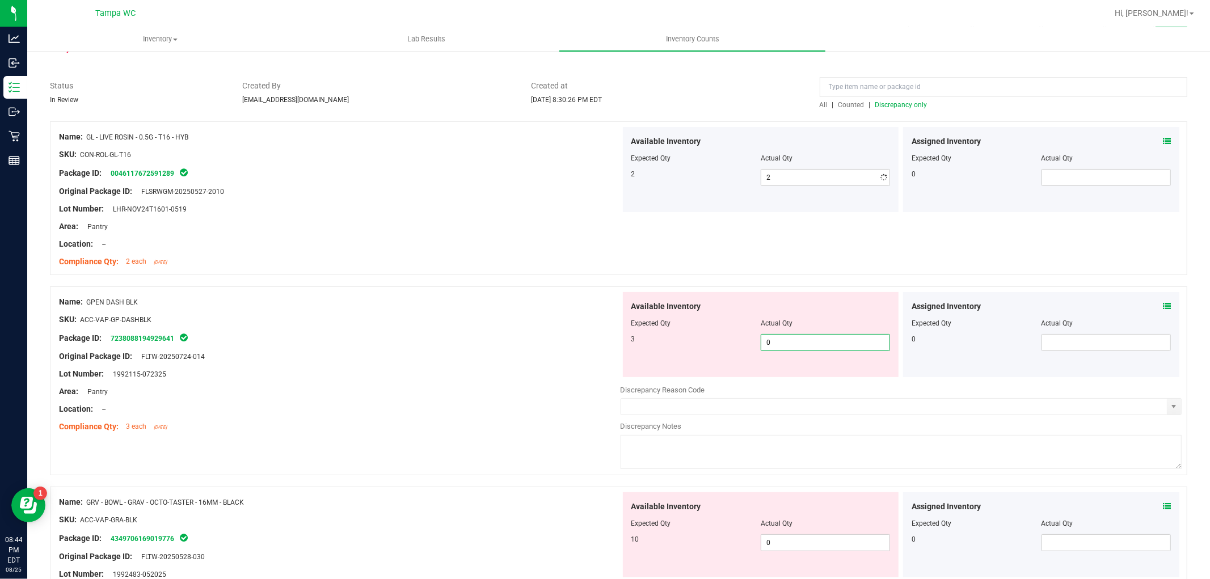
click at [780, 381] on div "Available Inventory Expected Qty Actual Qty 3 0 0" at bounding box center [902, 382] width 562 height 180
click at [374, 275] on div "Name: GL - LIVE ROSIN - 0.5G - T16 - HYB SKU: CON-ROL-GL-T16 Package ID: 004611…" at bounding box center [618, 203] width 1137 height 165
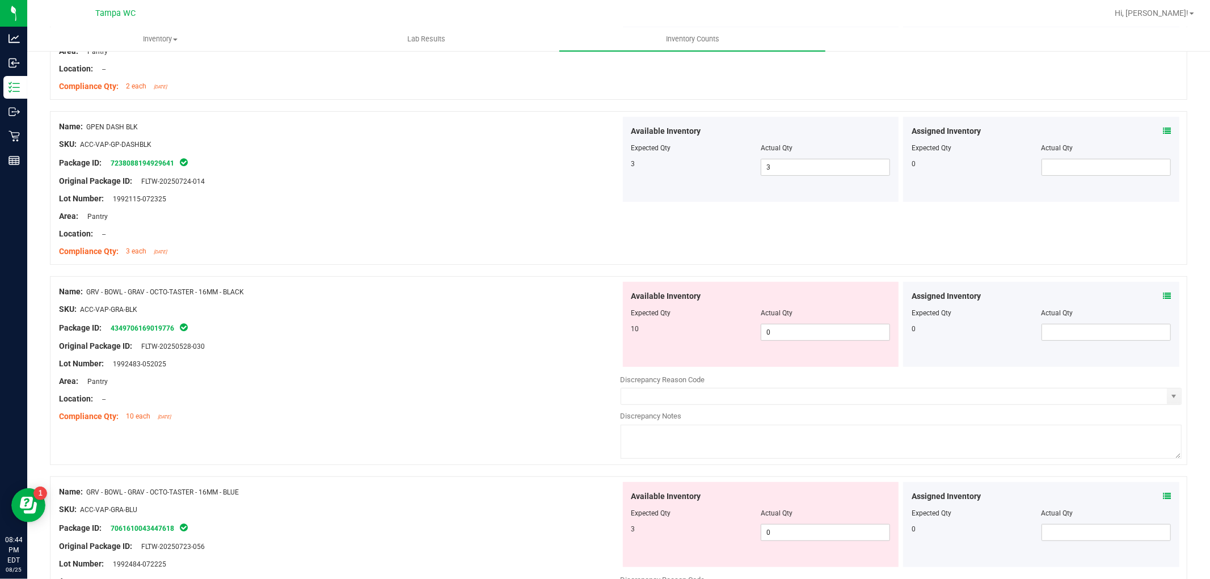
scroll to position [252, 0]
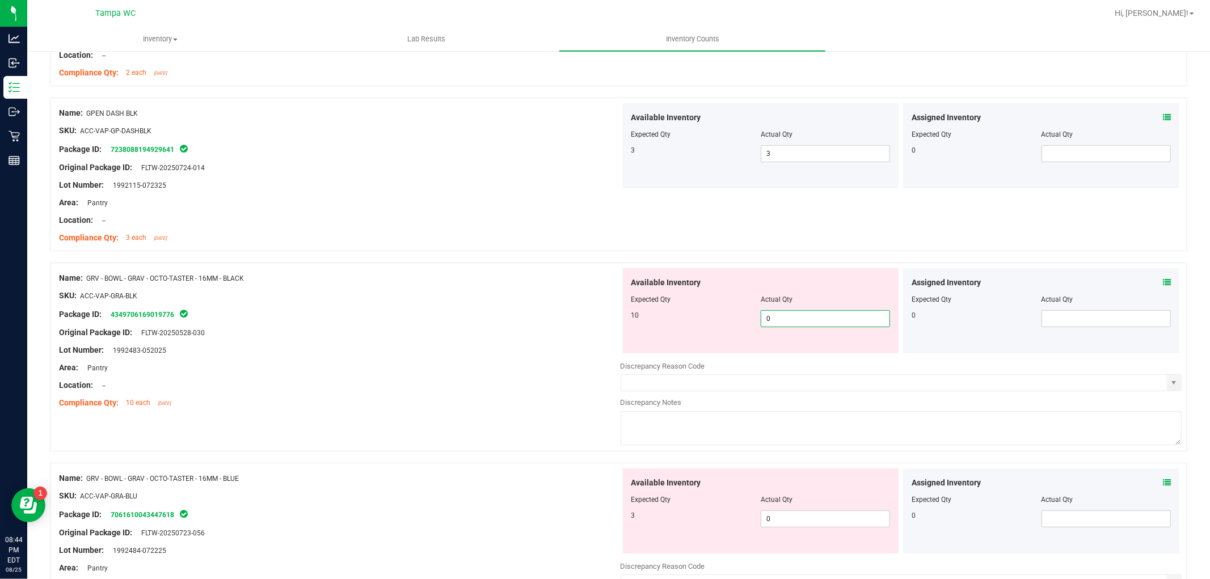
click at [773, 322] on span "0 0" at bounding box center [825, 318] width 129 height 17
click at [789, 509] on div "Available Inventory Expected Qty Actual Qty 3 0 0" at bounding box center [761, 511] width 276 height 85
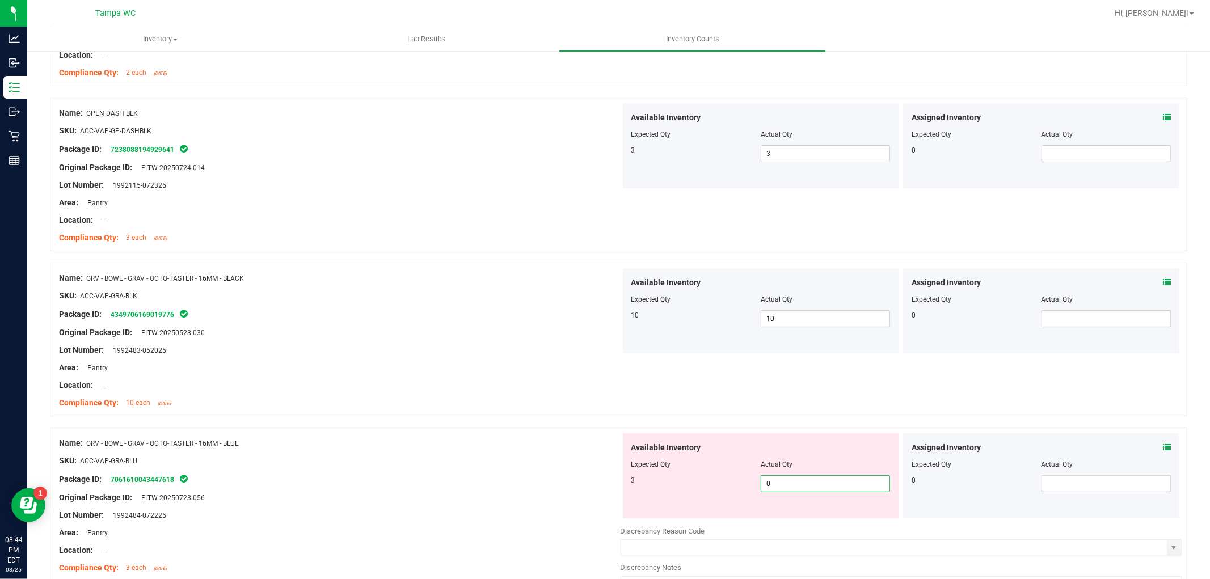
click at [785, 484] on span "0 0" at bounding box center [825, 483] width 129 height 17
click at [532, 314] on div "Package ID: 4349706169019776" at bounding box center [340, 314] width 562 height 14
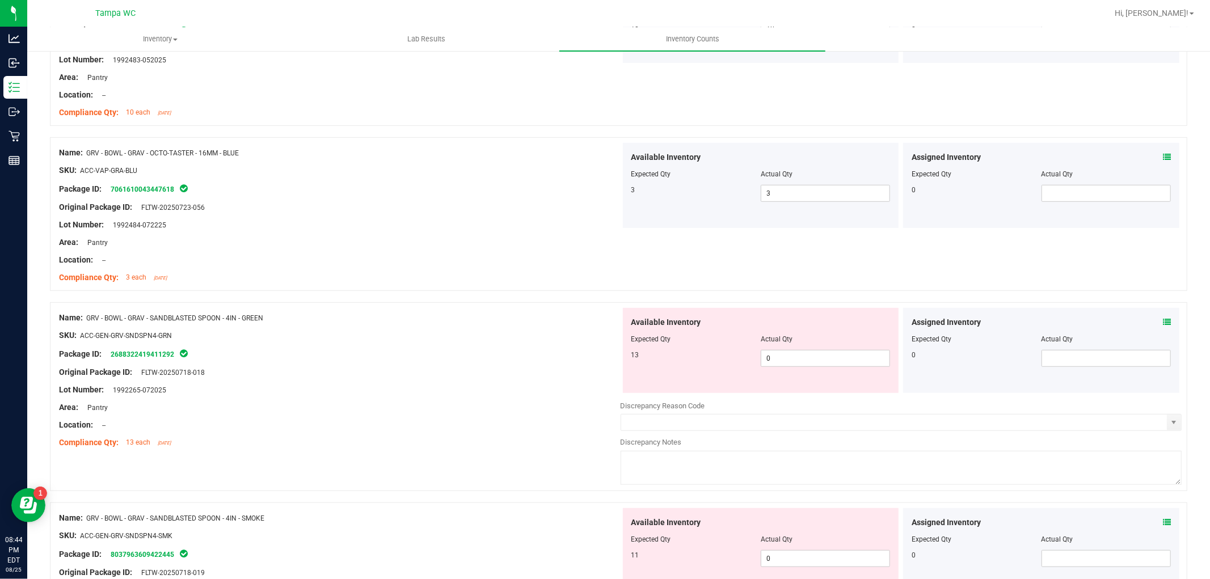
scroll to position [567, 0]
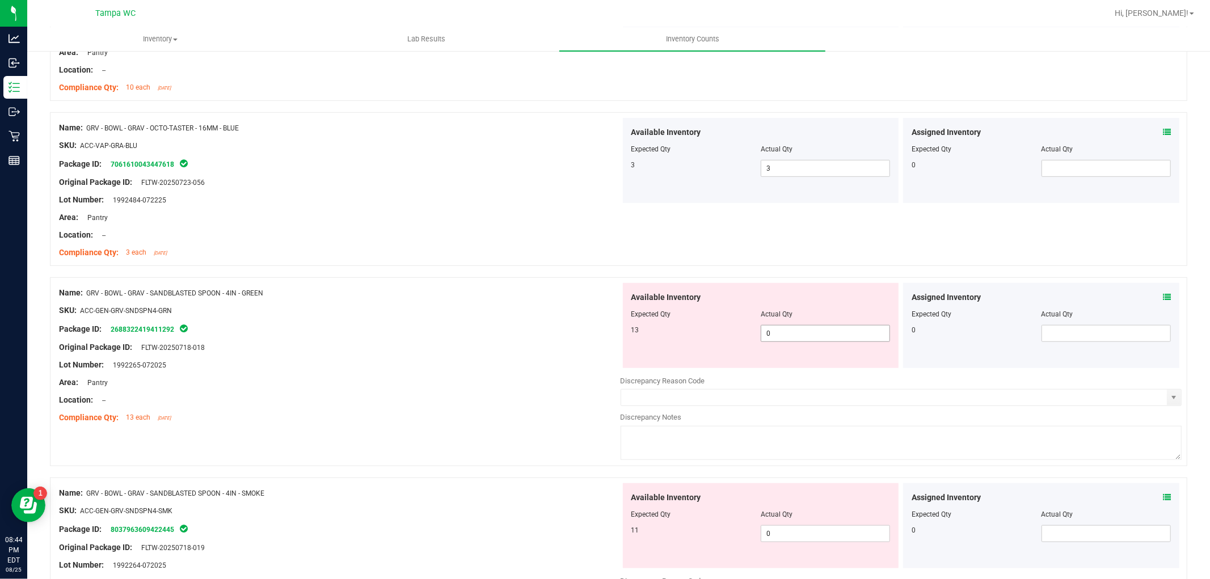
click at [797, 335] on span "0 0" at bounding box center [825, 333] width 129 height 17
click at [772, 536] on div "Available Inventory Expected Qty Actual Qty 11 0 0" at bounding box center [902, 573] width 562 height 180
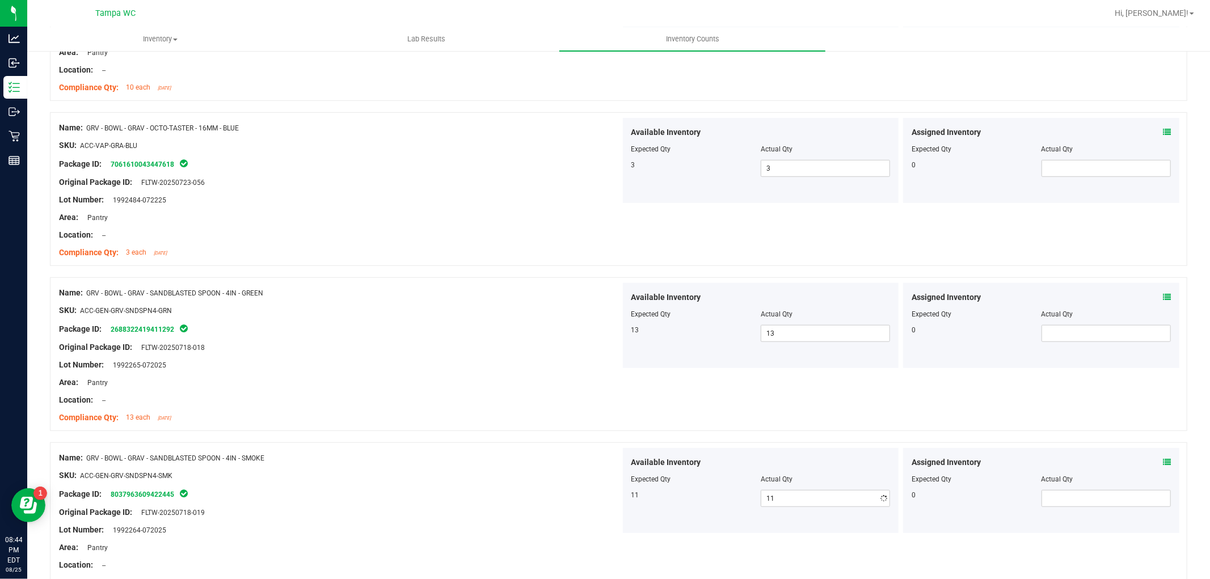
click at [395, 315] on div "SKU: ACC-GEN-GRV-SNDSPN4-GRN" at bounding box center [340, 311] width 562 height 12
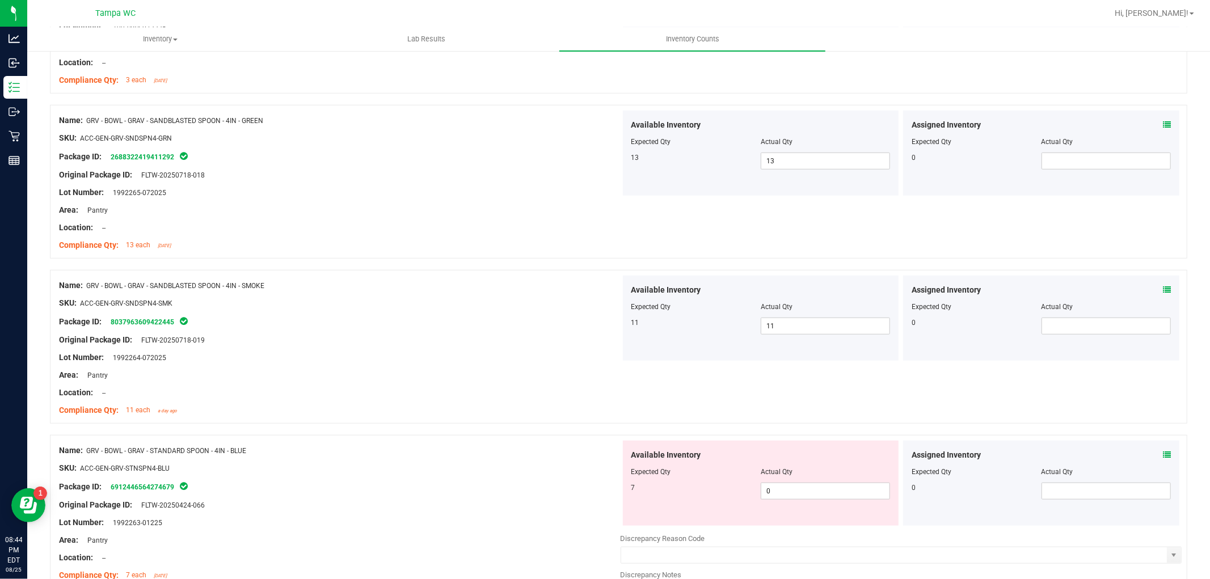
scroll to position [882, 0]
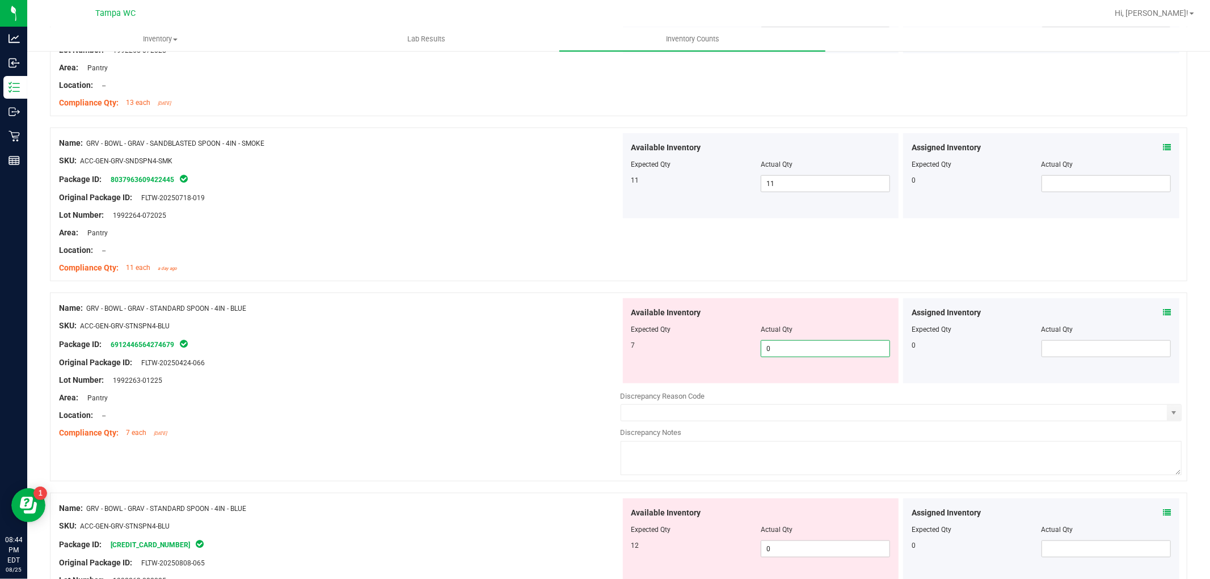
click at [798, 342] on span "0 0" at bounding box center [825, 348] width 129 height 17
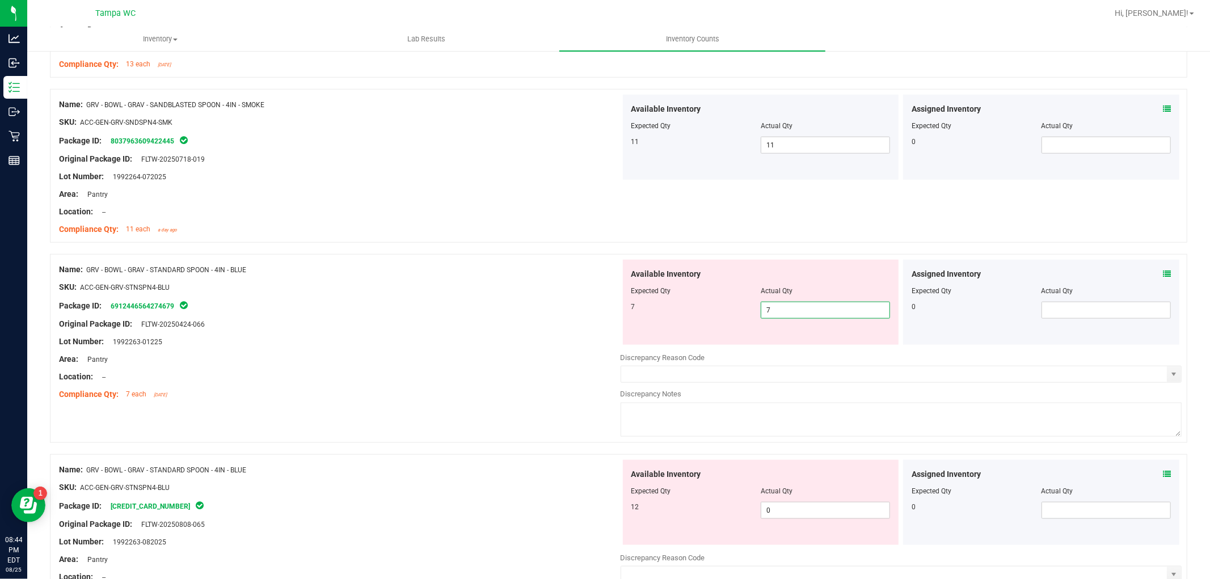
scroll to position [1071, 0]
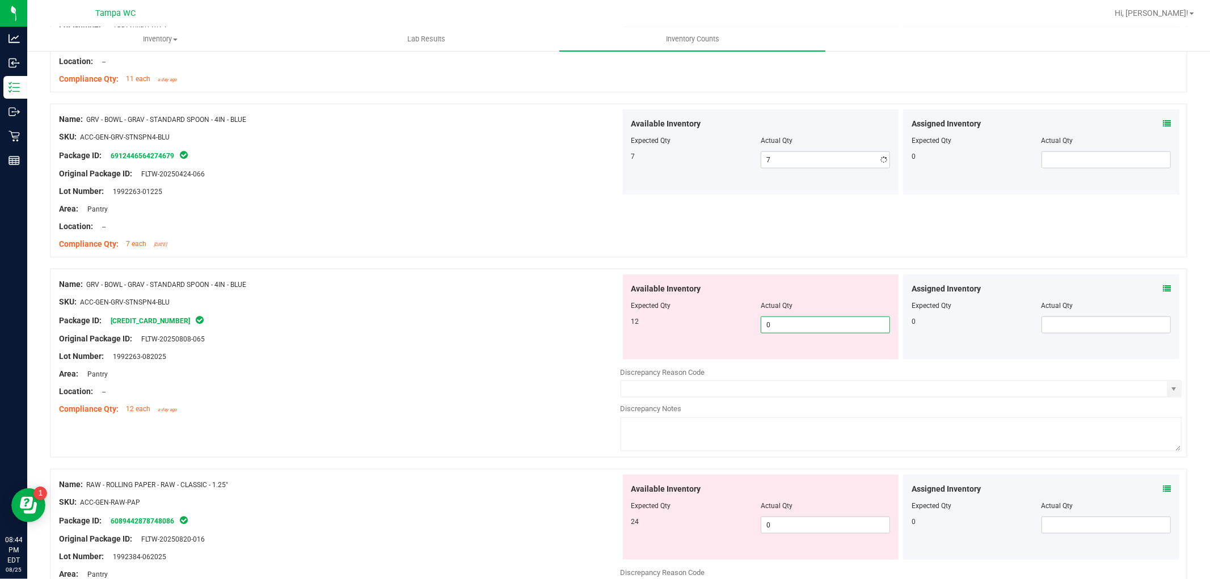
click at [781, 360] on div "Available Inventory Expected Qty Actual Qty 12 0 0" at bounding box center [902, 365] width 562 height 180
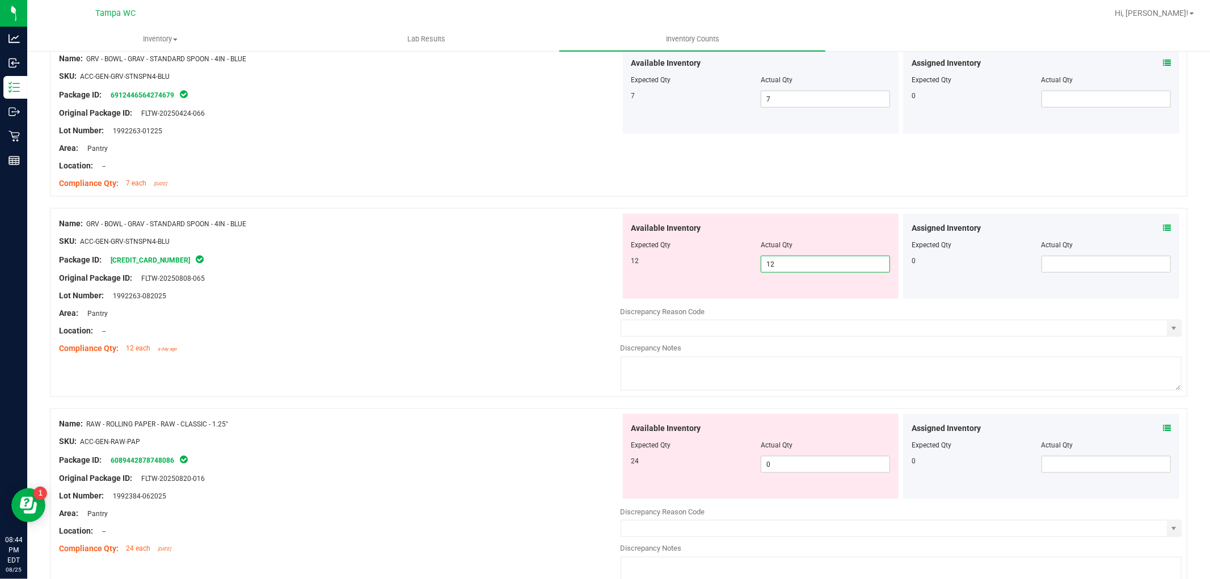
scroll to position [1198, 0]
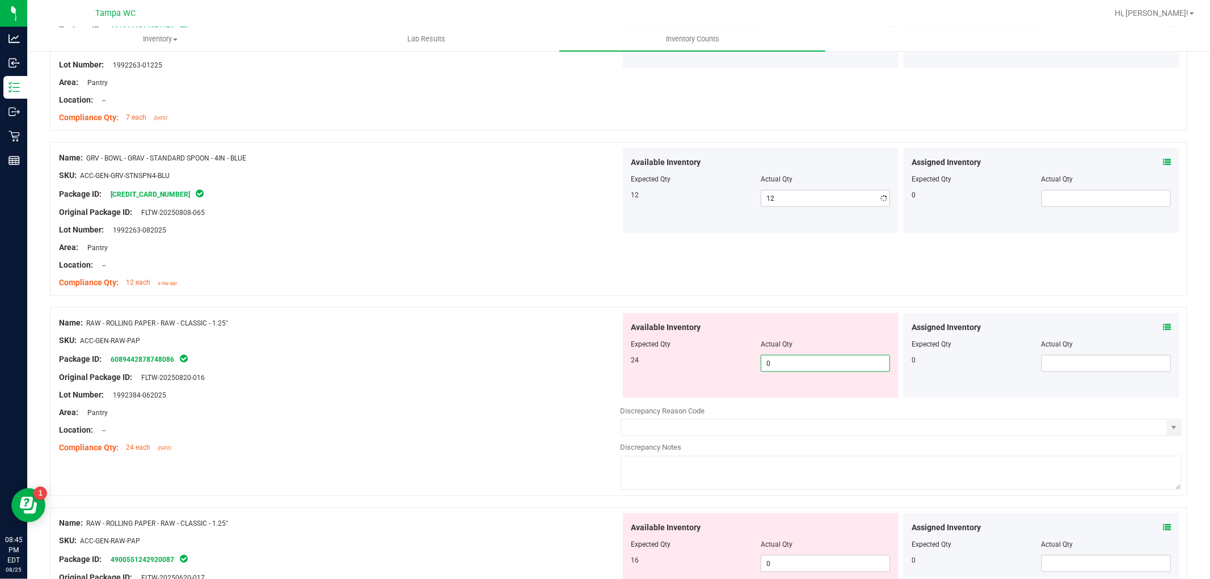
click at [785, 399] on div "Available Inventory Expected Qty Actual Qty 24 0 0" at bounding box center [902, 403] width 562 height 180
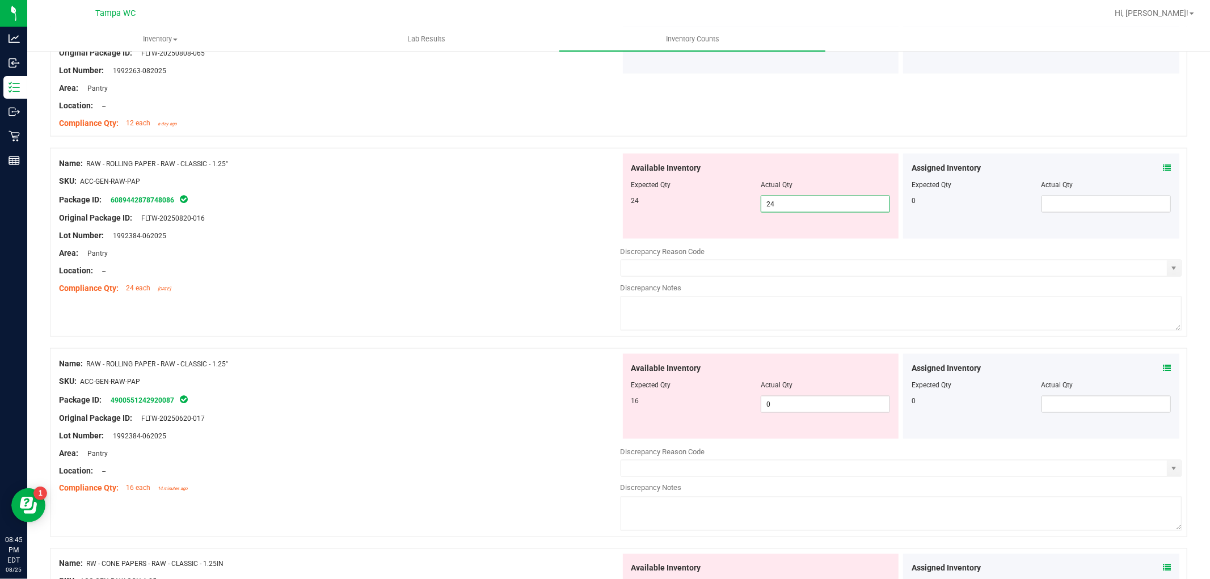
scroll to position [1387, 0]
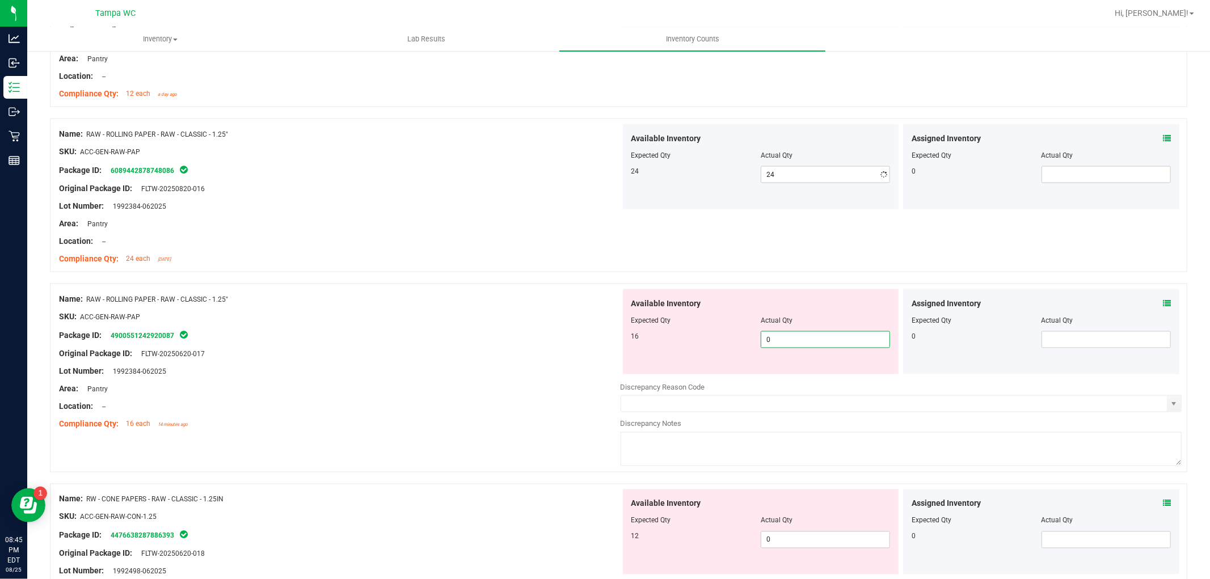
click at [791, 376] on div "Available Inventory Expected Qty Actual Qty 16 0 0" at bounding box center [902, 379] width 562 height 180
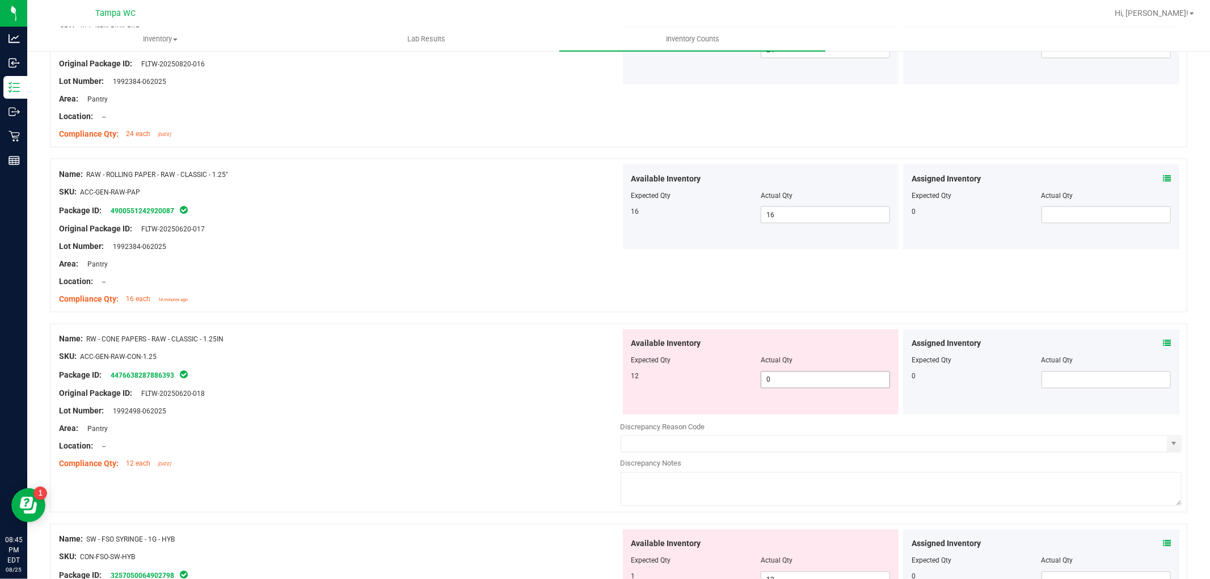
scroll to position [1512, 0]
click at [776, 380] on span "0 0" at bounding box center [825, 378] width 129 height 17
click at [526, 352] on div "SKU: ACC-GEN-RAW-CON-1.25" at bounding box center [340, 356] width 562 height 12
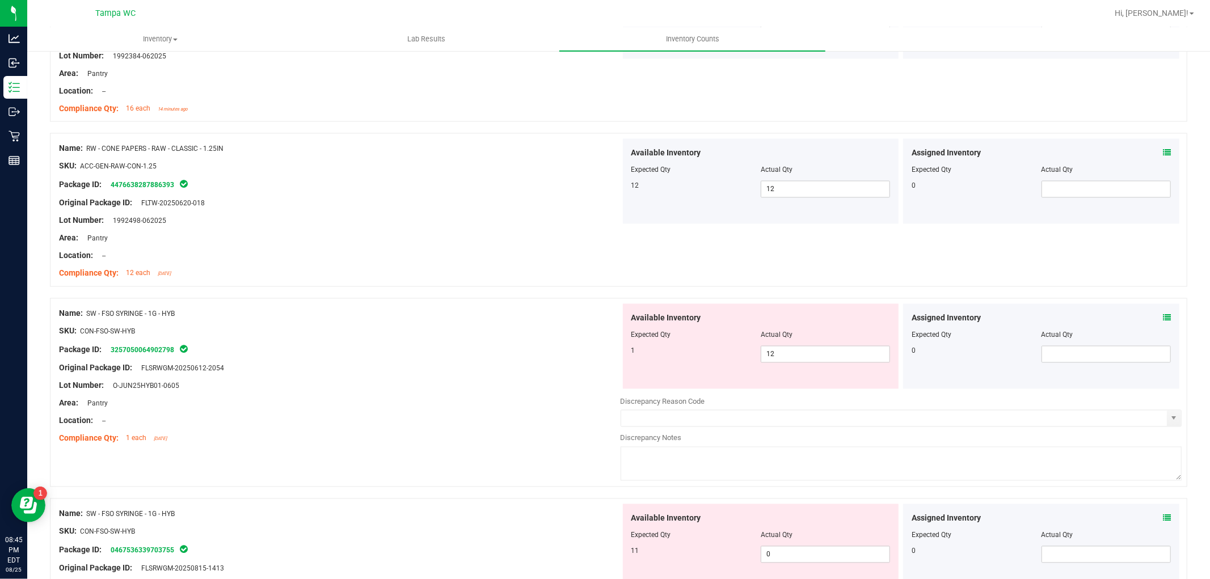
scroll to position [1765, 0]
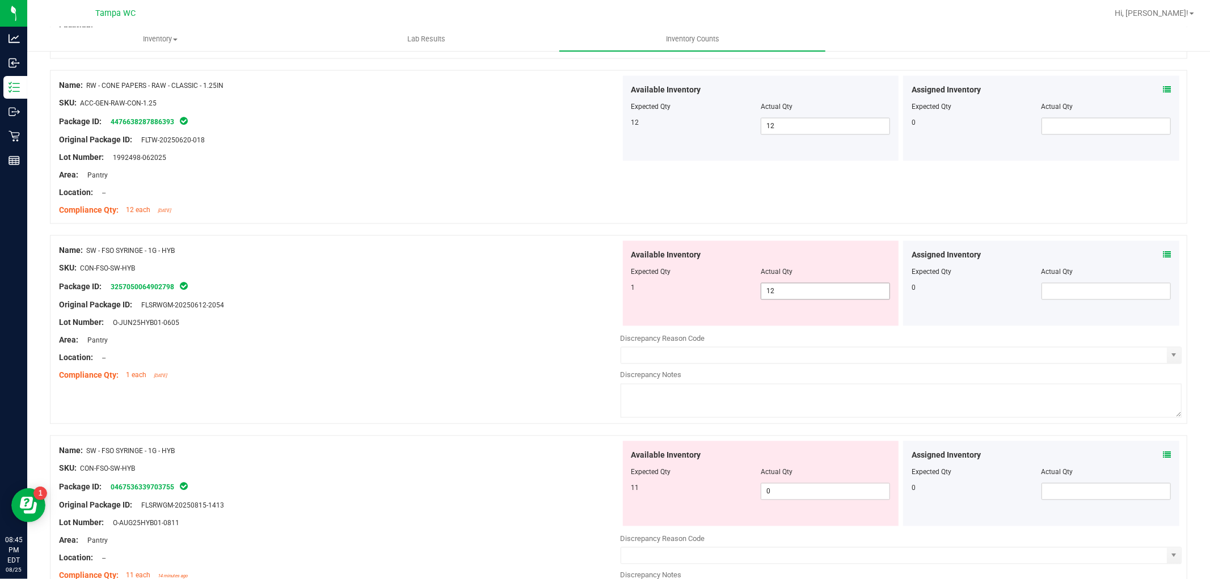
click at [774, 296] on span "12 12" at bounding box center [825, 291] width 129 height 17
click at [781, 492] on div "Available Inventory Expected Qty Actual Qty 11 0 0" at bounding box center [902, 531] width 562 height 180
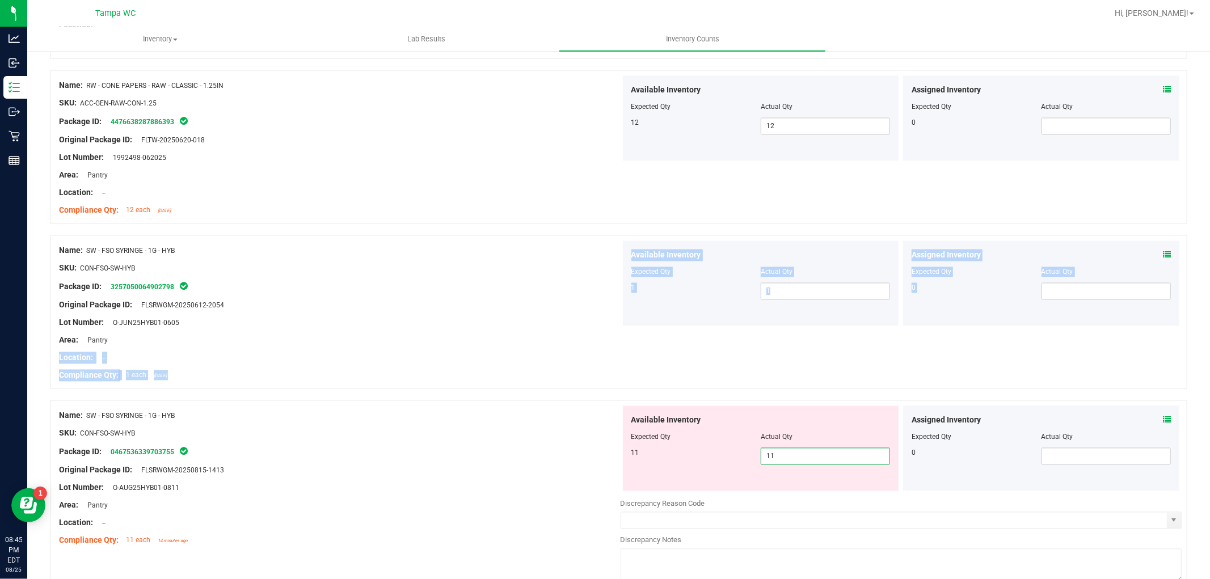
click at [636, 349] on div "Name: SW - FSO SYRINGE - 1G - HYB SKU: CON-FSO-SW-HYB Package ID: 3257050064902…" at bounding box center [618, 312] width 1137 height 154
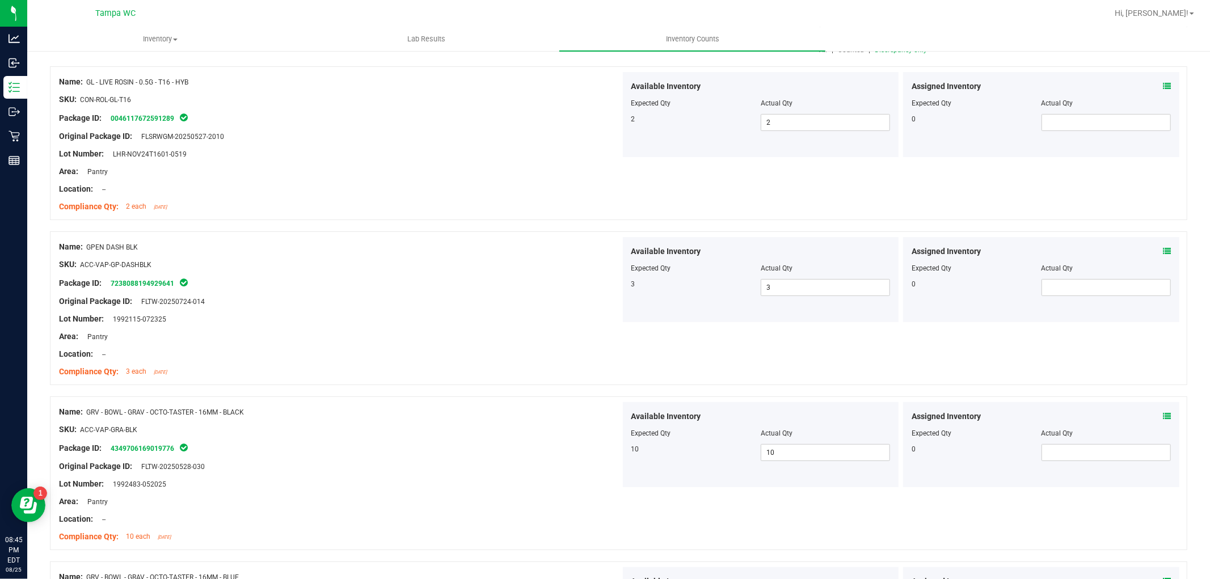
scroll to position [0, 0]
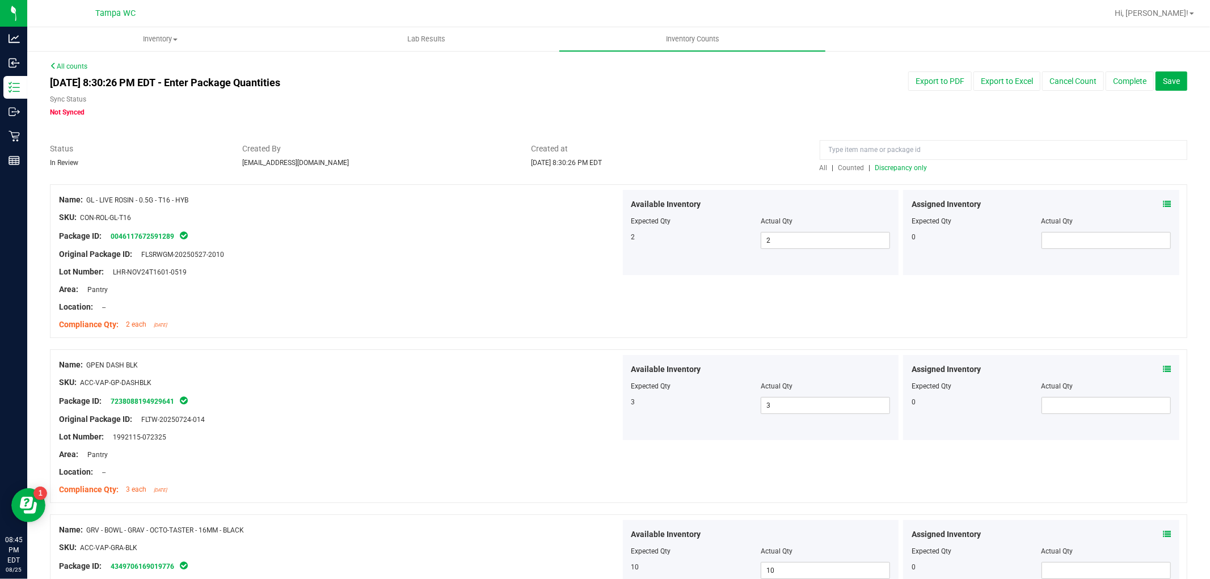
click at [879, 166] on span "Discrepancy only" at bounding box center [901, 168] width 52 height 8
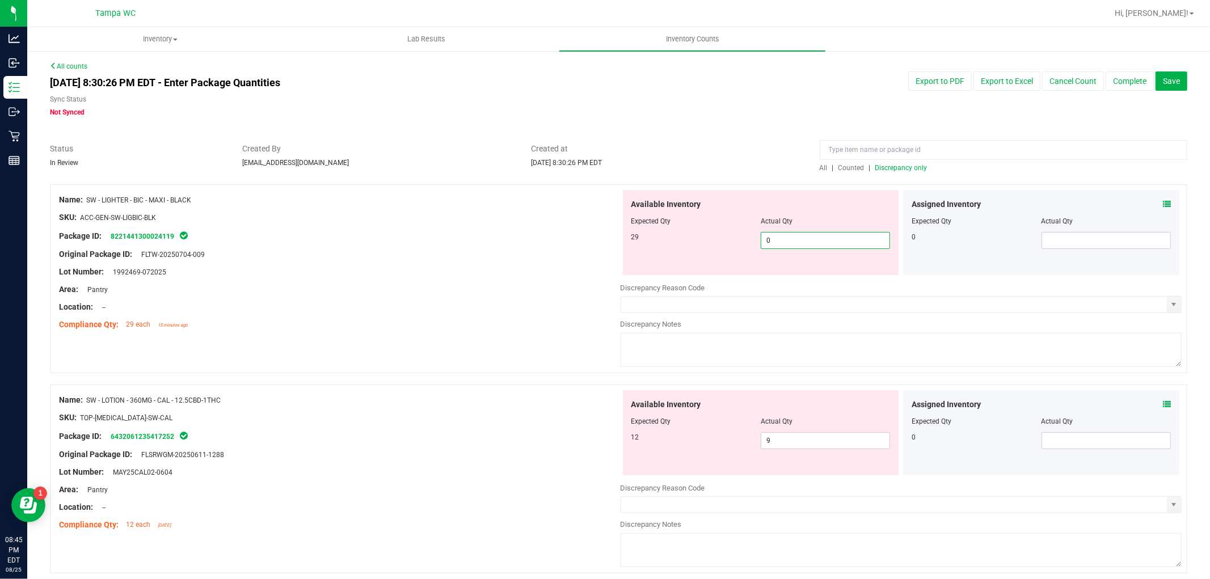
click at [775, 234] on span "0 0" at bounding box center [825, 240] width 129 height 17
click at [769, 441] on div "Available Inventory Expected Qty Actual Qty 12 9 9" at bounding box center [902, 480] width 562 height 180
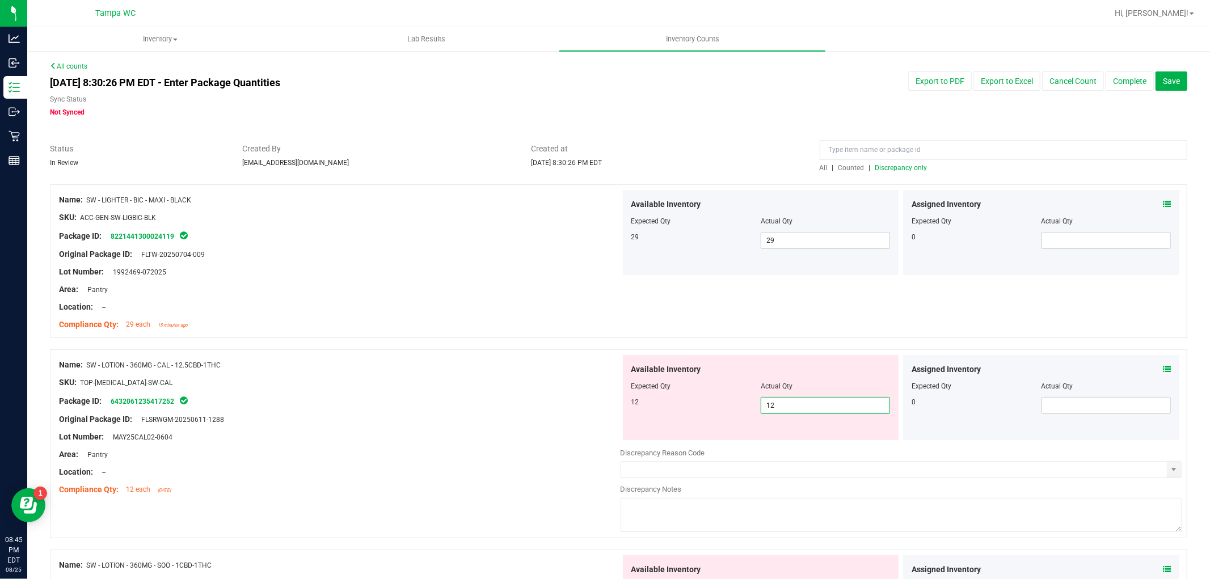
click at [575, 441] on div "Lot Number: MAY25CAL02-0604" at bounding box center [340, 437] width 562 height 12
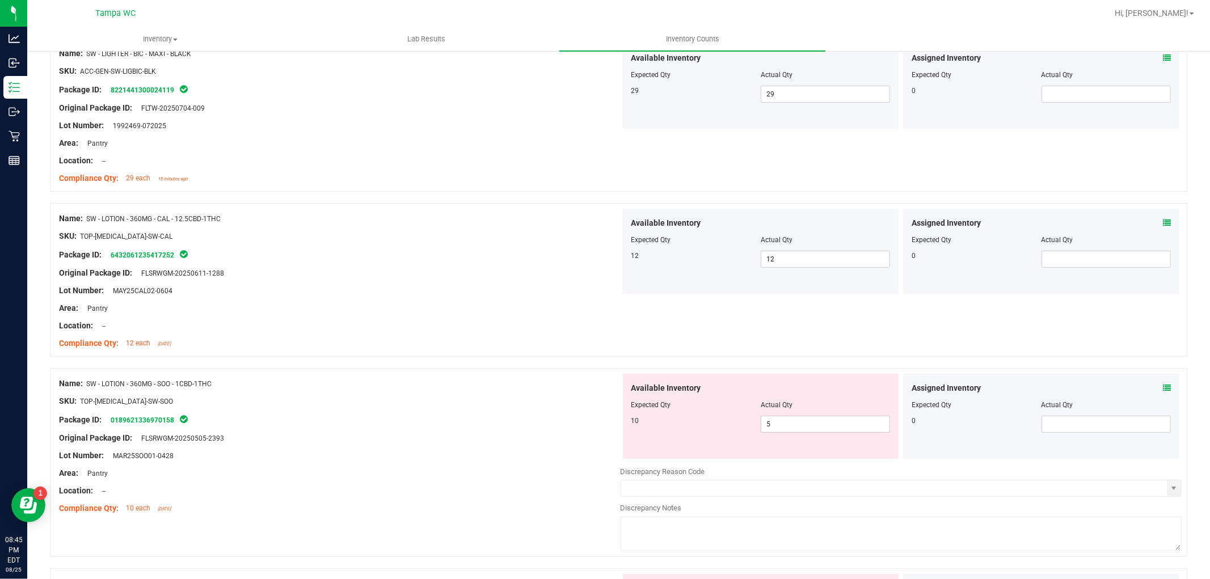
scroll to position [252, 0]
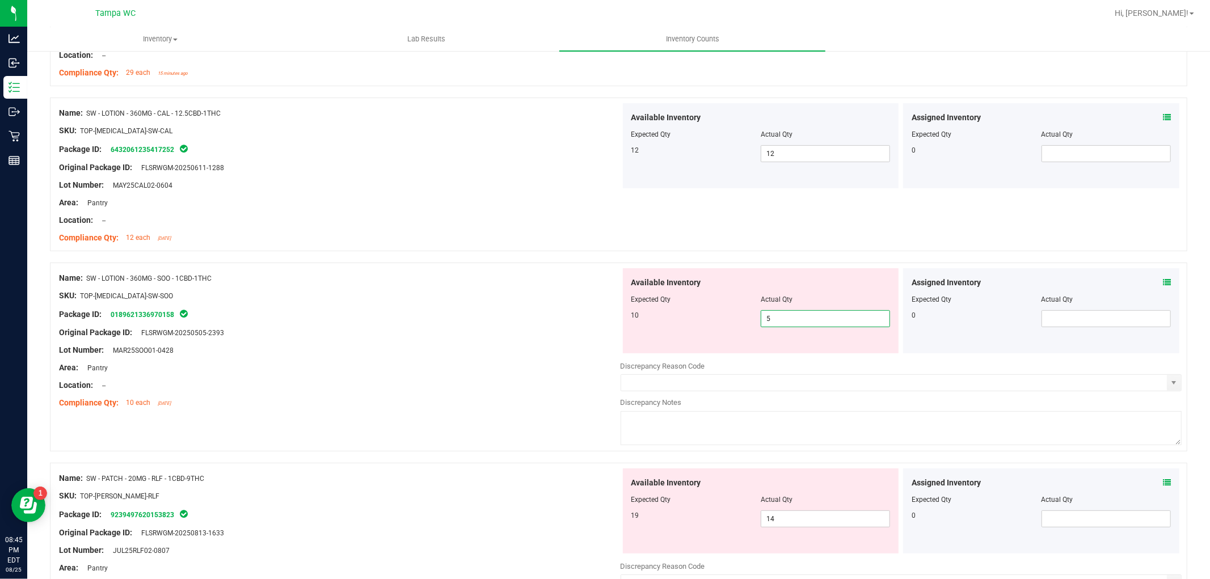
click at [778, 318] on span "5 5" at bounding box center [825, 318] width 129 height 17
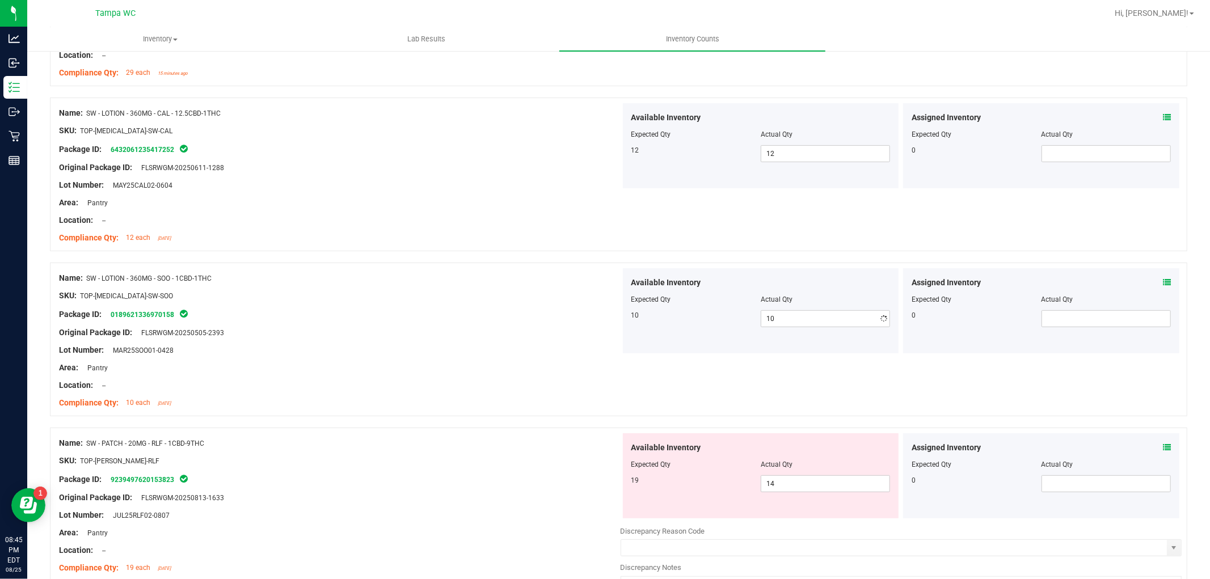
click at [548, 392] on div at bounding box center [340, 394] width 562 height 6
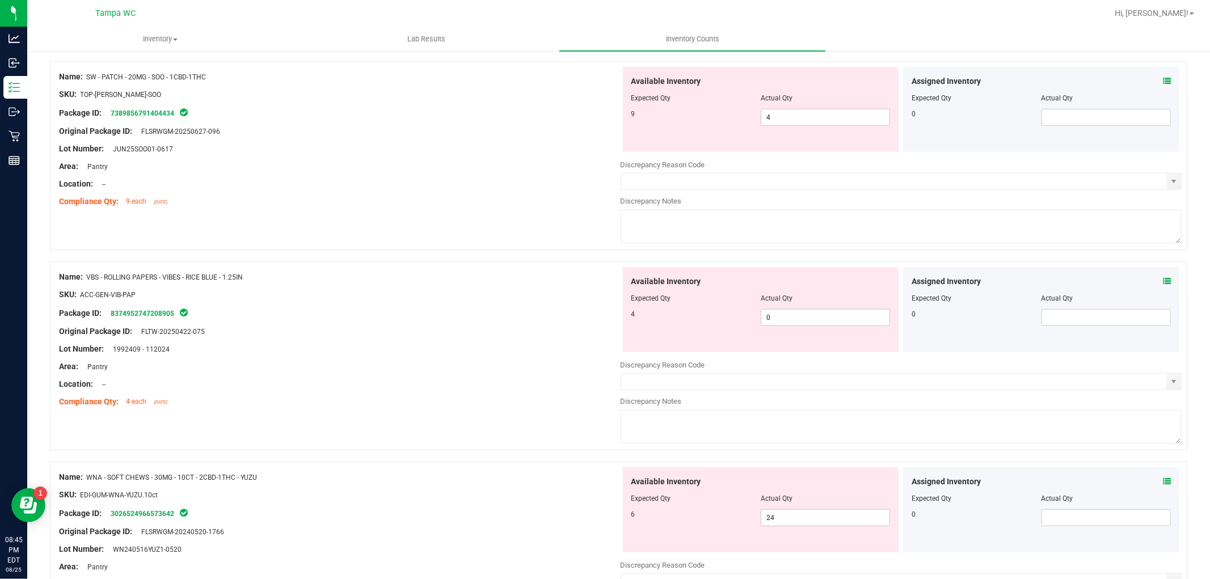
scroll to position [819, 0]
click at [764, 322] on span "0 0" at bounding box center [825, 317] width 129 height 17
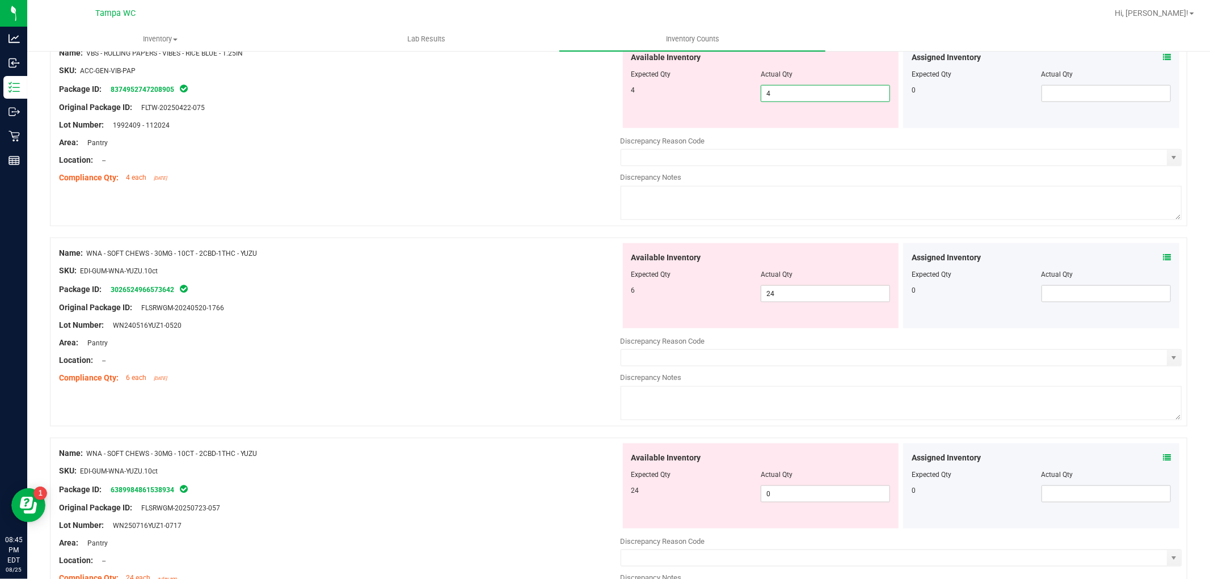
scroll to position [1071, 0]
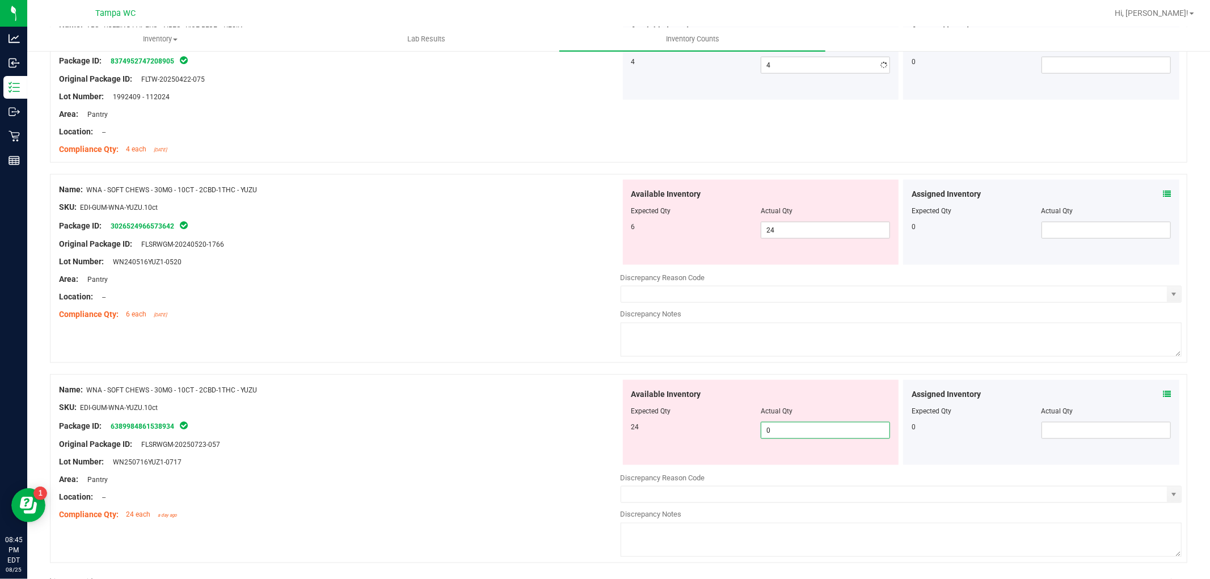
click at [770, 462] on div "Available Inventory Expected Qty Actual Qty 24 0 0" at bounding box center [761, 422] width 276 height 85
drag, startPoint x: 790, startPoint y: 226, endPoint x: 784, endPoint y: 241, distance: 15.8
click at [786, 229] on span "24 24" at bounding box center [825, 230] width 129 height 17
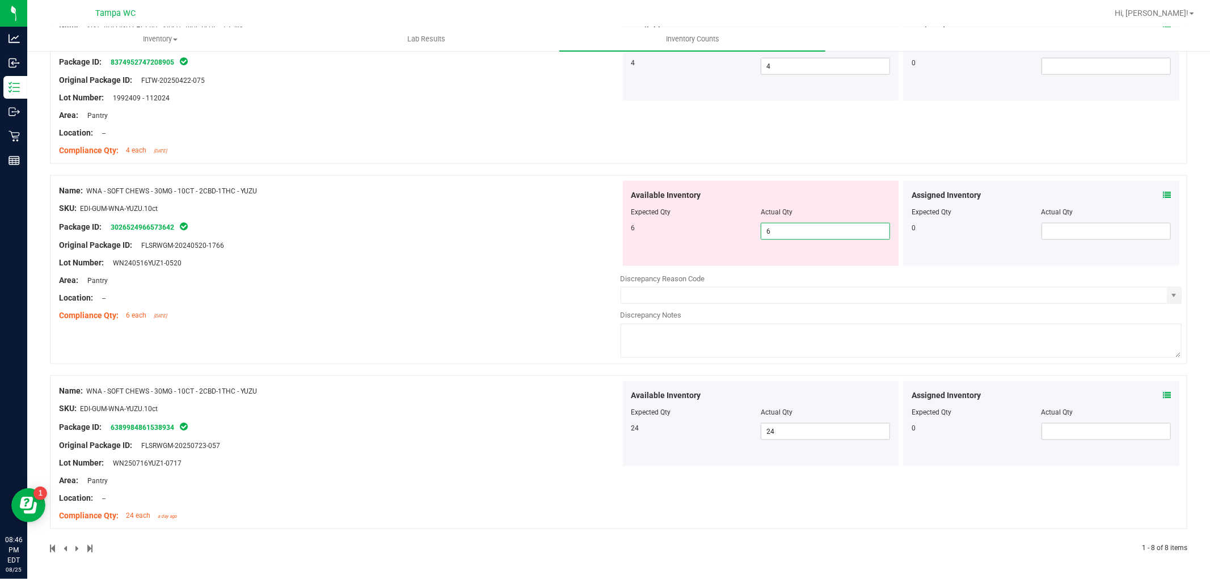
scroll to position [1036, 0]
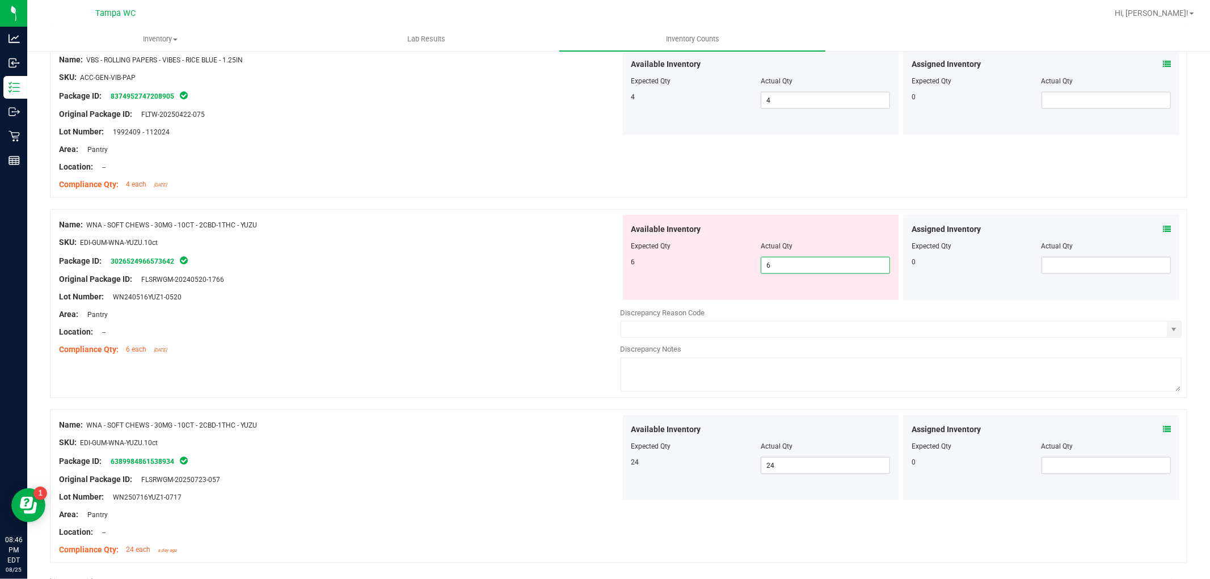
click at [469, 258] on div "Name: WNA - SOFT CHEWS - 30MG - 10CT - 2CBD-1THC - YUZU SKU: EDI-GUM-WNA-YUZU.1…" at bounding box center [340, 287] width 562 height 145
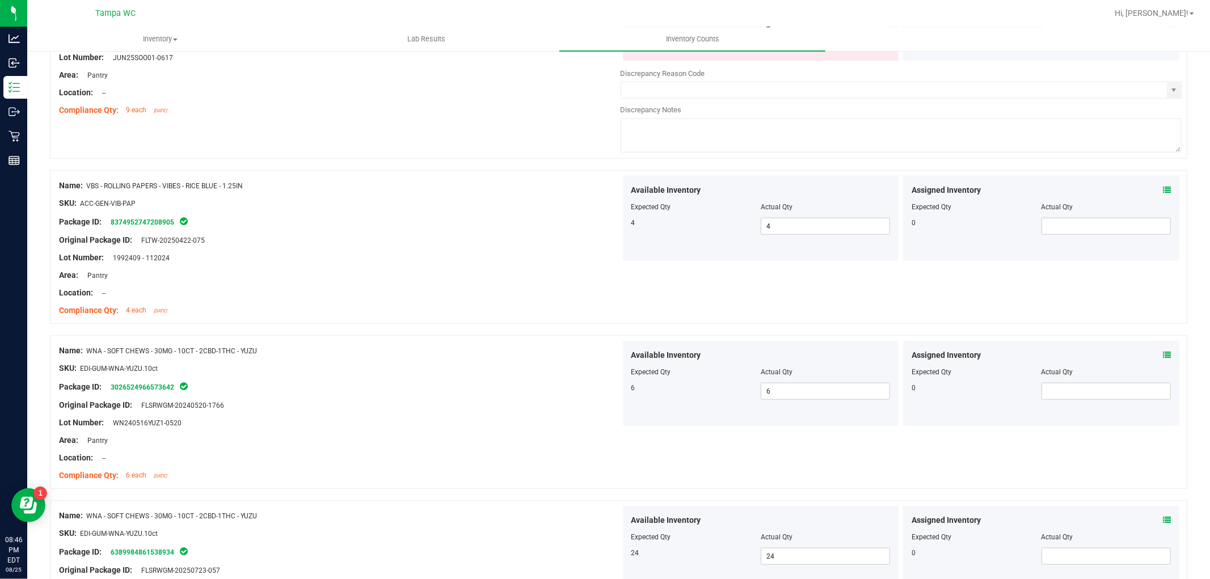
scroll to position [973, 0]
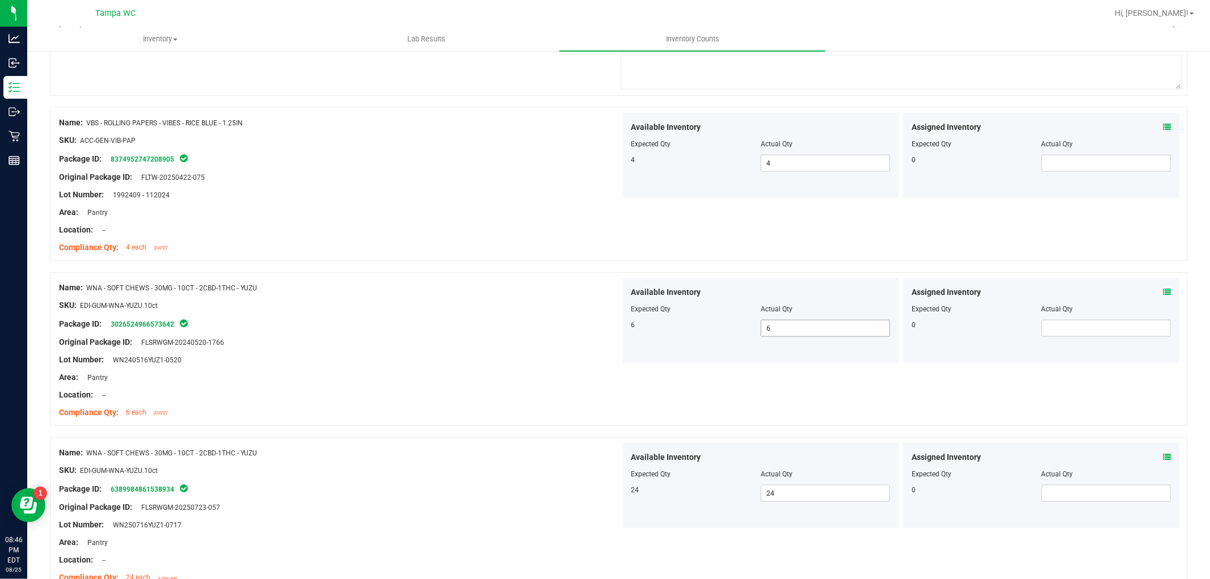
click at [776, 336] on span "6 6" at bounding box center [825, 328] width 129 height 17
click at [791, 485] on div at bounding box center [760, 482] width 259 height 6
click at [795, 500] on span "24 24" at bounding box center [825, 493] width 129 height 17
drag, startPoint x: 548, startPoint y: 218, endPoint x: 575, endPoint y: 210, distance: 27.8
click at [548, 219] on div at bounding box center [340, 221] width 562 height 6
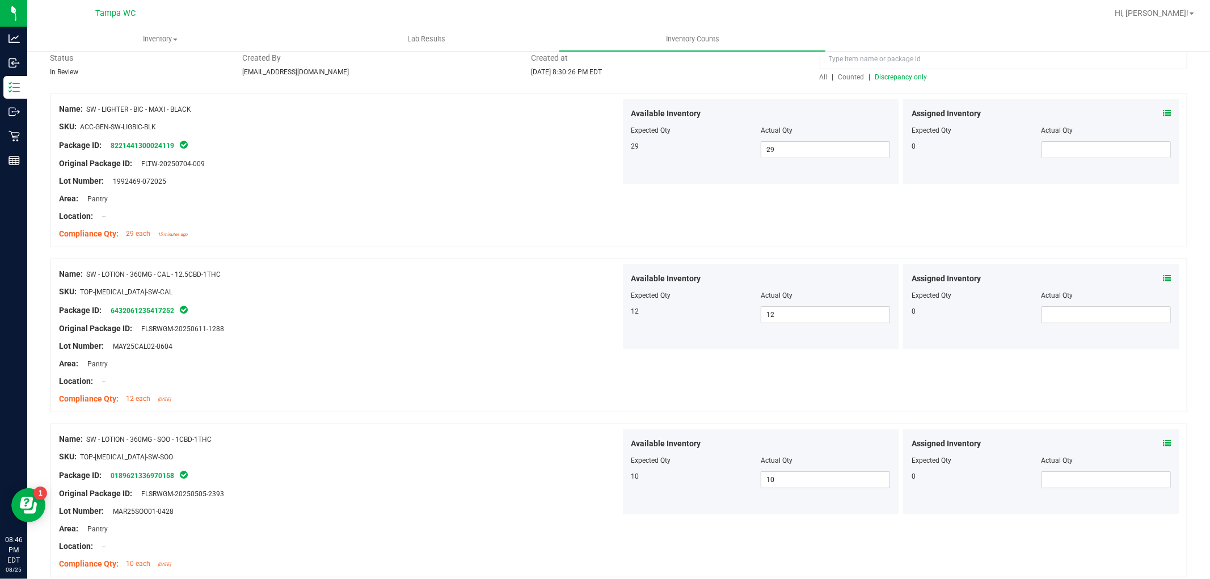
scroll to position [0, 0]
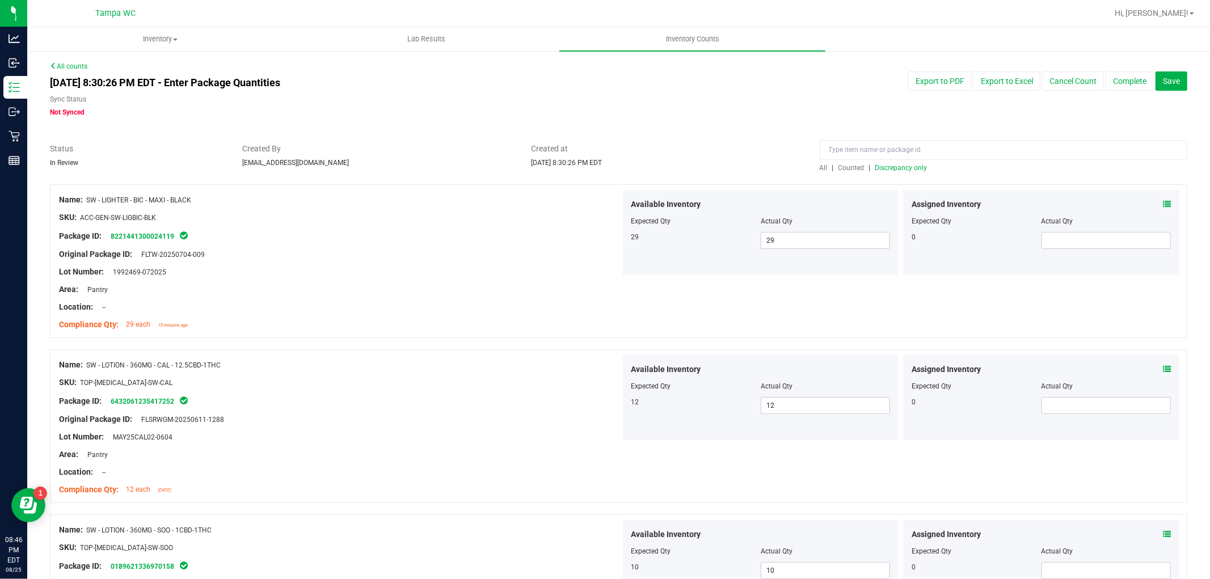
click at [906, 167] on span "Discrepancy only" at bounding box center [901, 168] width 52 height 8
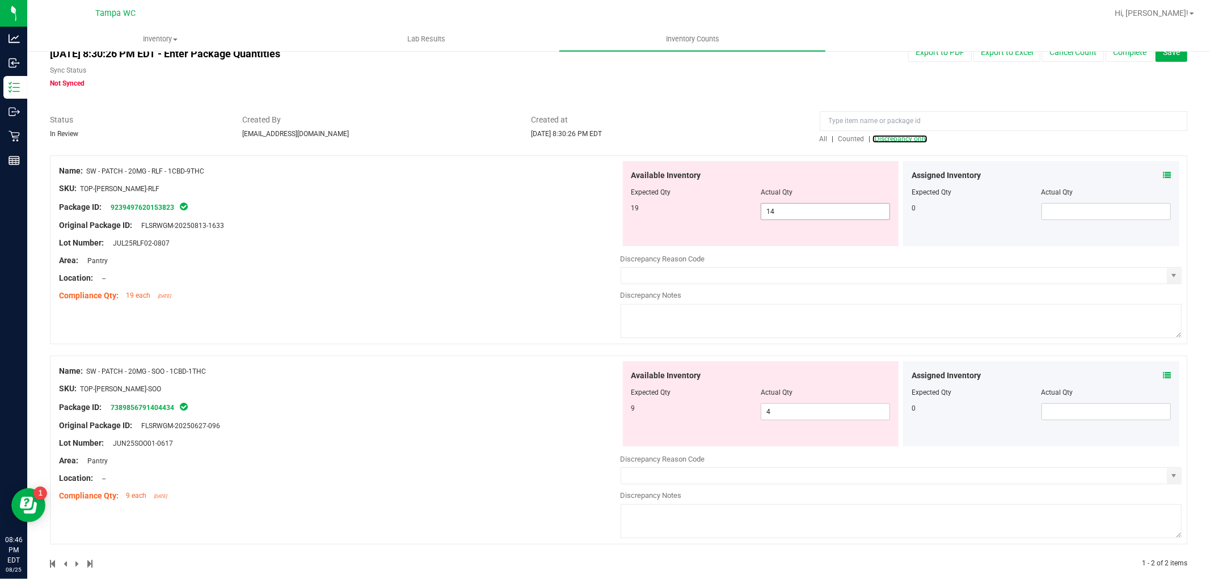
scroll to position [45, 0]
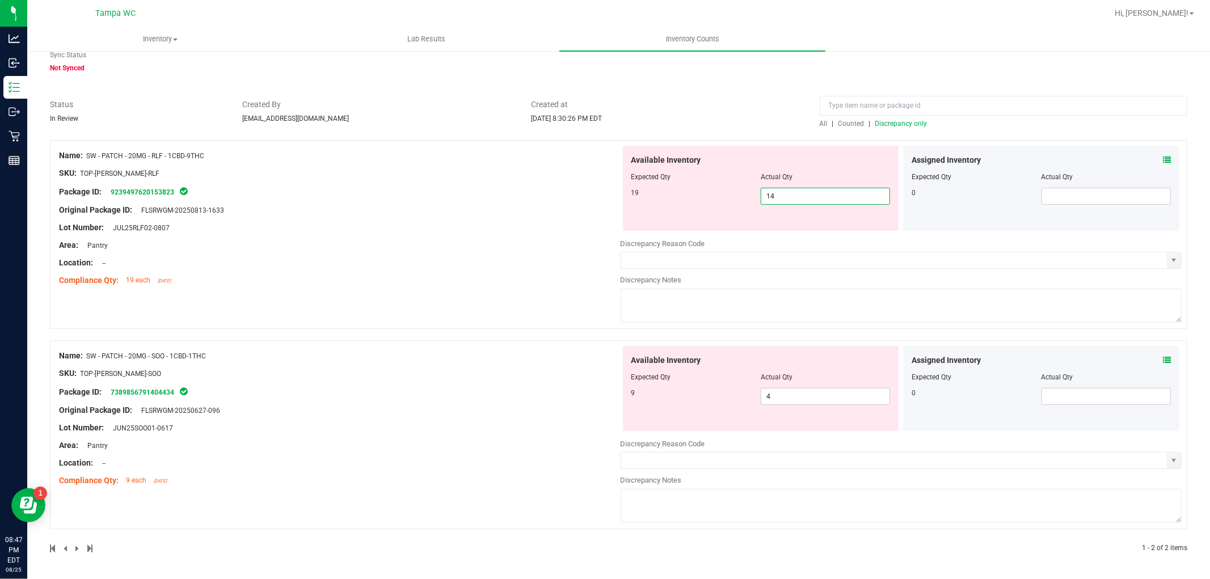
click at [773, 196] on span "14 14" at bounding box center [825, 196] width 129 height 17
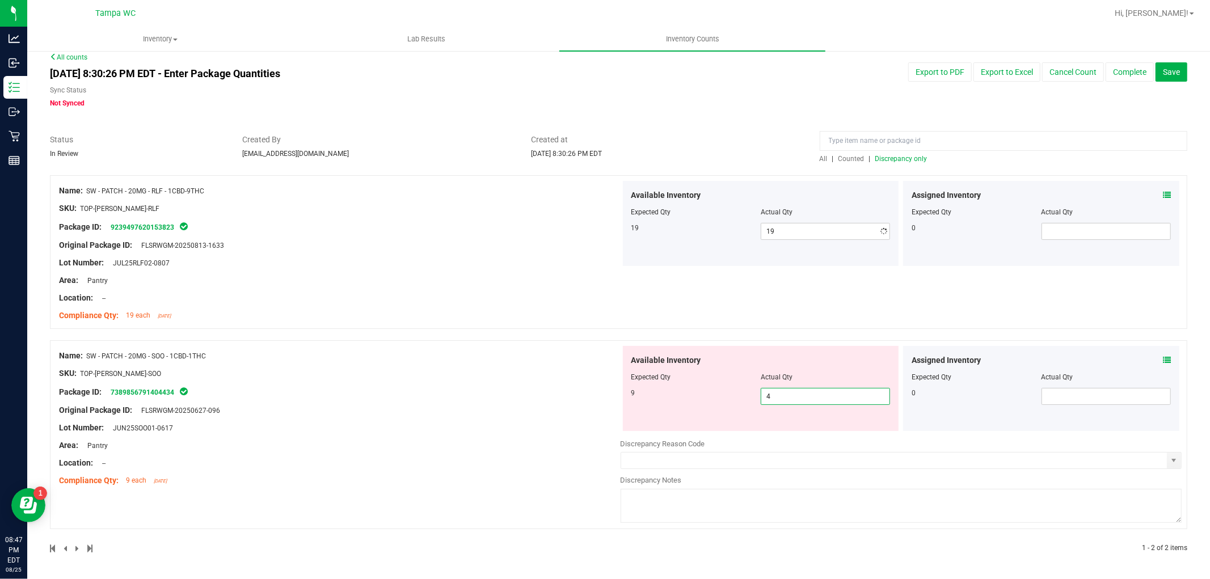
scroll to position [9, 0]
click at [808, 398] on span "4 4" at bounding box center [825, 396] width 129 height 17
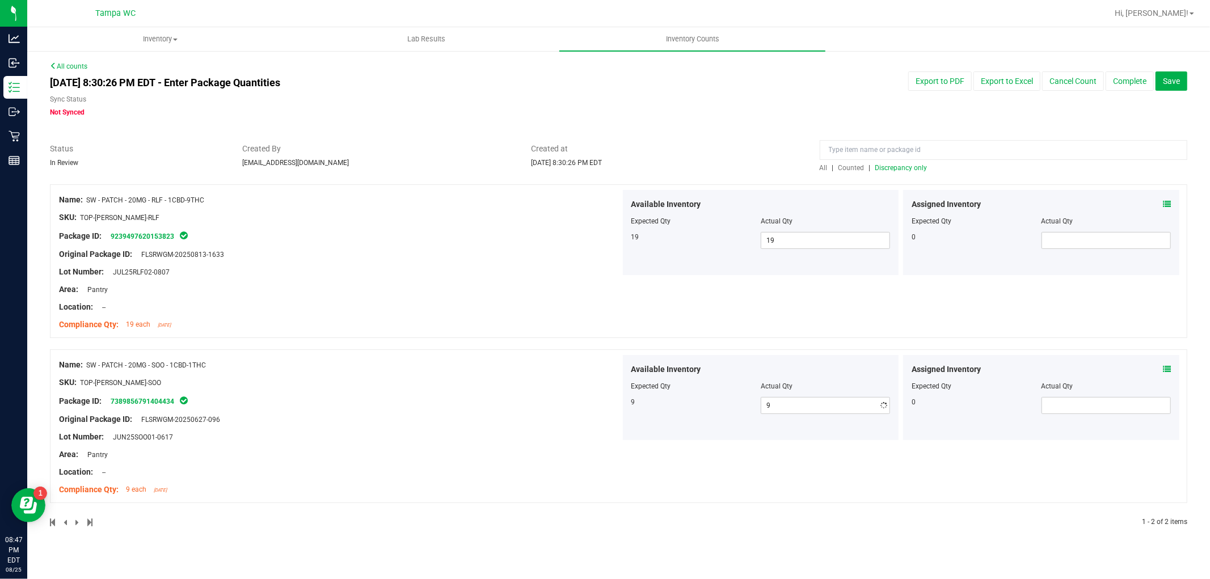
click at [504, 234] on div "Name: SW - PATCH - 20MG - RLF - 1CBD-9THC SKU: TOP-[PERSON_NAME]-RLF Package ID…" at bounding box center [340, 262] width 562 height 145
click at [909, 166] on span "Discrepancy only" at bounding box center [901, 168] width 52 height 8
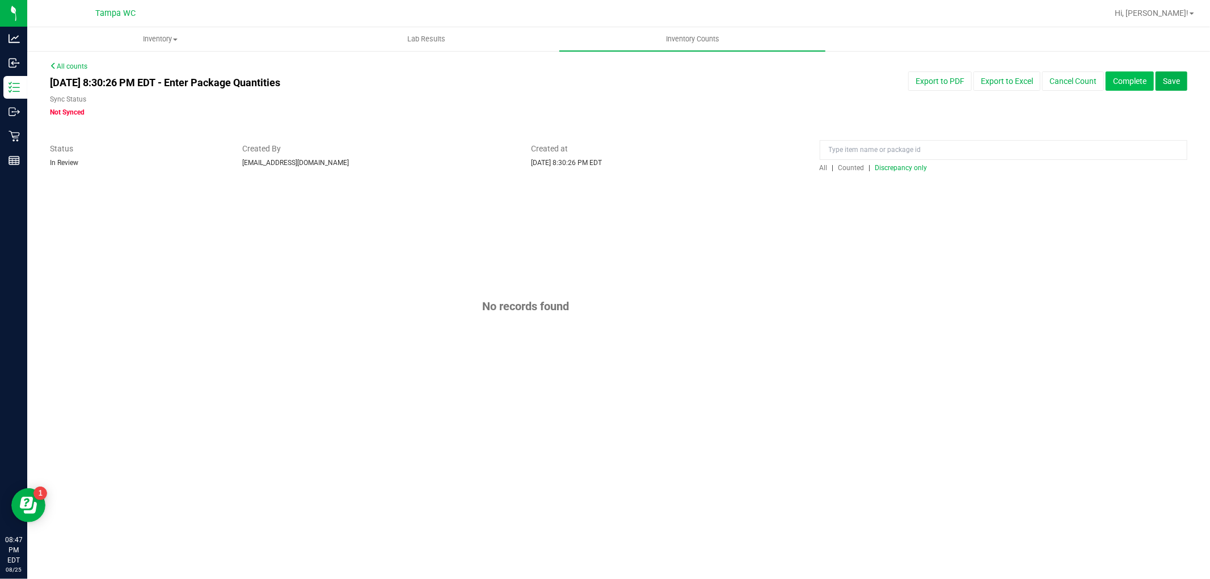
click at [1142, 83] on button "Complete" at bounding box center [1130, 80] width 48 height 19
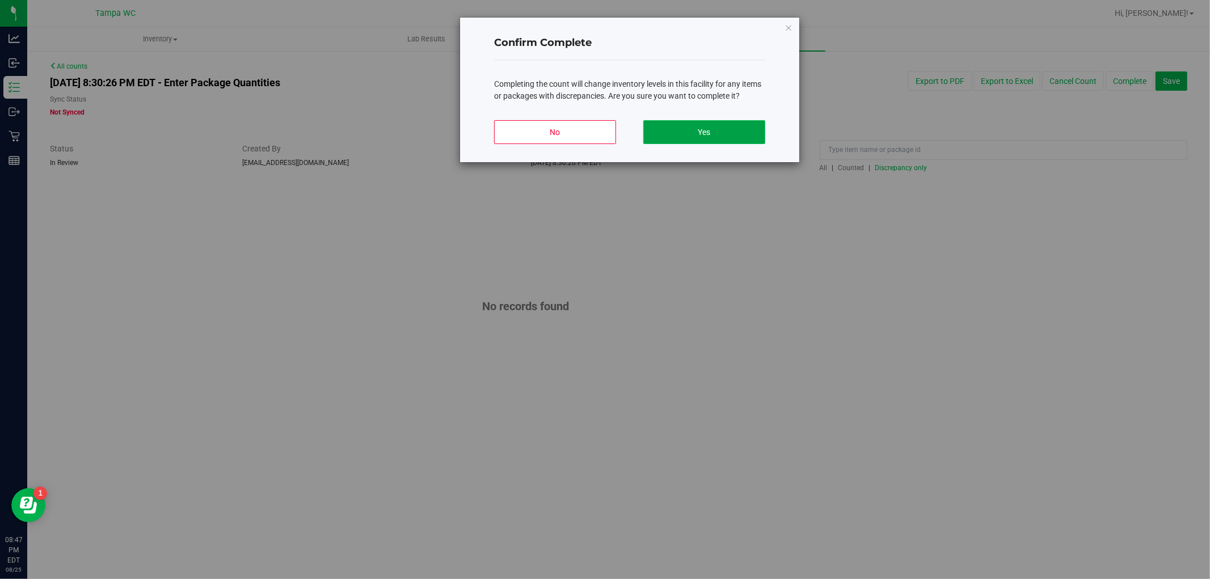
click at [736, 129] on button "Yes" at bounding box center [704, 132] width 122 height 24
